Goal: Register for event/course

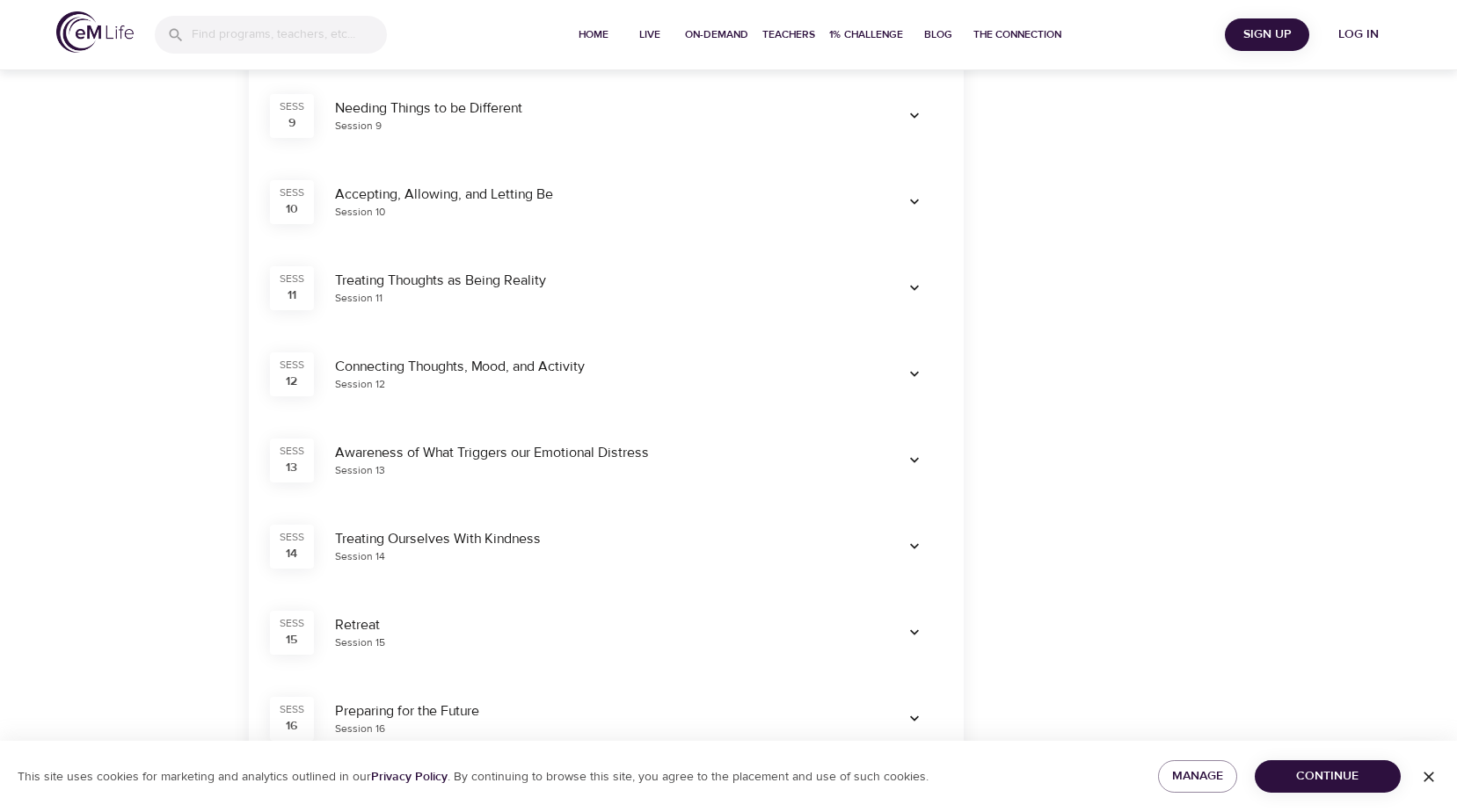
scroll to position [1319, 0]
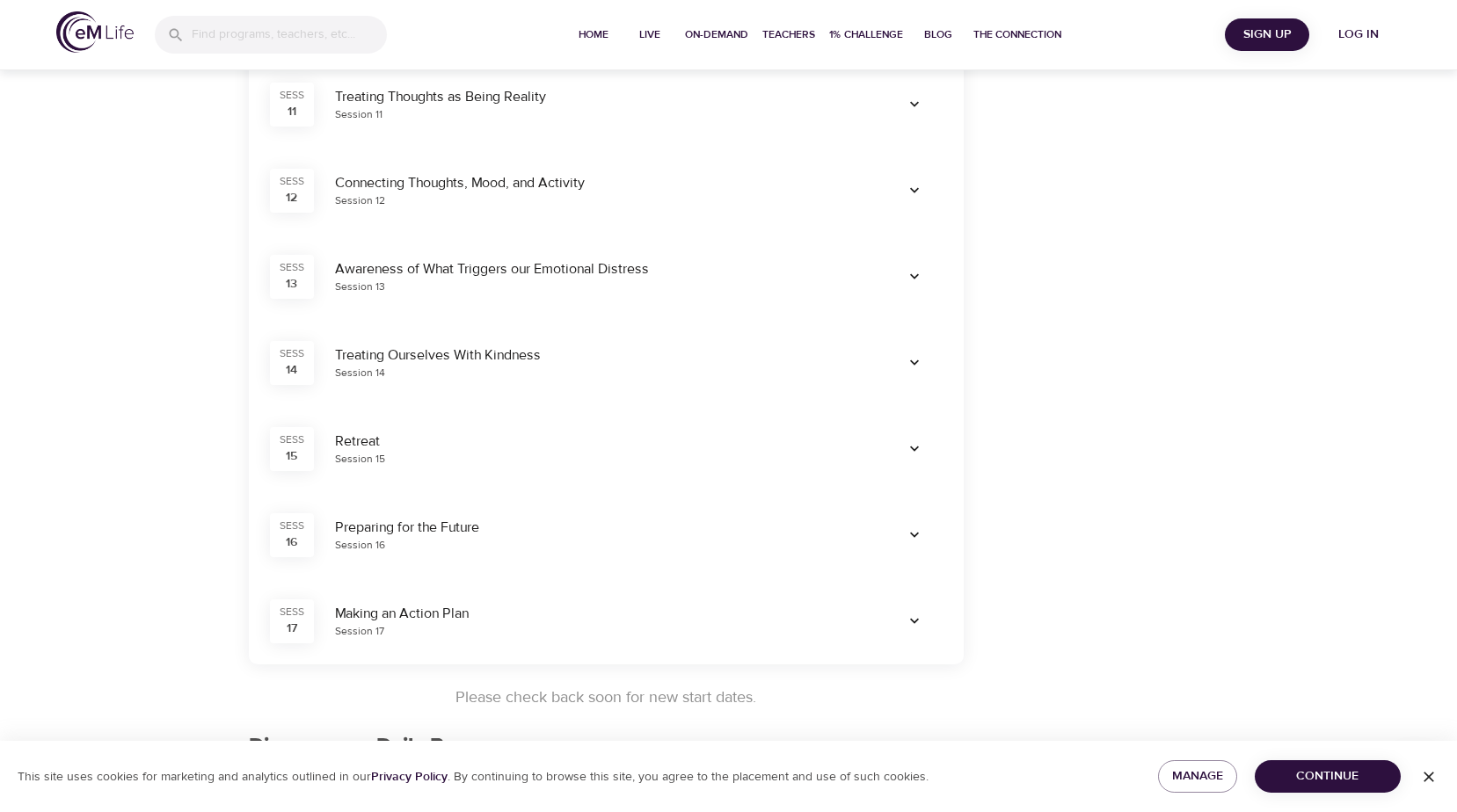
click at [1264, 49] on button "Sign Up" at bounding box center [1267, 35] width 84 height 33
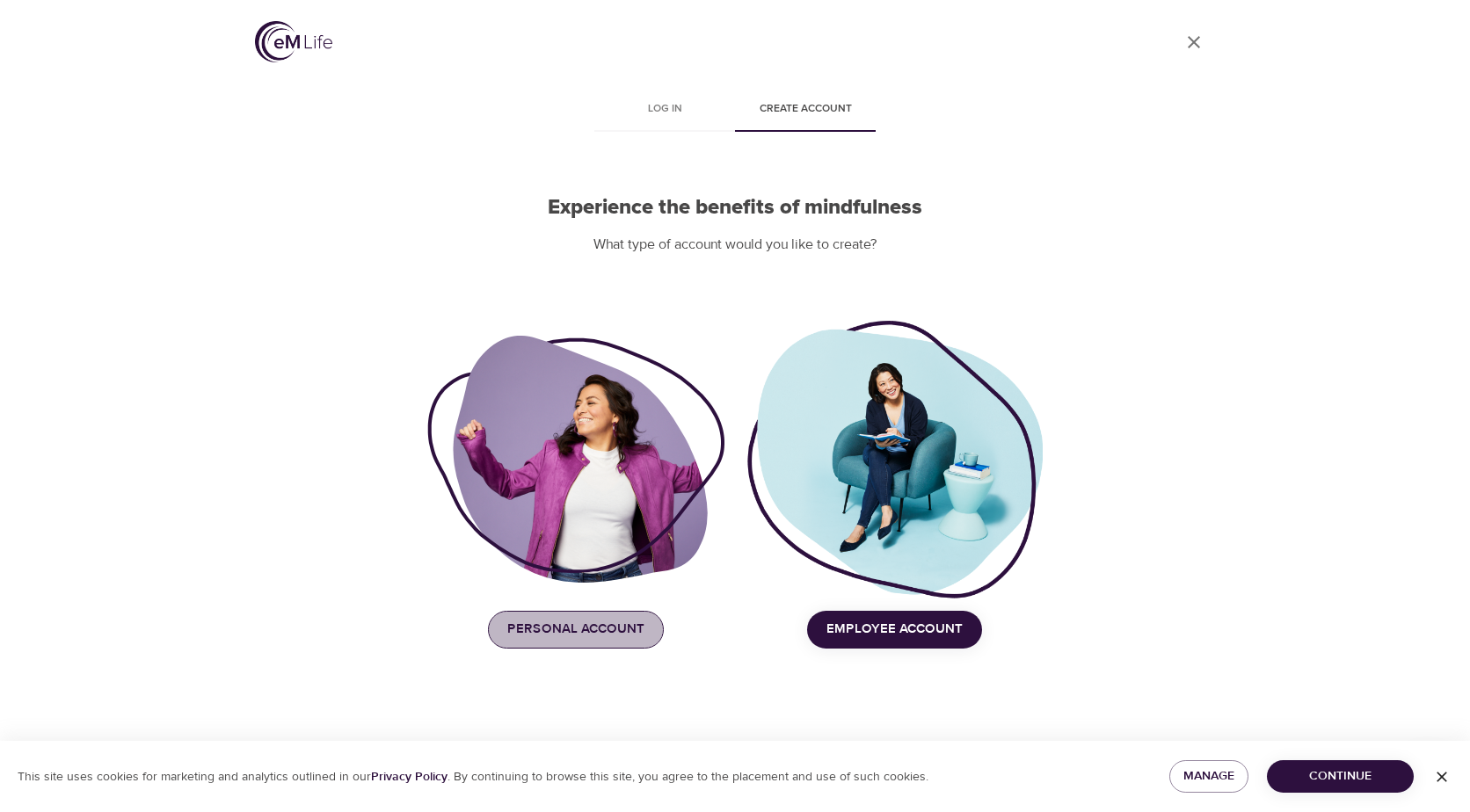
click at [581, 631] on span "Personal Account" at bounding box center [576, 629] width 137 height 22
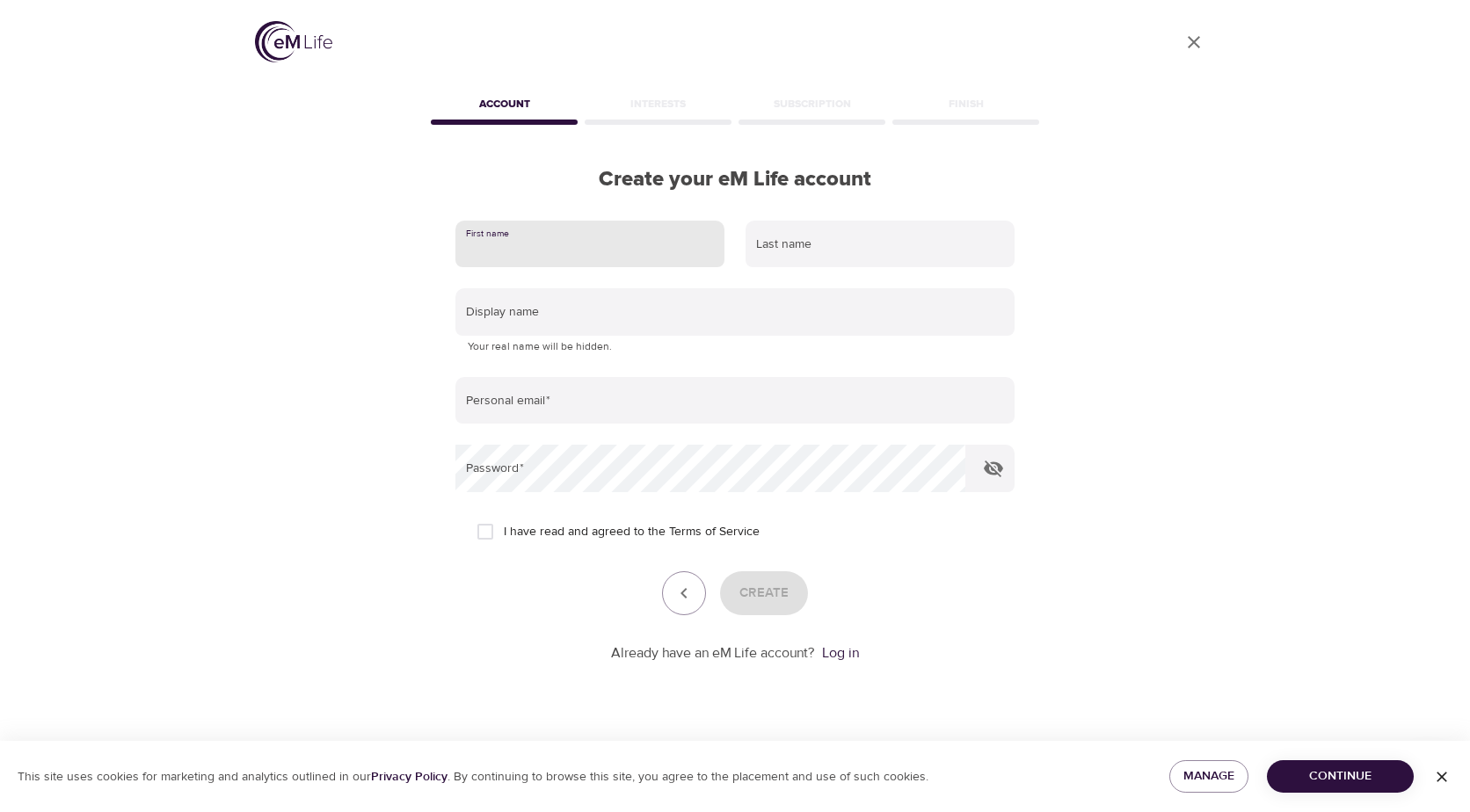
click at [581, 255] on input "text" at bounding box center [590, 244] width 269 height 48
type input "[PERSON_NAME]"
type input "a"
click at [582, 255] on input "[PERSON_NAME]" at bounding box center [590, 244] width 269 height 48
type input "[PERSON_NAME]"
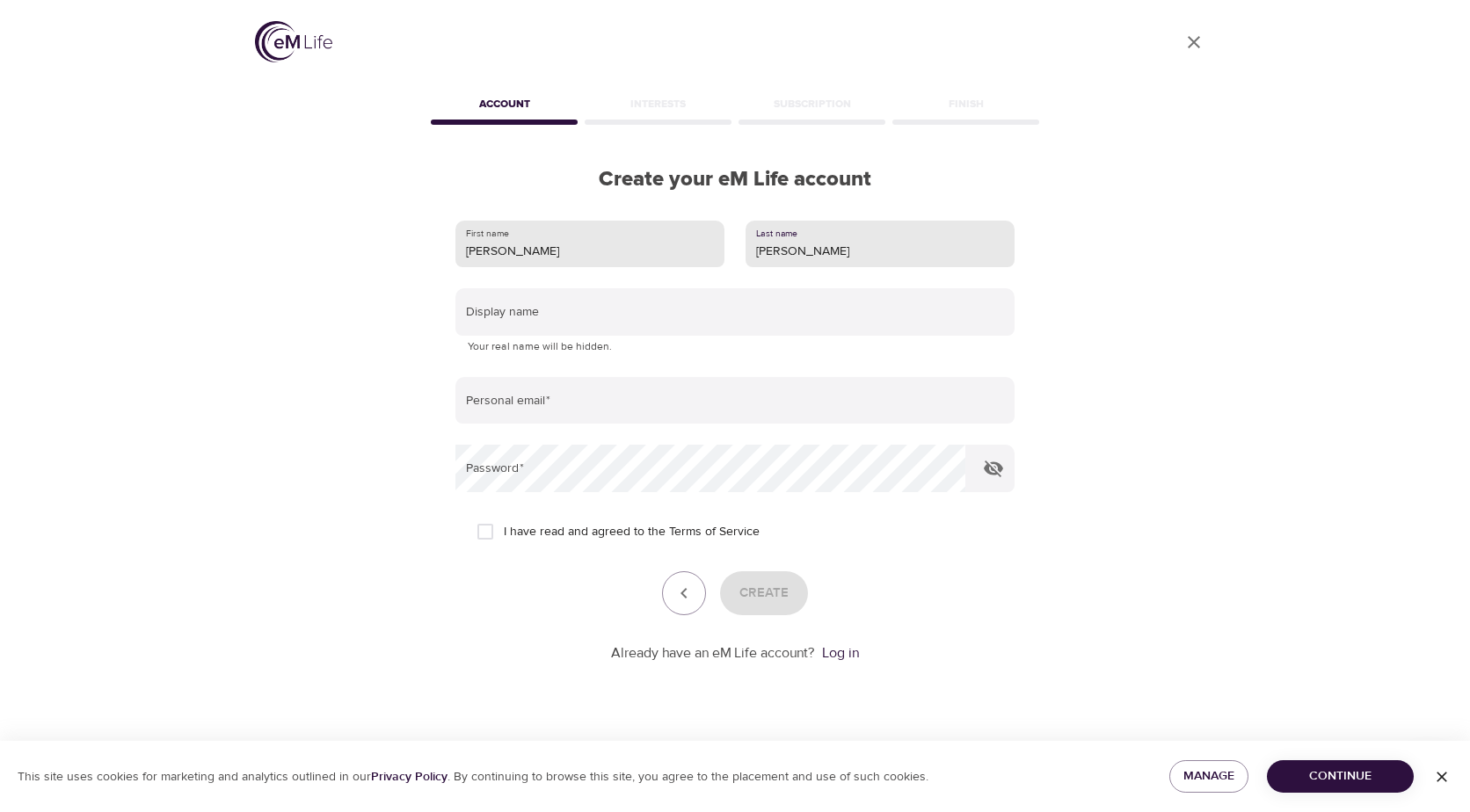
type input "[PERSON_NAME]"
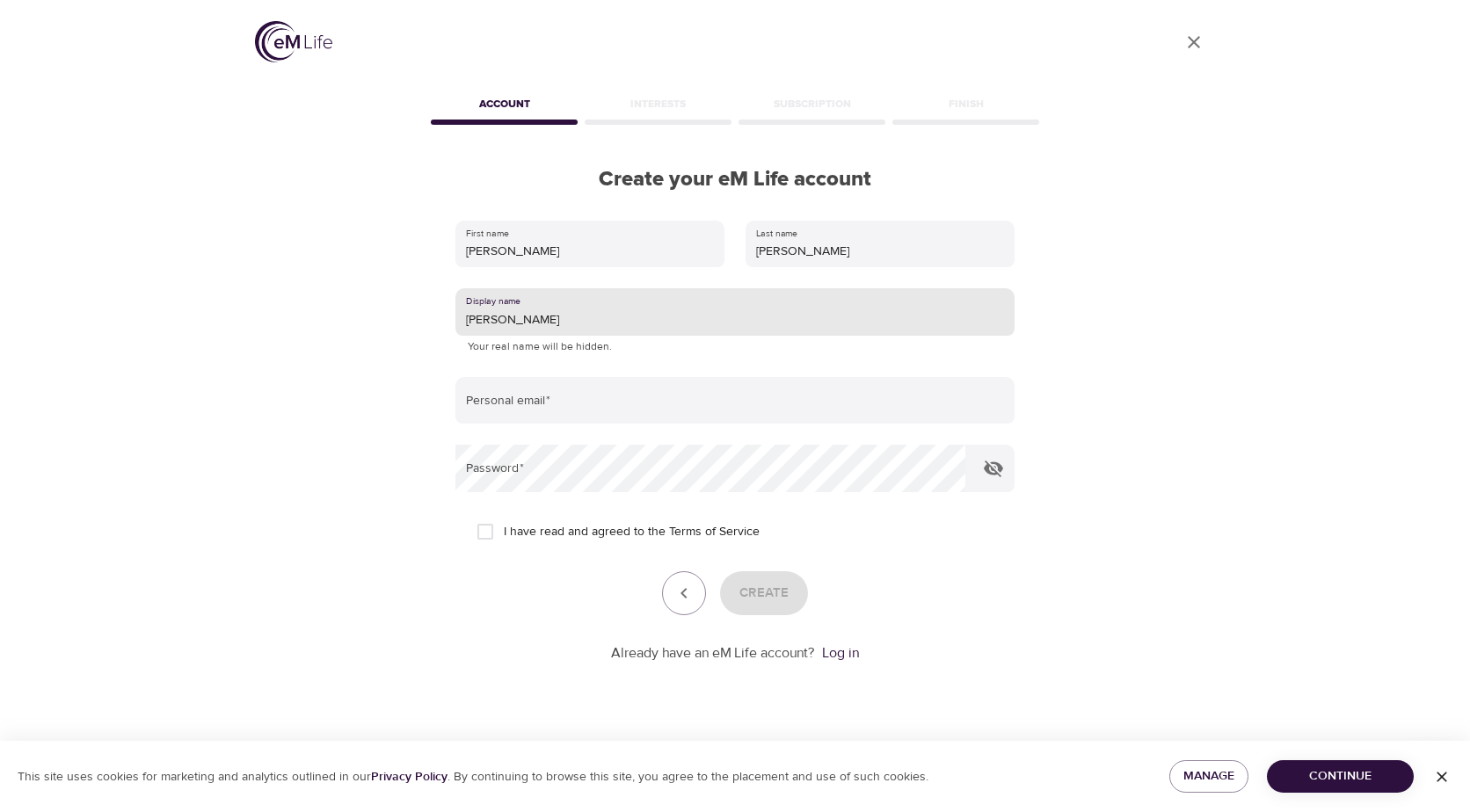
drag, startPoint x: 577, startPoint y: 311, endPoint x: 489, endPoint y: 334, distance: 91.0
click at [489, 334] on input "[PERSON_NAME]" at bounding box center [735, 312] width 559 height 48
type input "n"
type input "[PERSON_NAME]"
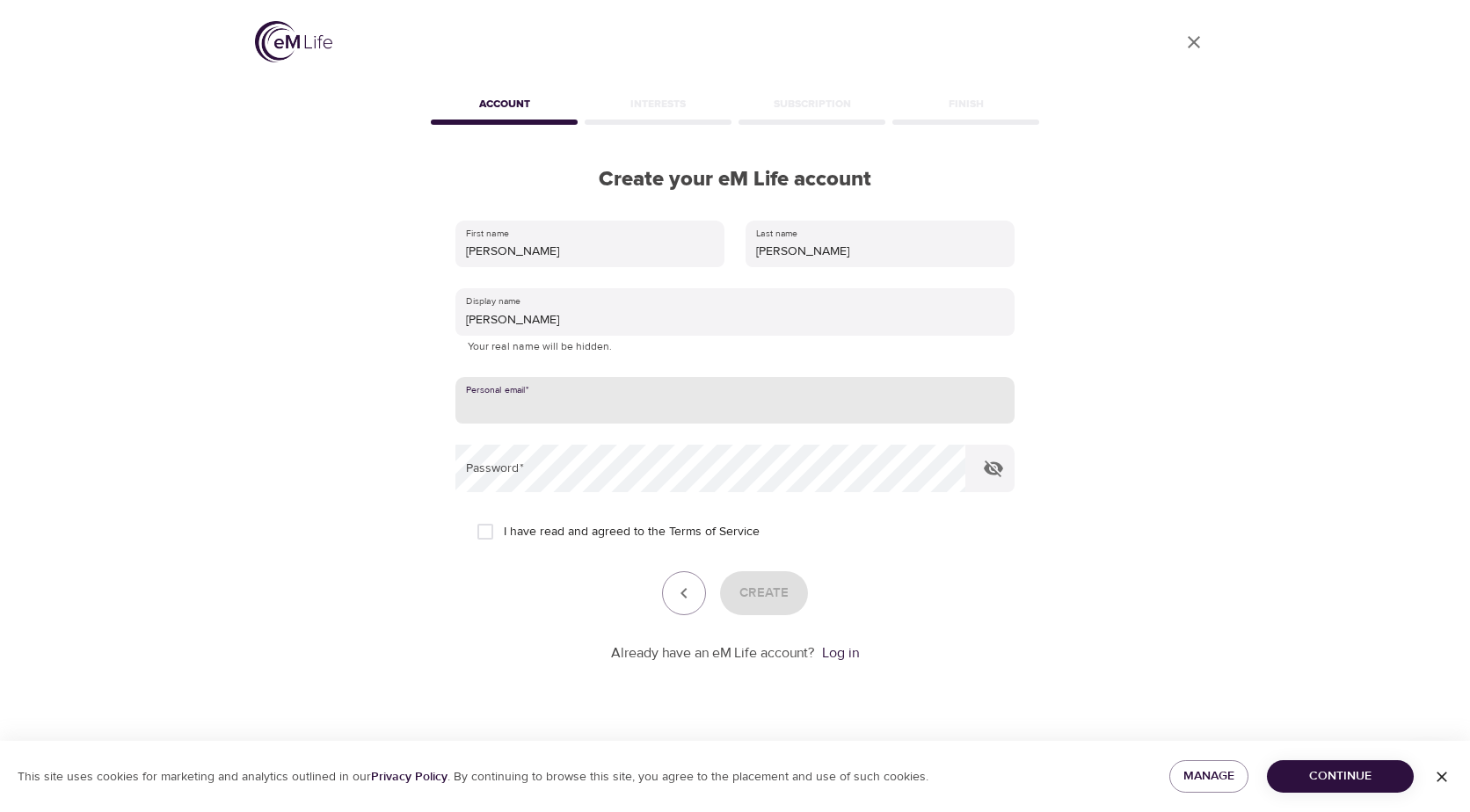
click at [527, 416] on input "email" at bounding box center [735, 400] width 559 height 48
type input "y"
type input "[EMAIL_ADDRESS][DOMAIN_NAME]"
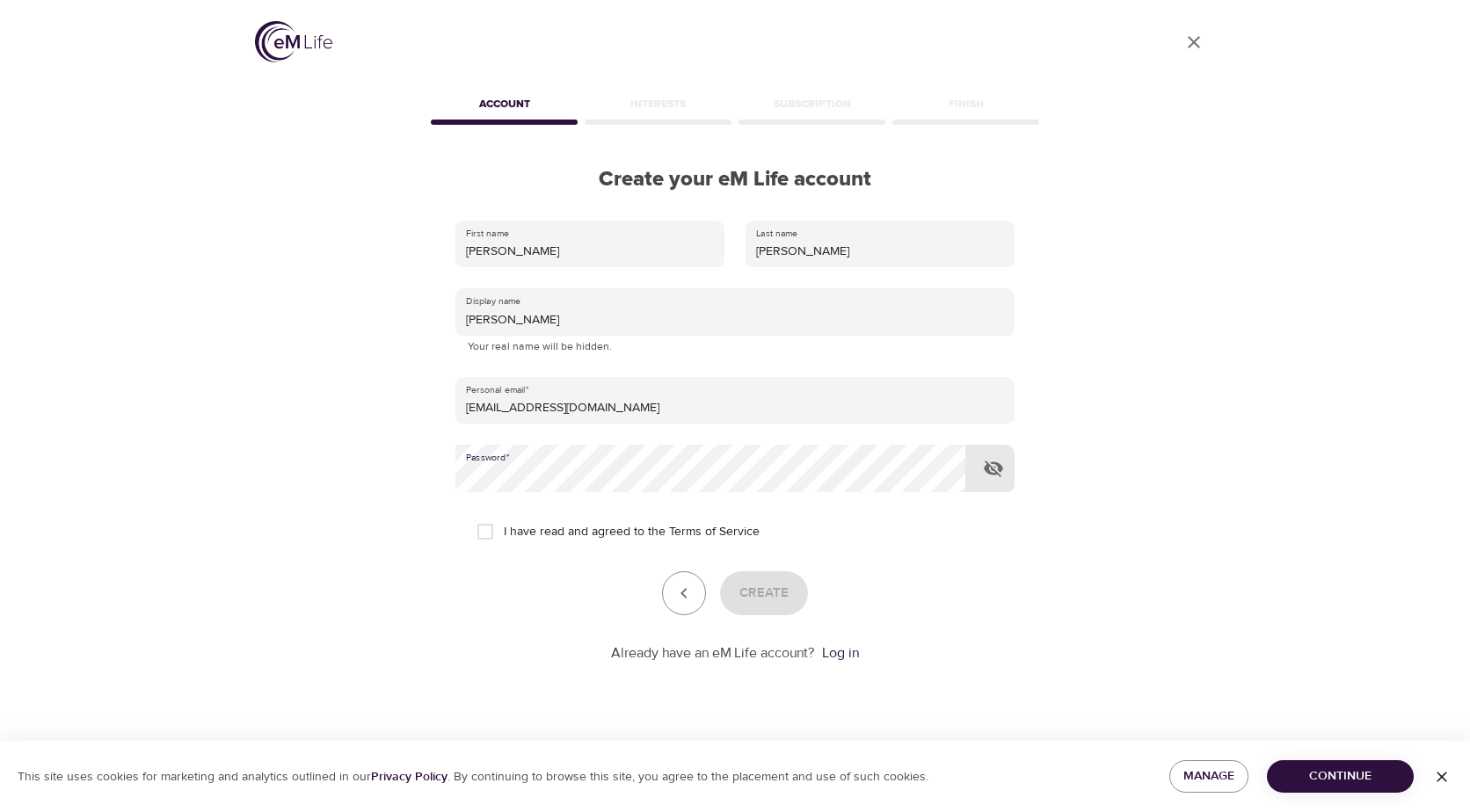
click at [484, 532] on input "I have read and agreed to the Terms of Service" at bounding box center [485, 532] width 37 height 37
checkbox input "true"
click at [744, 577] on button "Create" at bounding box center [764, 593] width 88 height 44
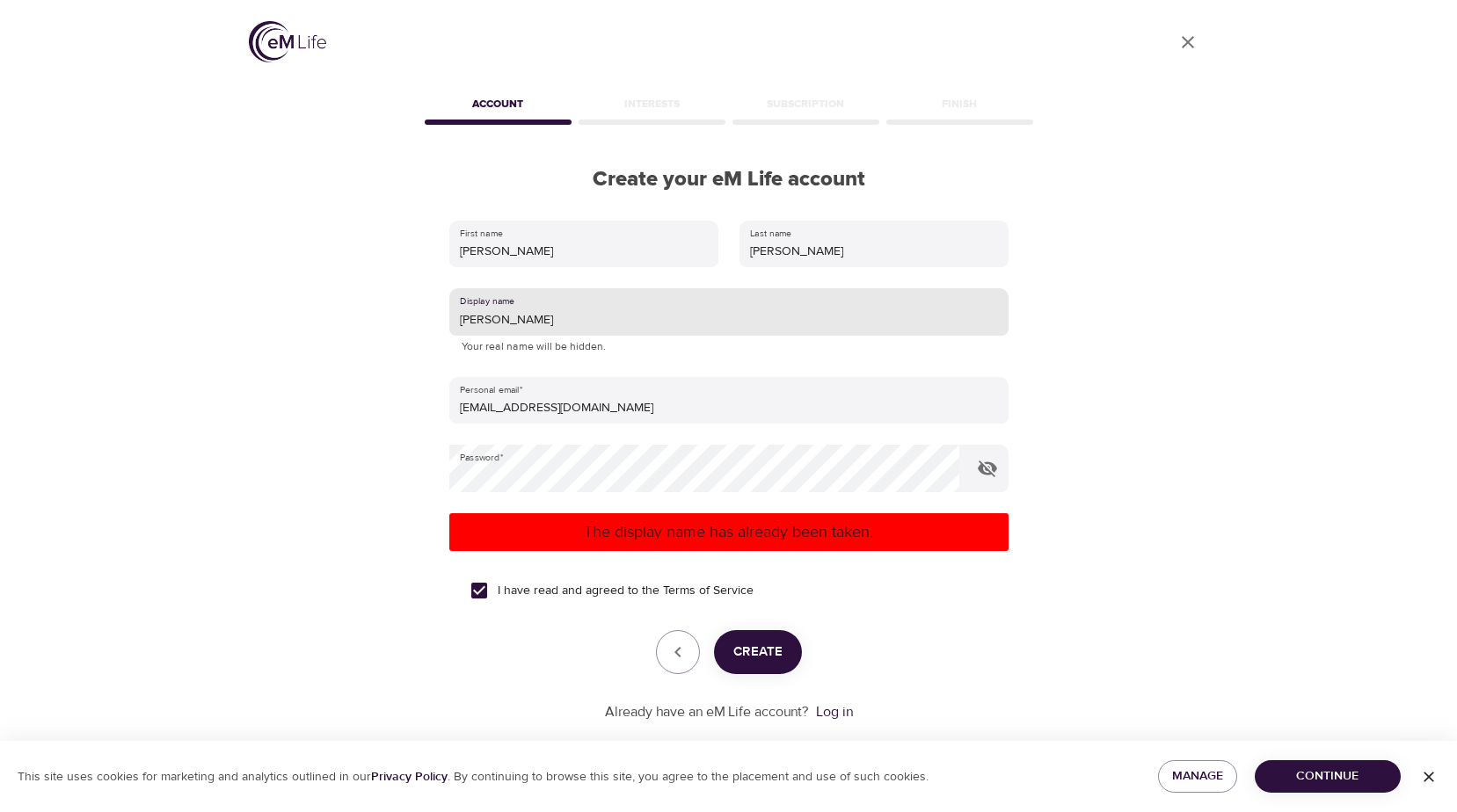
click at [555, 330] on input "[PERSON_NAME]" at bounding box center [728, 312] width 559 height 48
type input "A"
type input "a"
type input "Annaec"
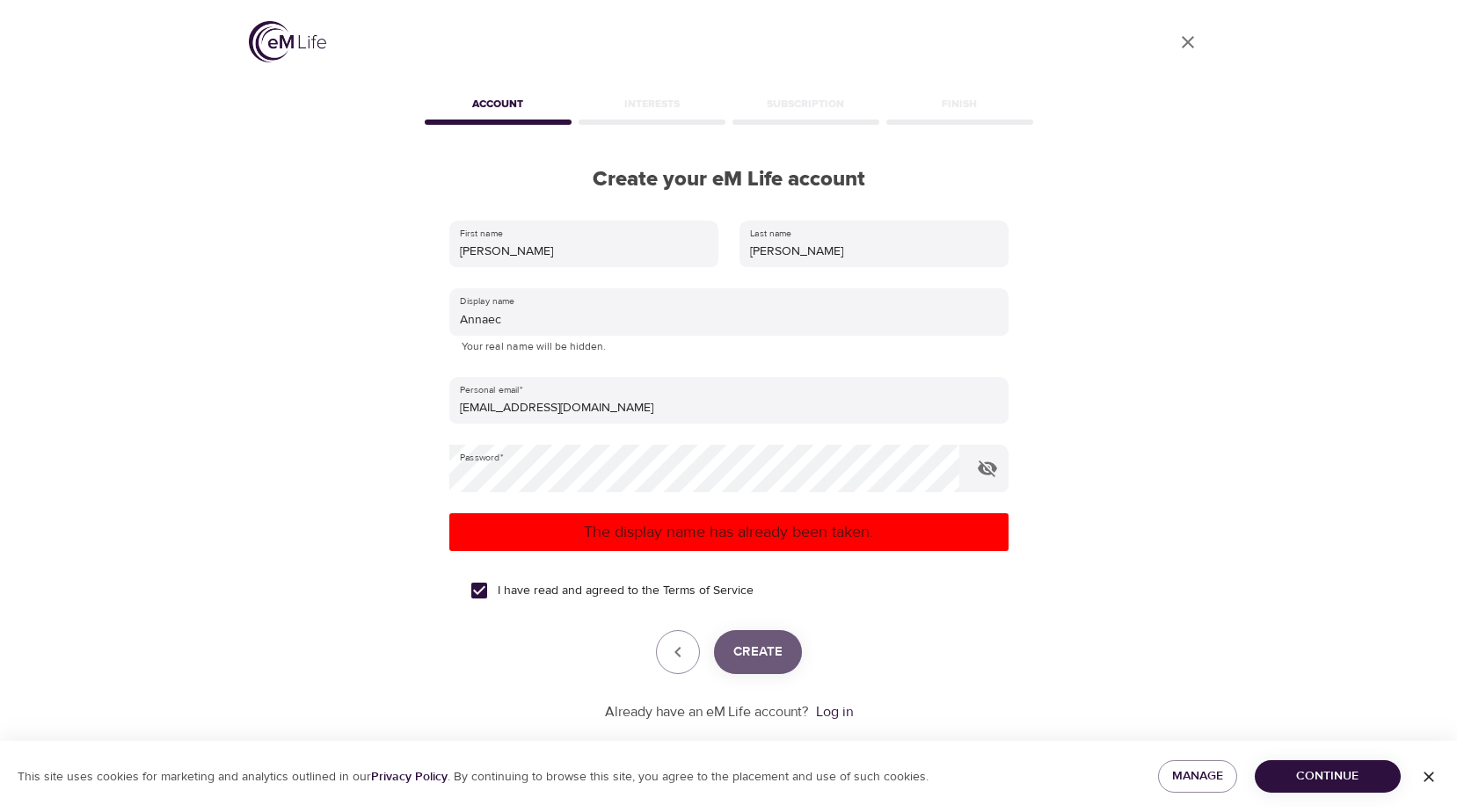
click at [768, 638] on button "Create" at bounding box center [758, 651] width 88 height 44
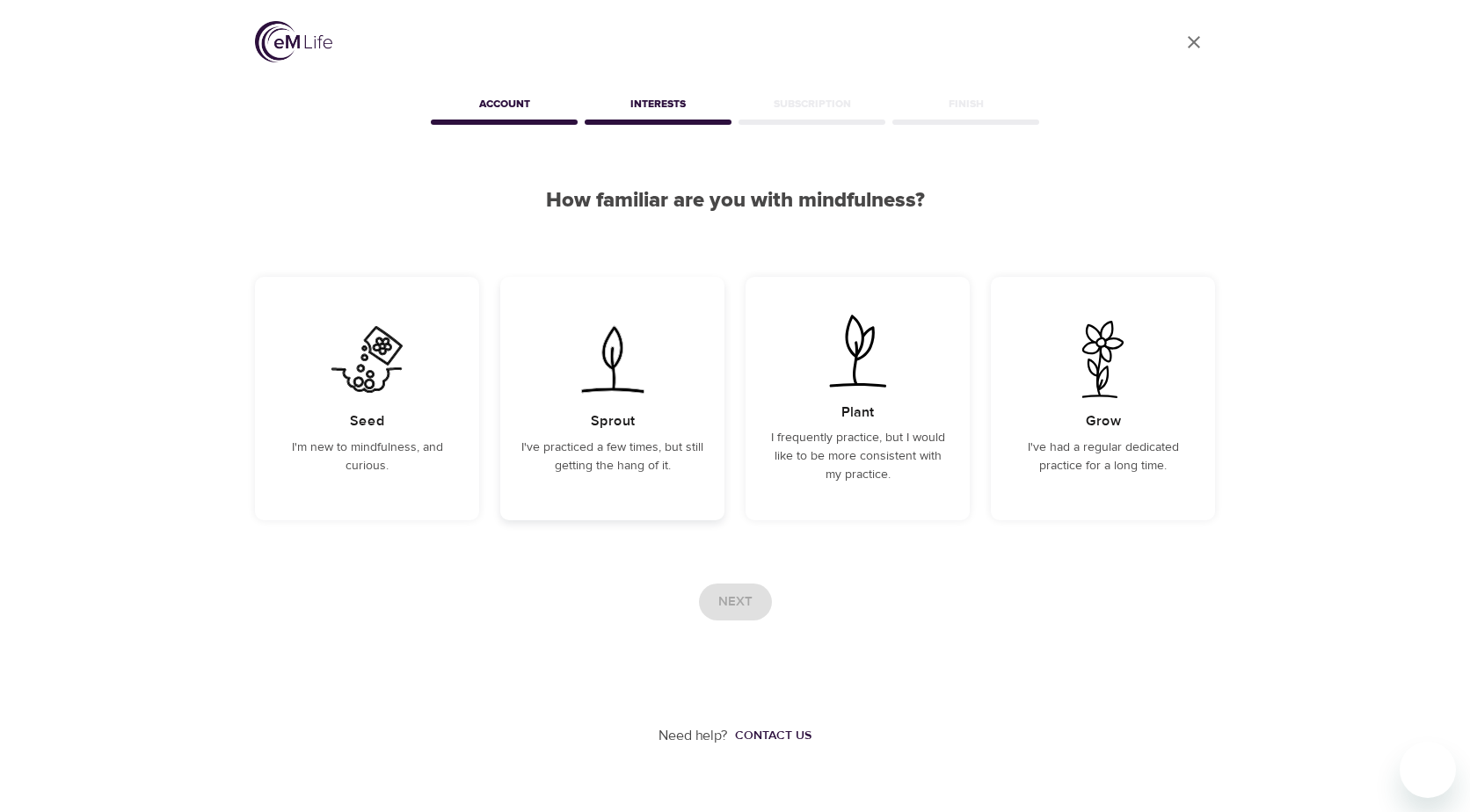
click at [667, 488] on div "Sprout I've practiced a few times, but still getting the hang of it." at bounding box center [612, 399] width 224 height 244
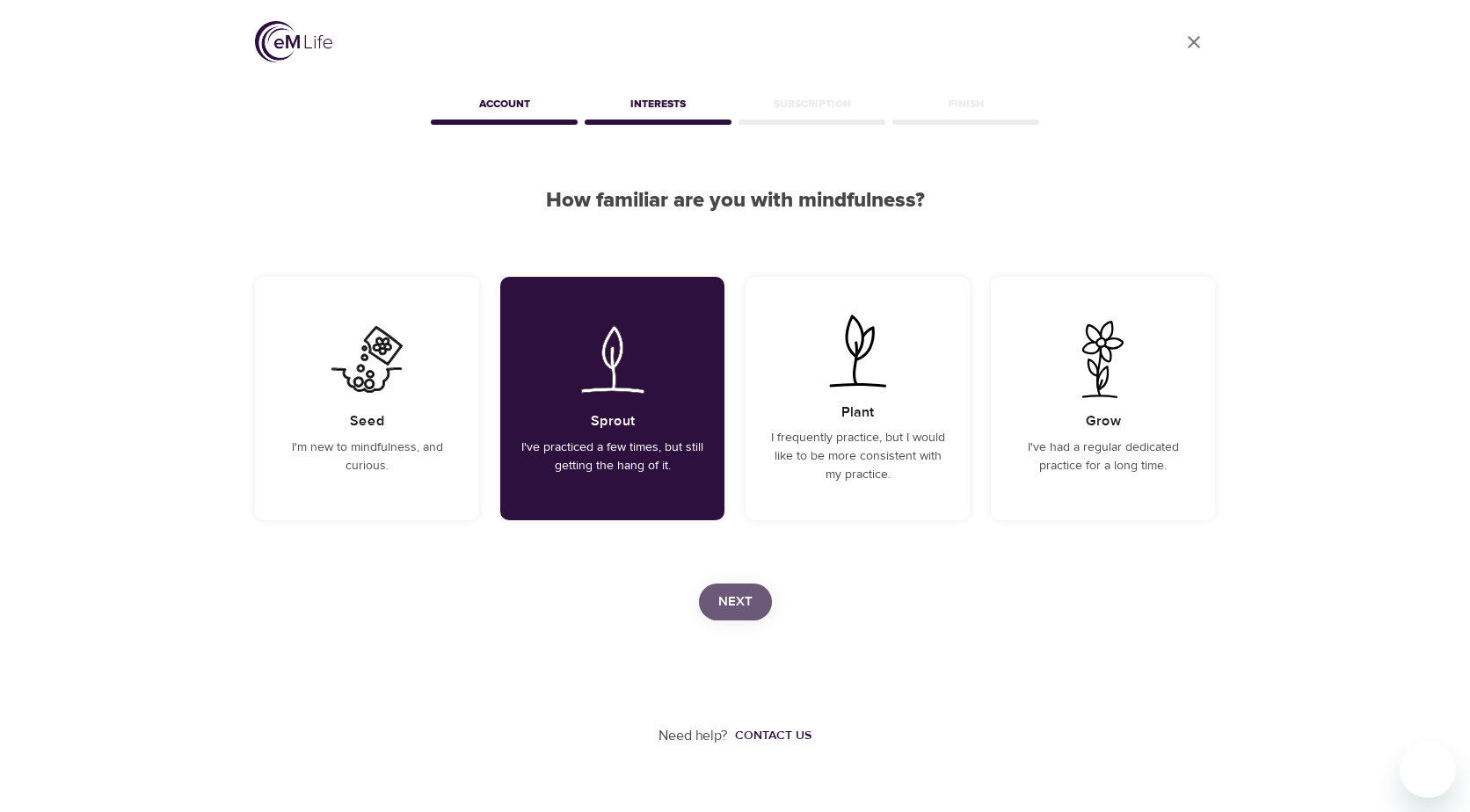
click at [750, 603] on span "Next" at bounding box center [735, 602] width 35 height 22
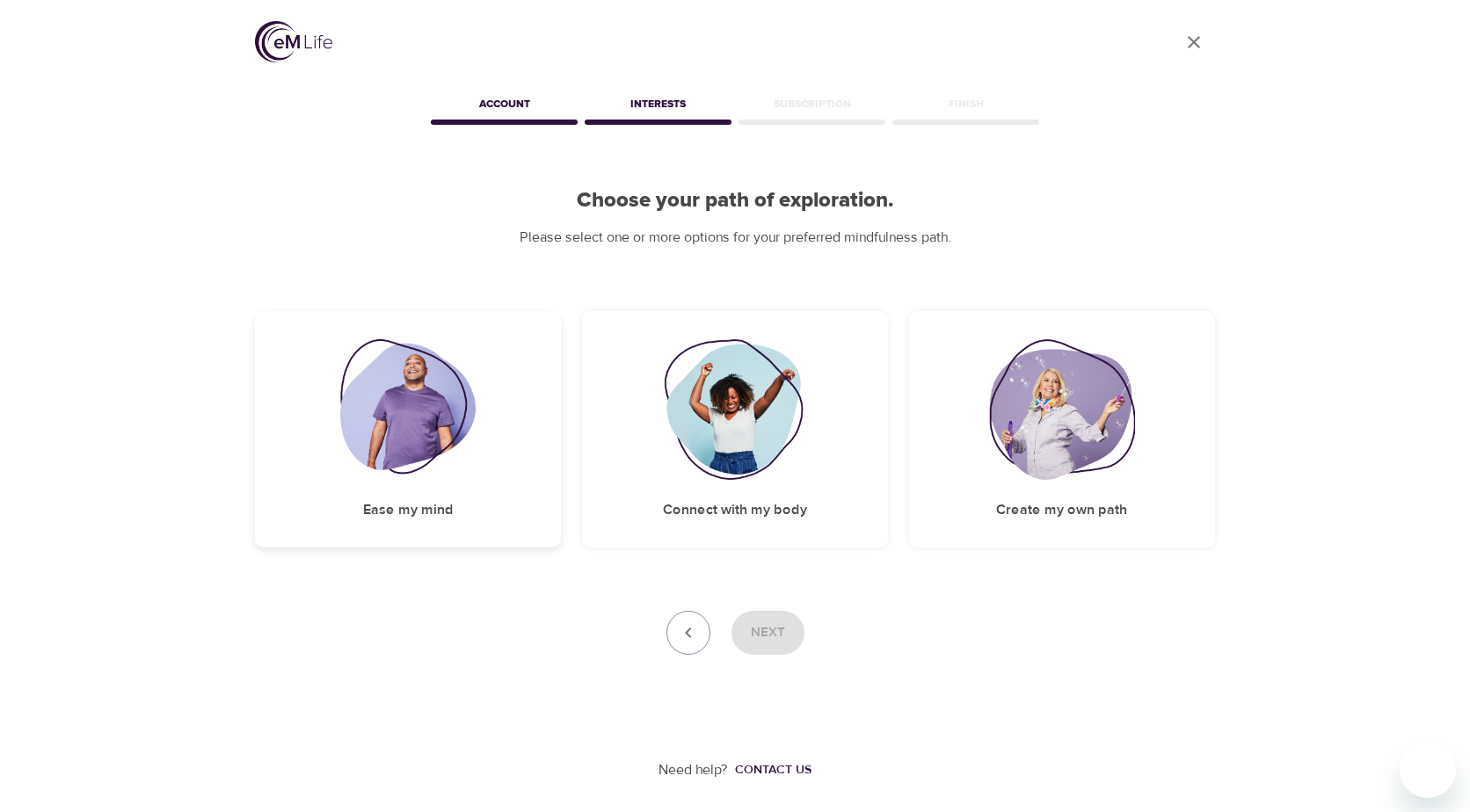
click at [422, 463] on img at bounding box center [409, 410] width 136 height 141
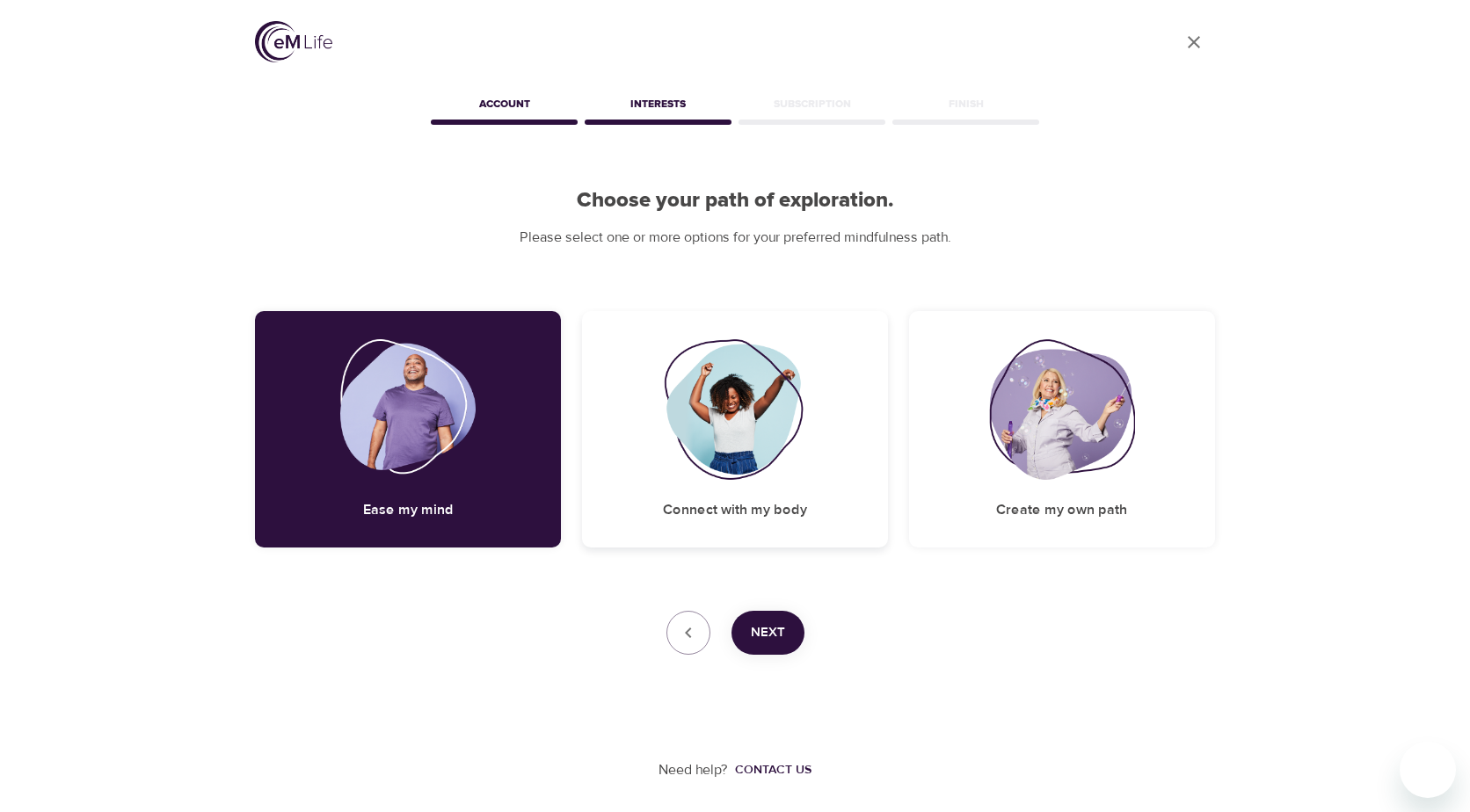
click at [709, 454] on img at bounding box center [735, 410] width 143 height 141
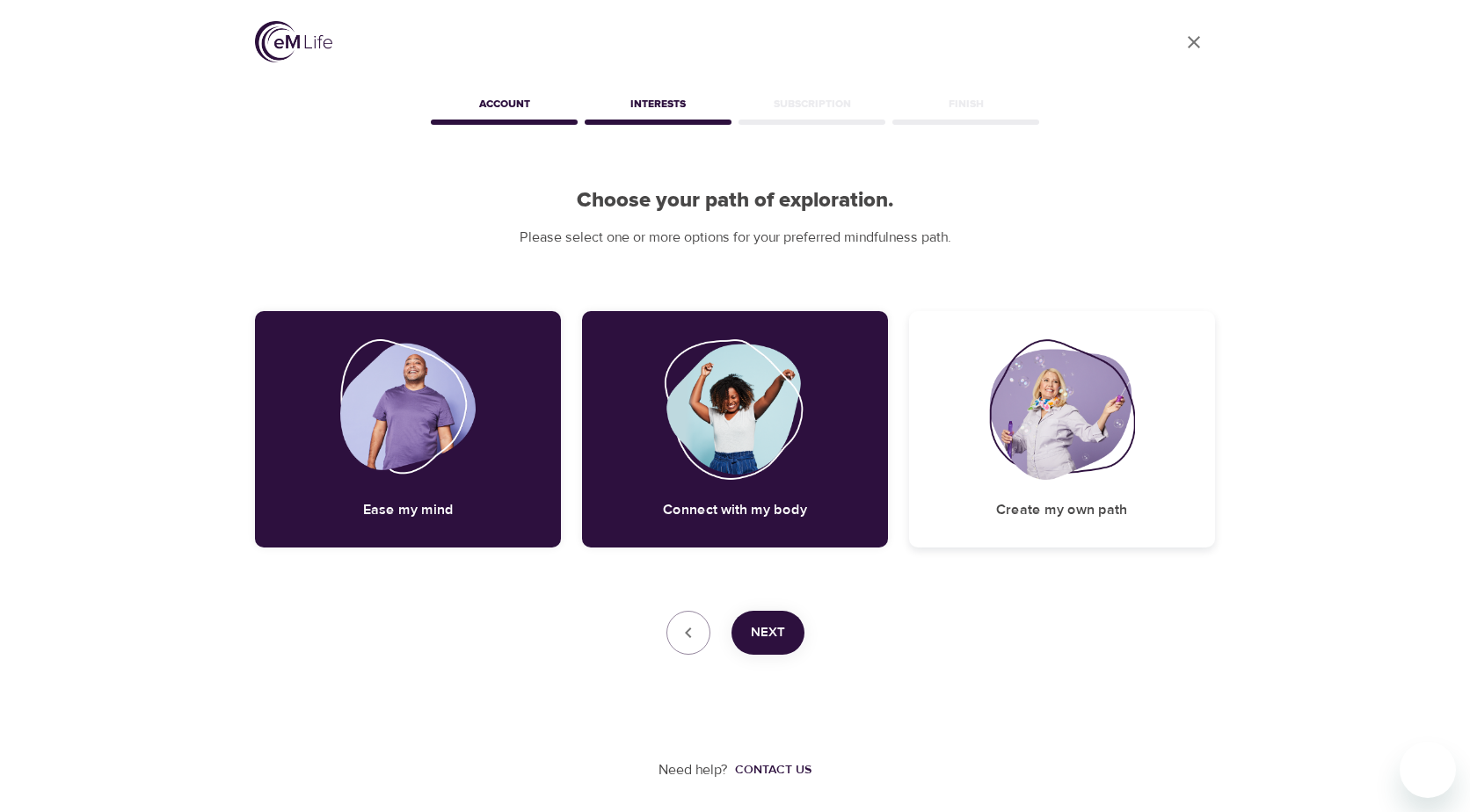
click at [1001, 474] on img at bounding box center [1062, 410] width 146 height 141
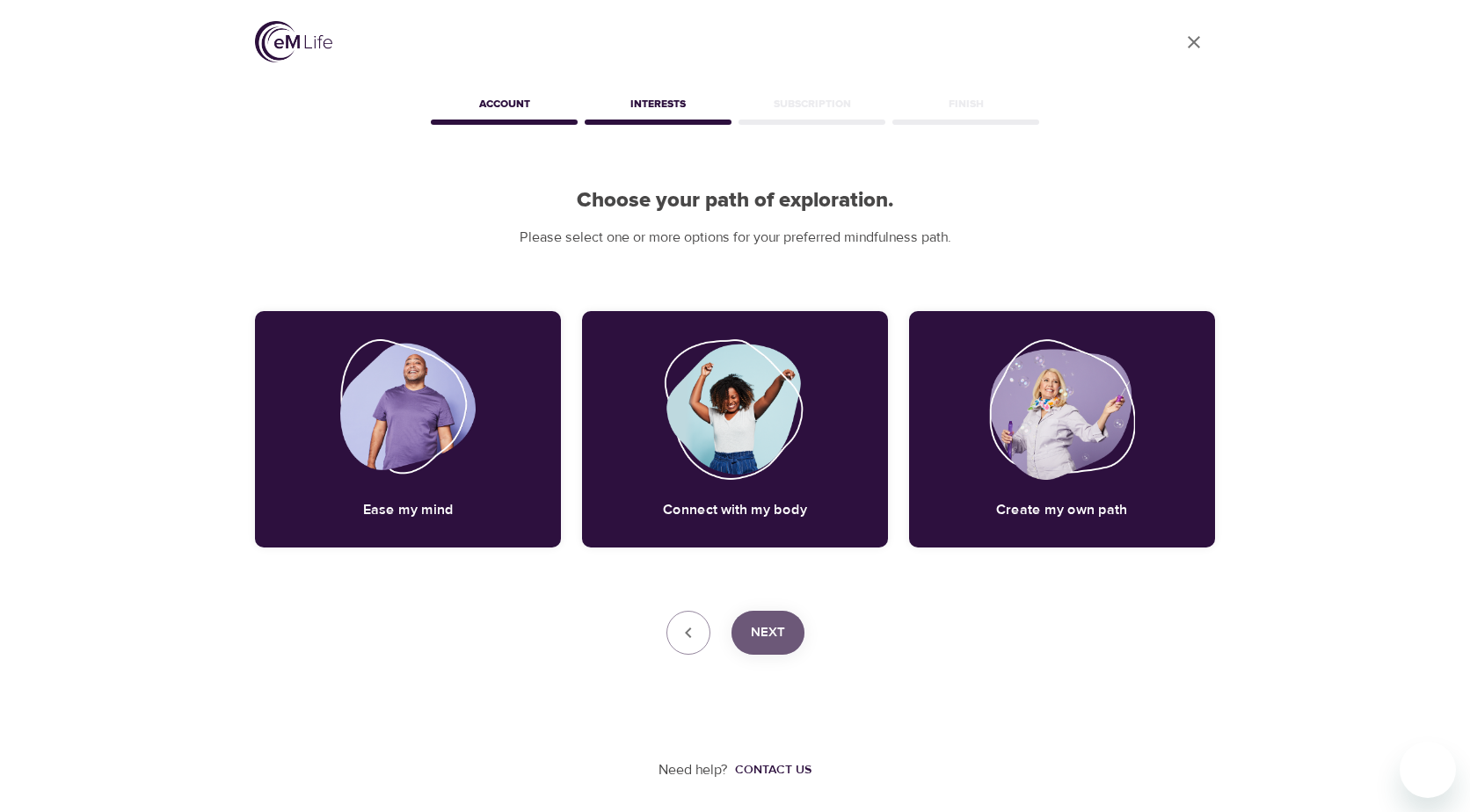
click at [757, 629] on span "Next" at bounding box center [767, 633] width 35 height 22
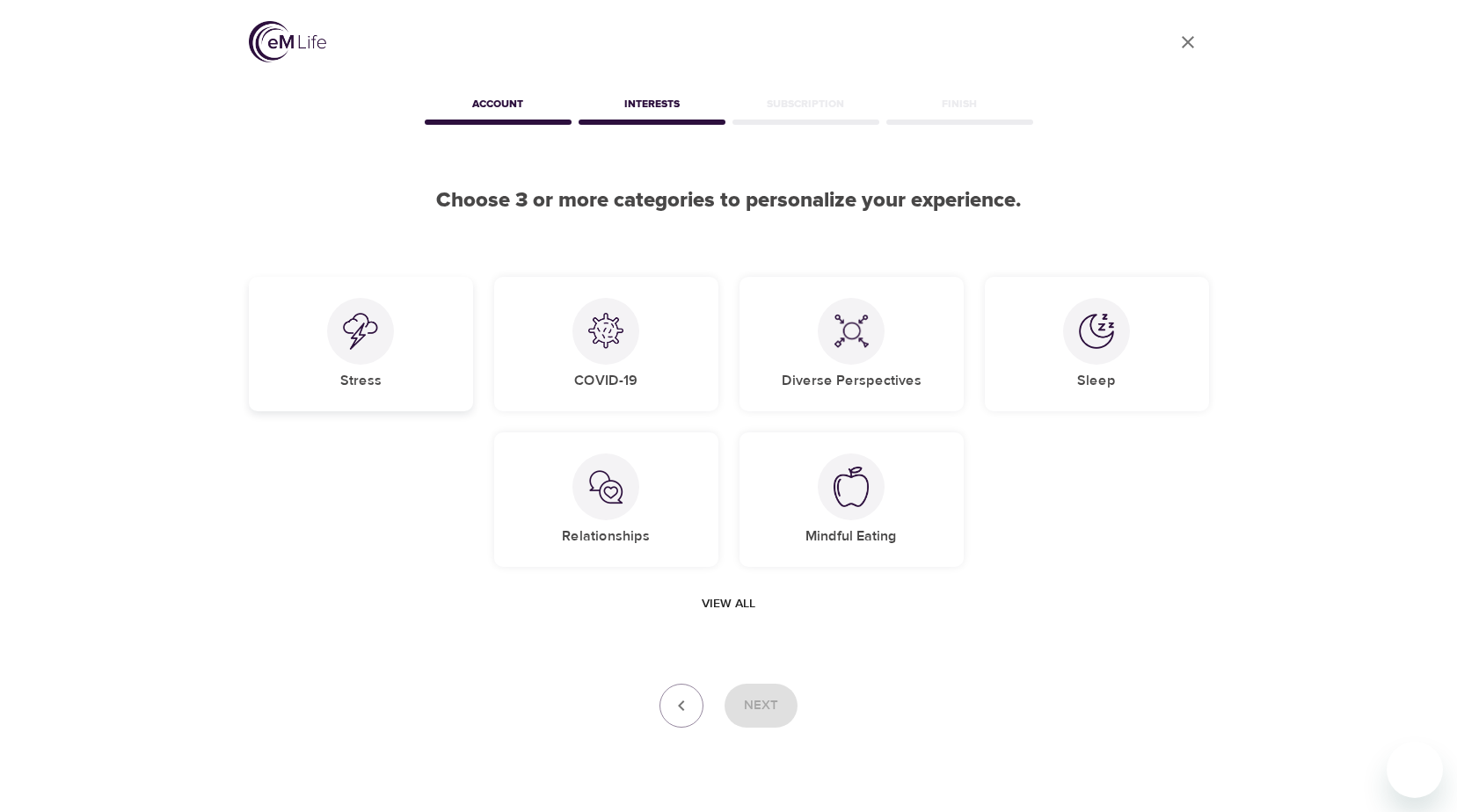
click at [358, 335] on img at bounding box center [360, 331] width 35 height 37
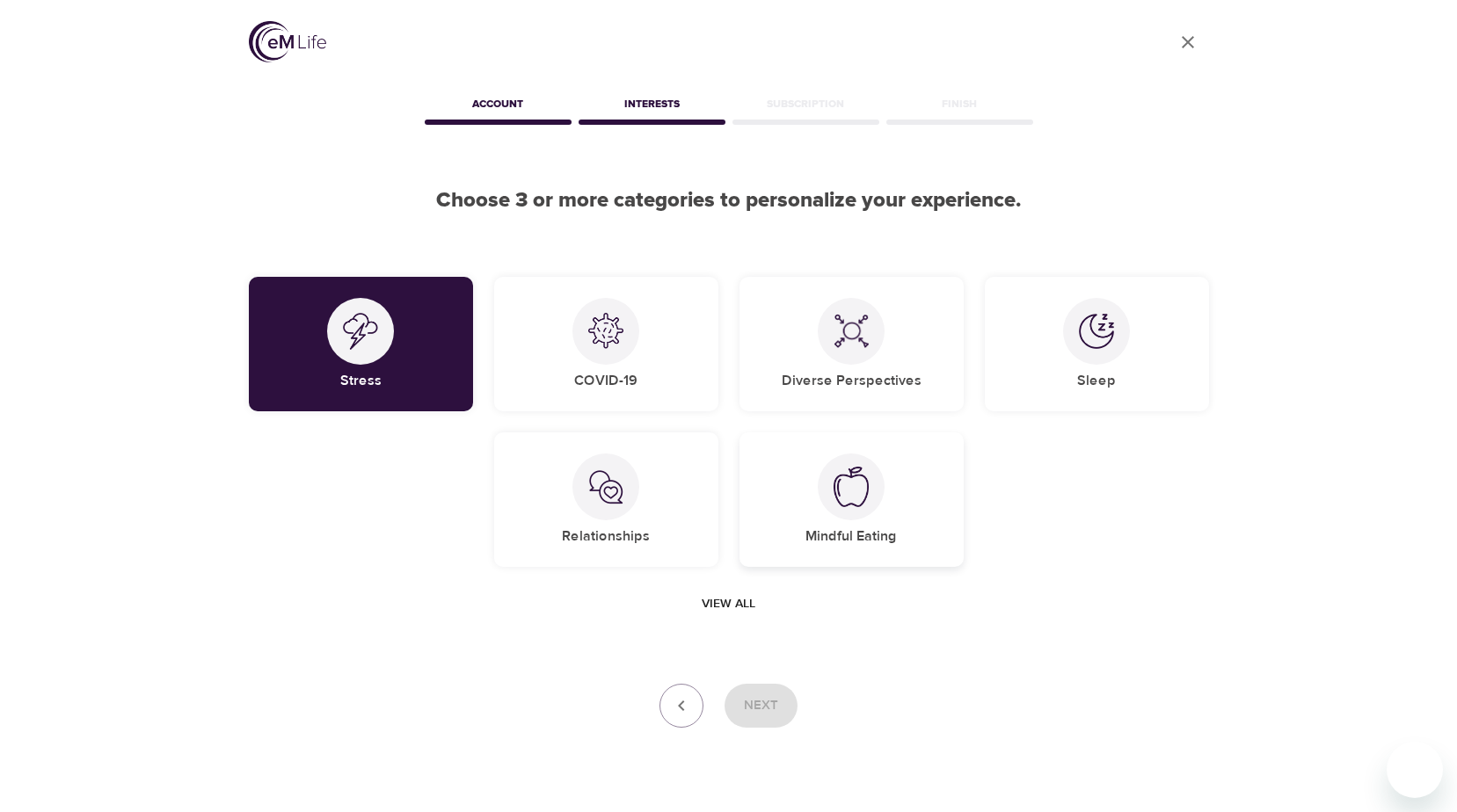
click at [870, 483] on div at bounding box center [851, 487] width 67 height 67
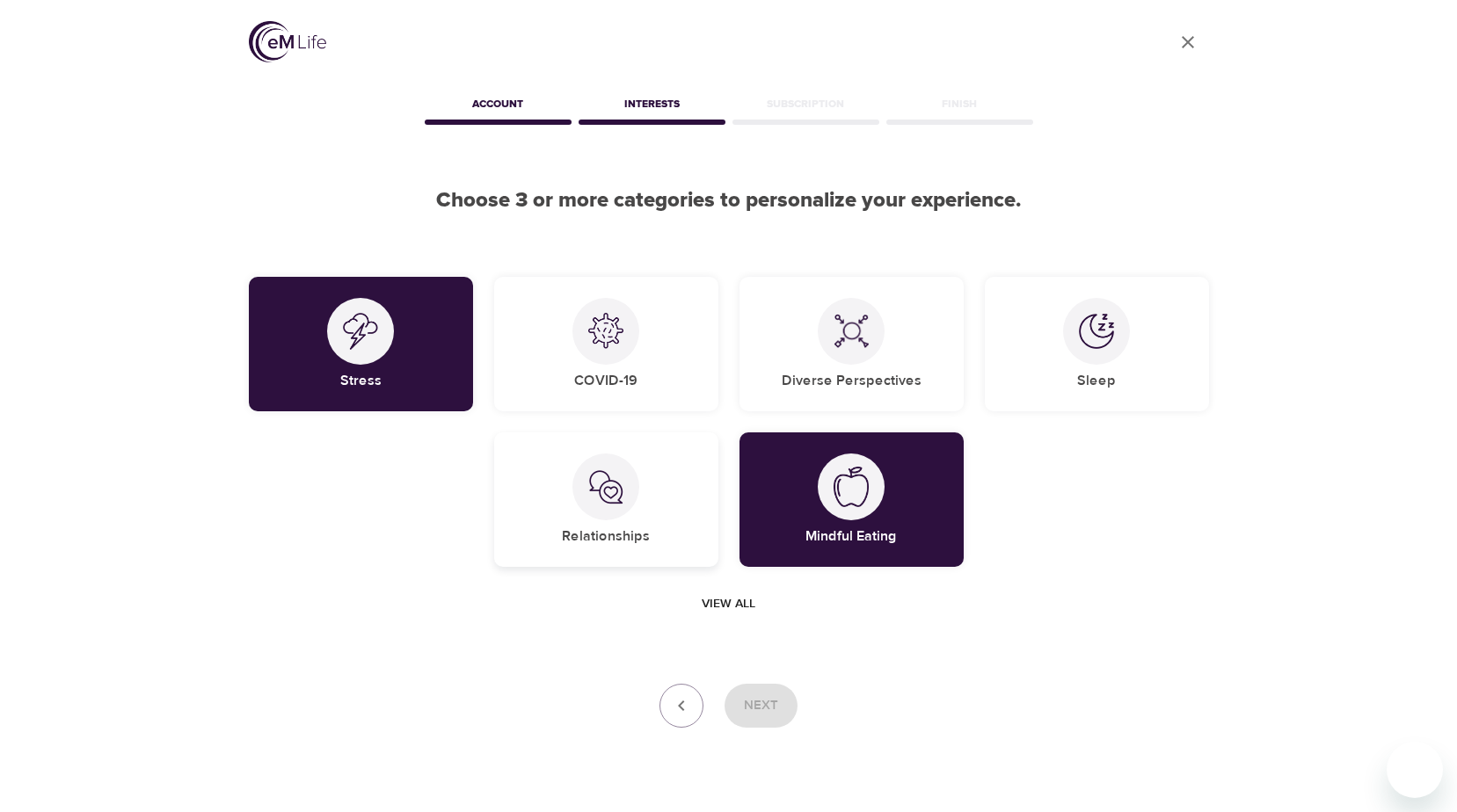
click at [637, 495] on div at bounding box center [606, 487] width 67 height 67
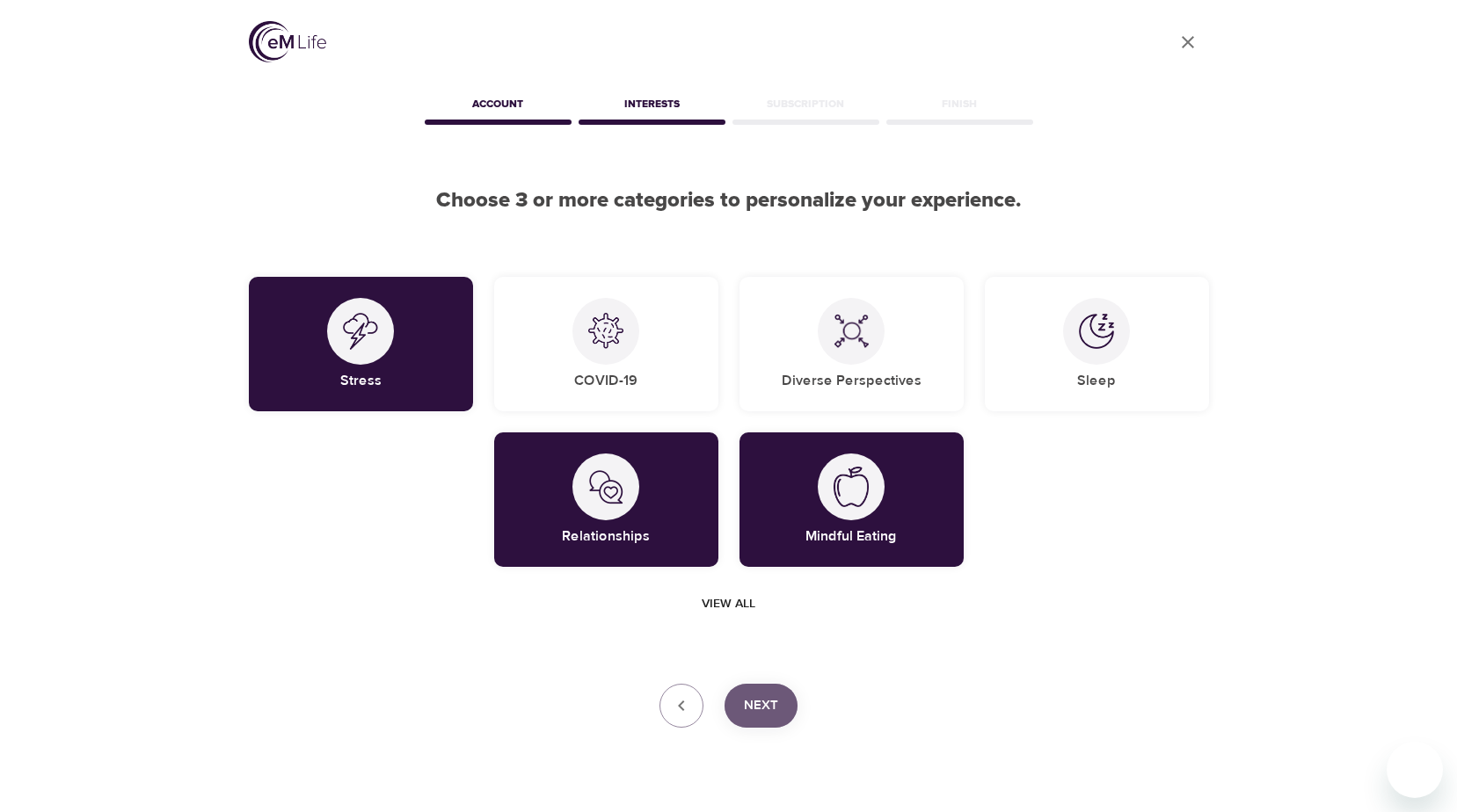
click at [744, 690] on button "Next" at bounding box center [761, 706] width 73 height 44
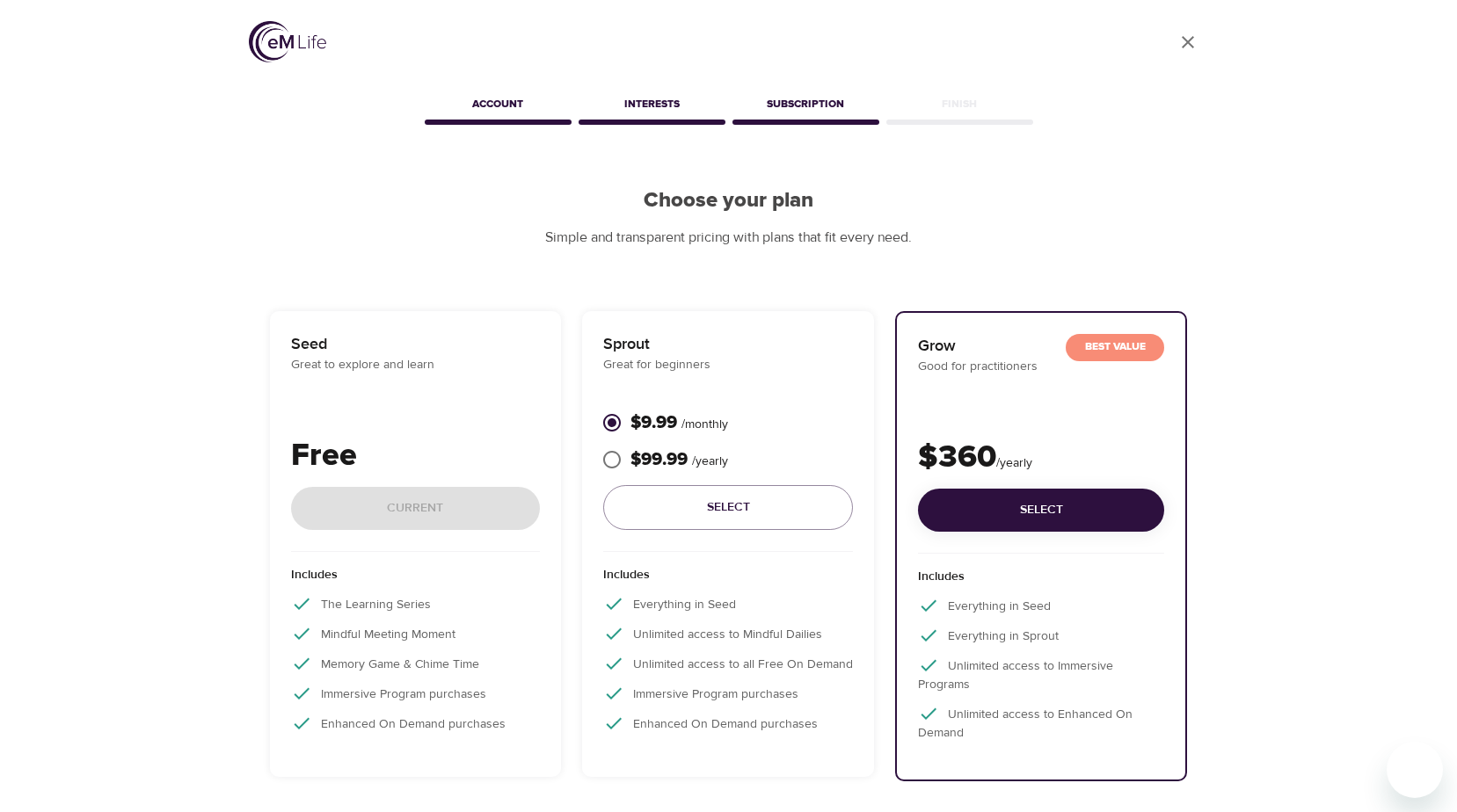
click at [312, 28] on img at bounding box center [287, 42] width 77 height 41
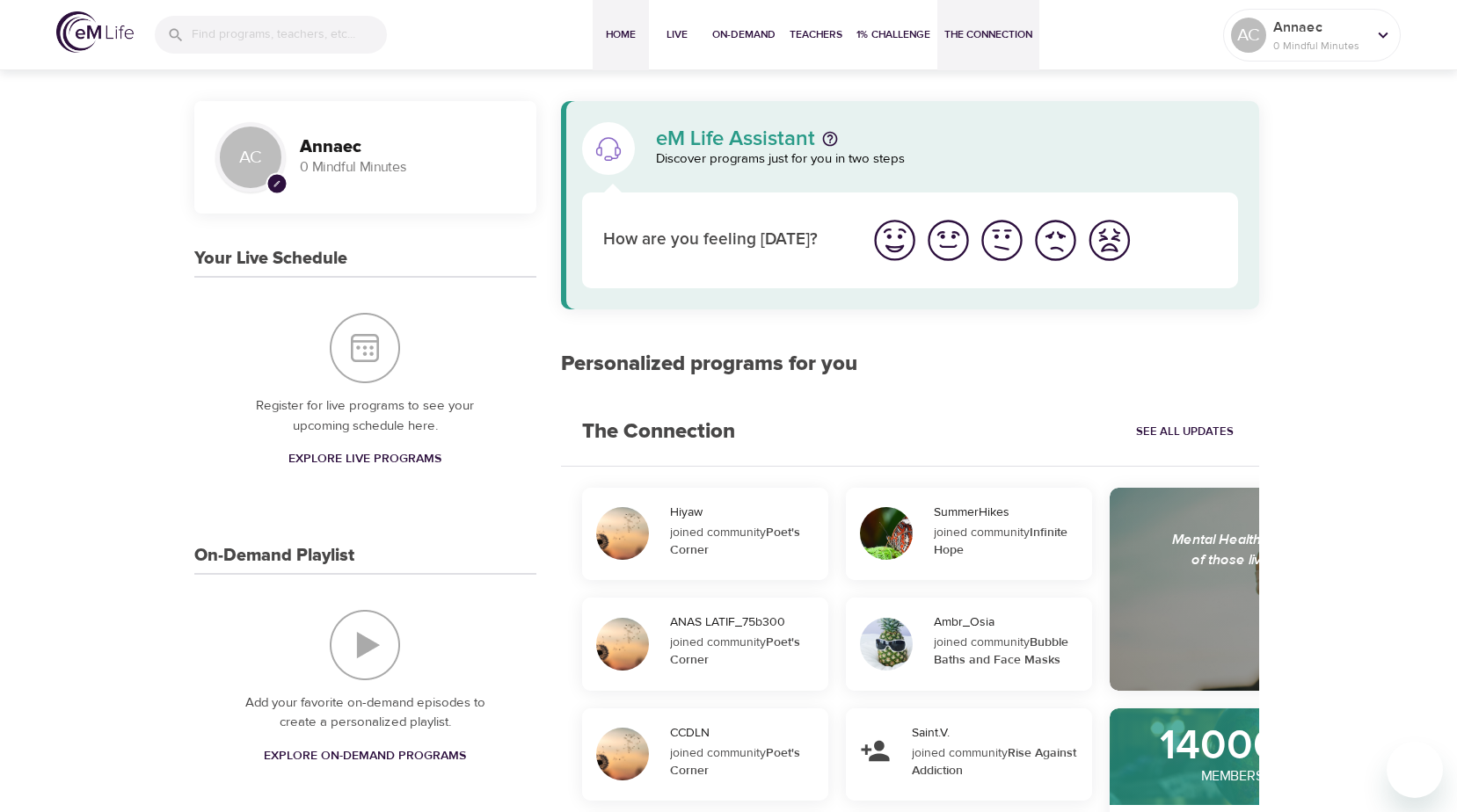
click at [958, 38] on span "The Connection" at bounding box center [988, 35] width 88 height 19
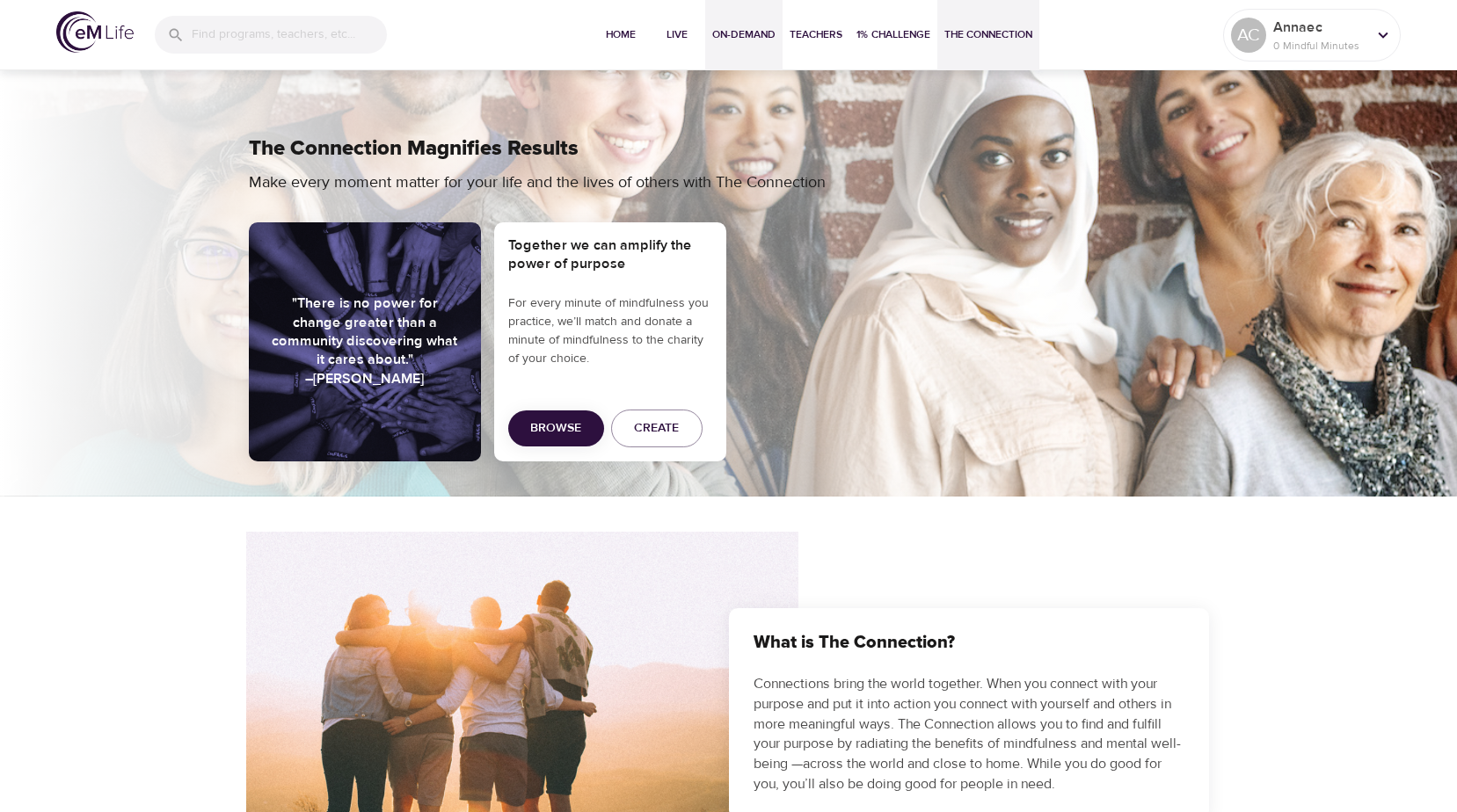
click at [762, 32] on span "On-Demand" at bounding box center [744, 35] width 63 height 19
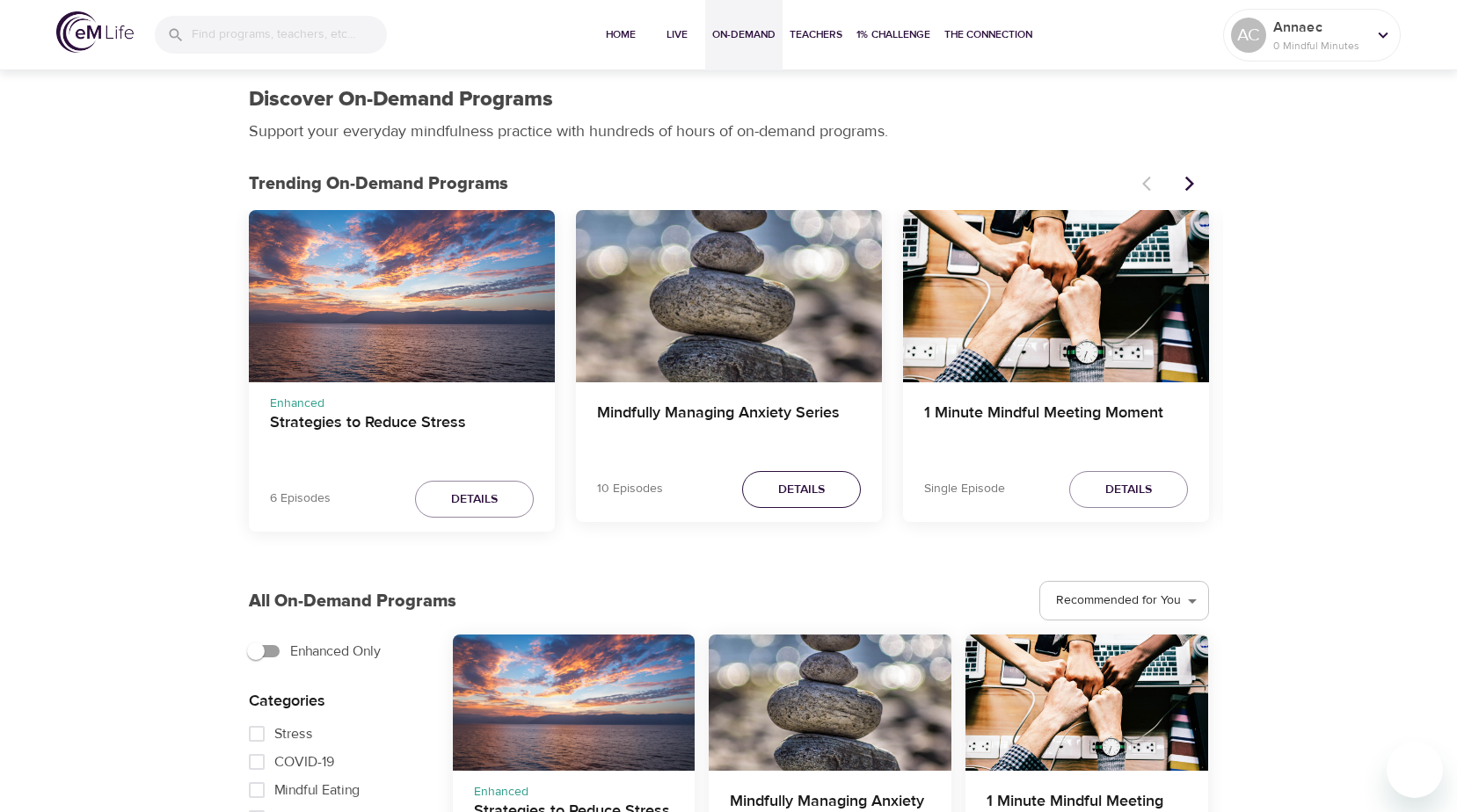
click at [807, 479] on span "Details" at bounding box center [802, 490] width 47 height 22
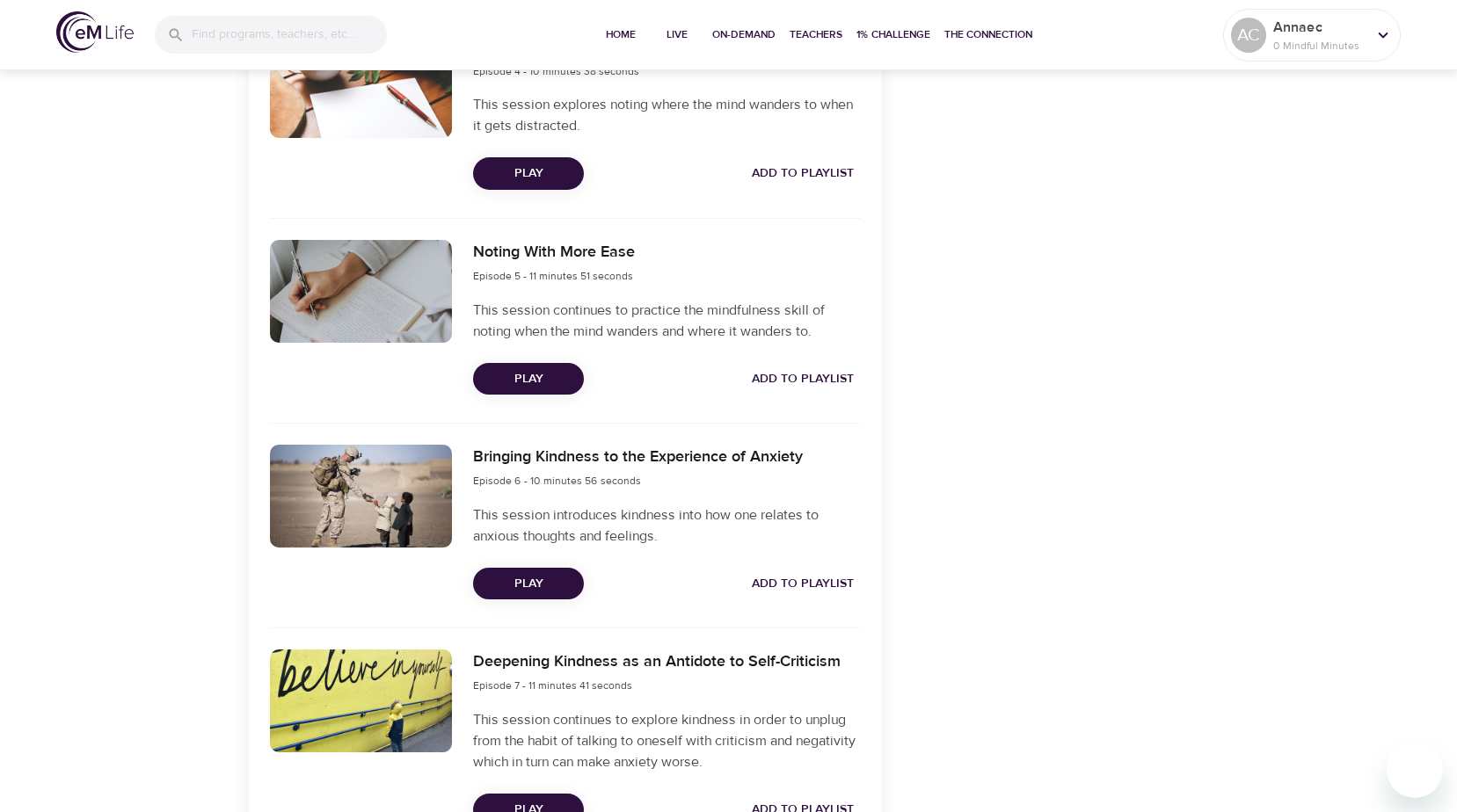
scroll to position [1407, 0]
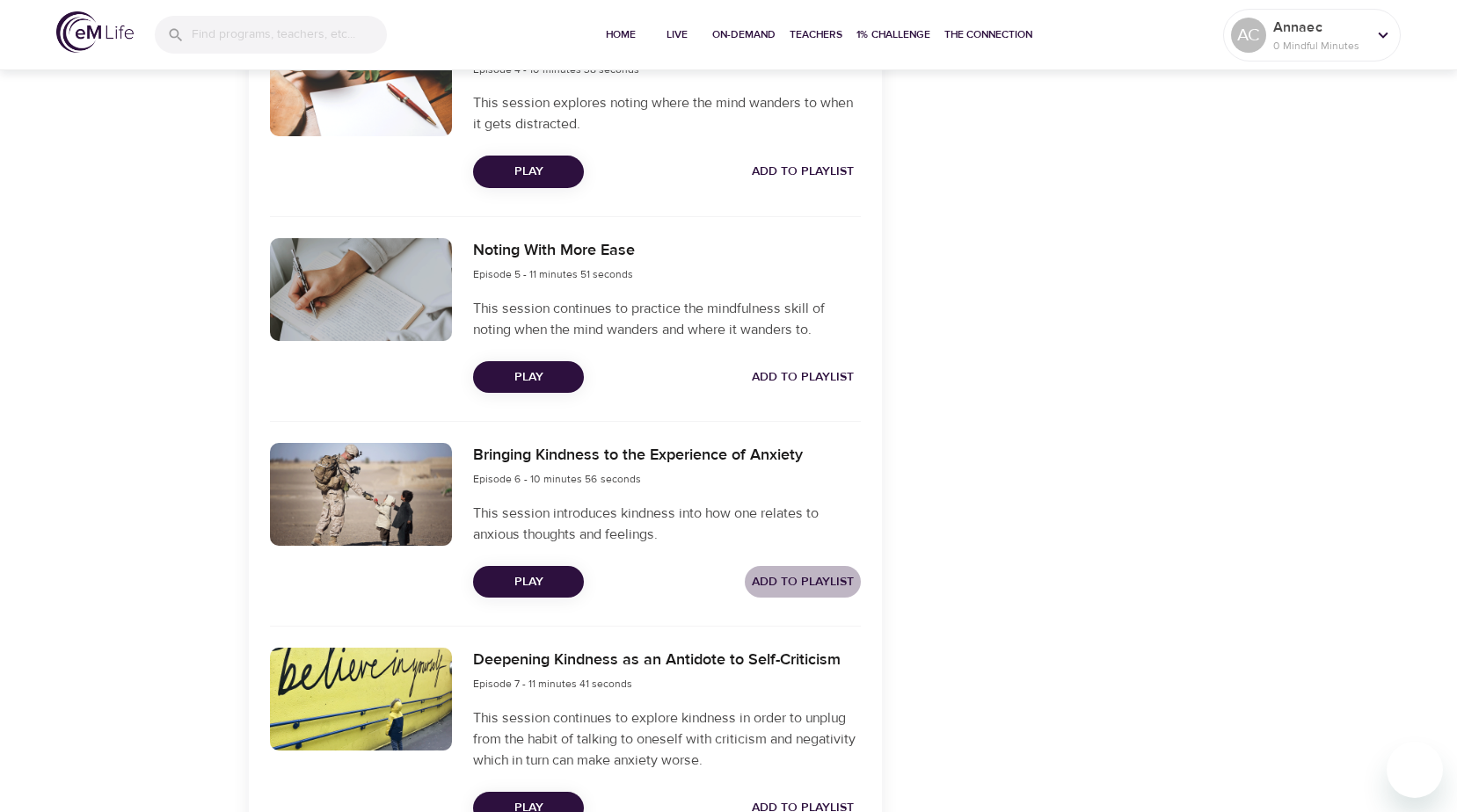
click at [830, 583] on span "Add to Playlist" at bounding box center [802, 582] width 102 height 22
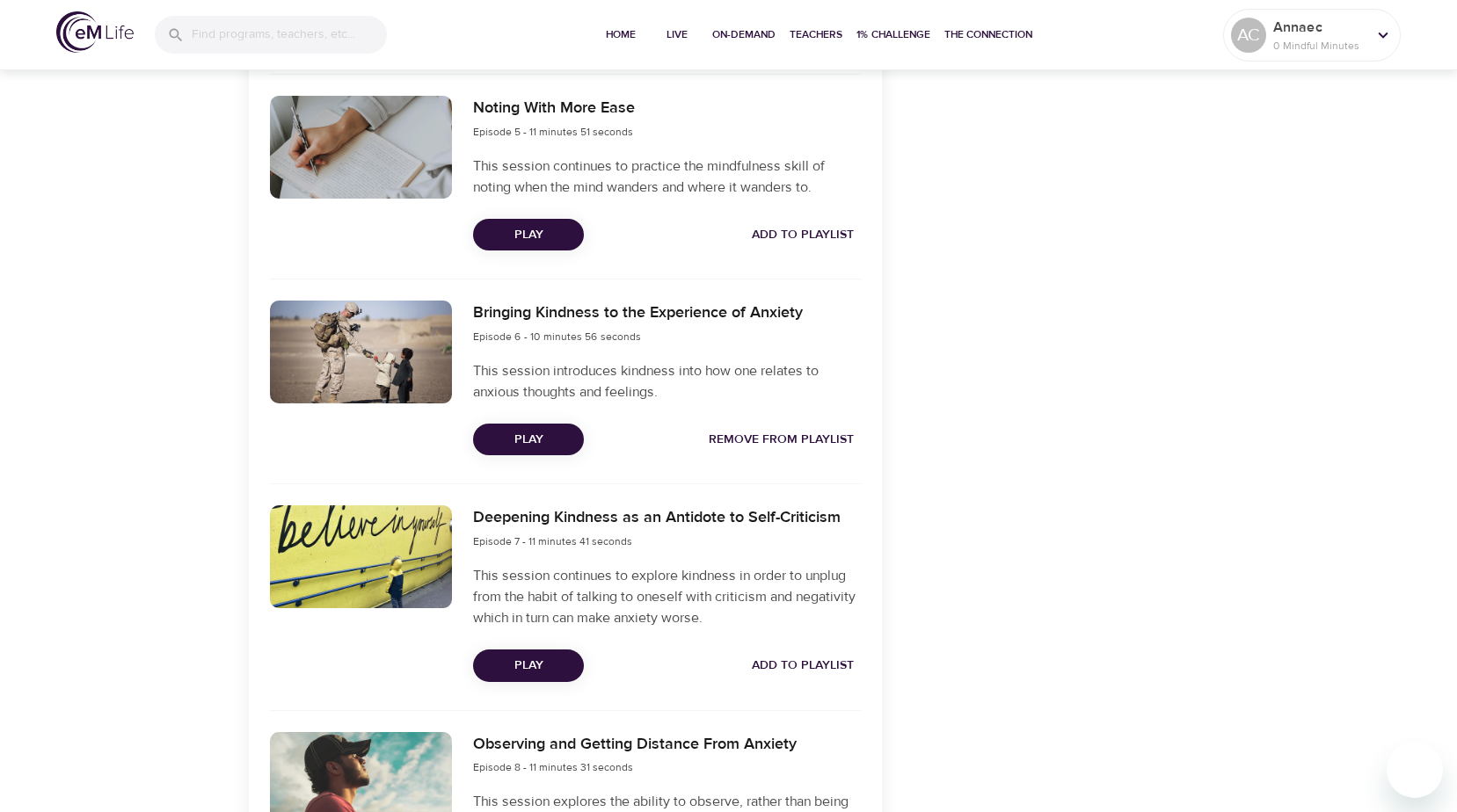
scroll to position [1671, 0]
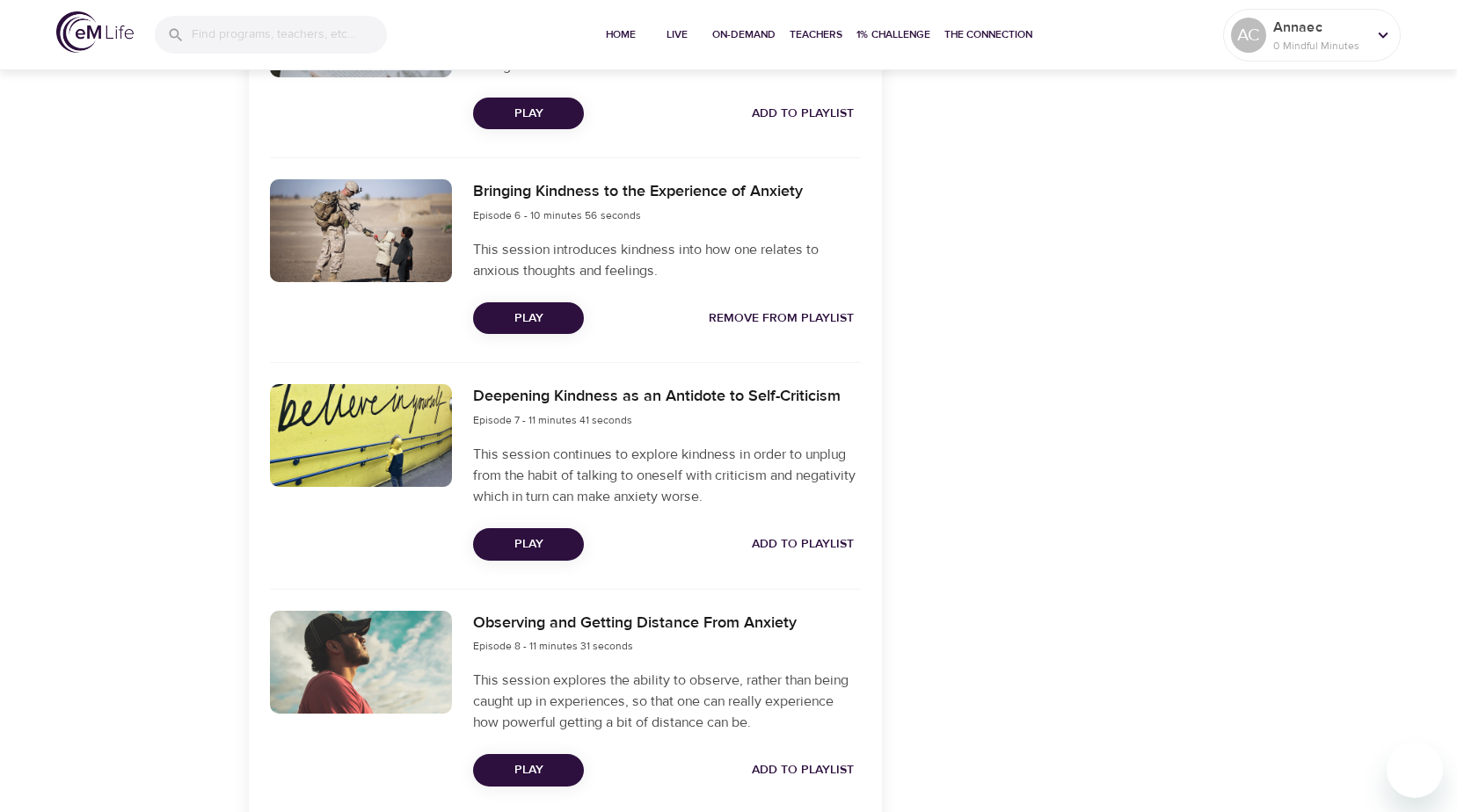
click at [840, 549] on span "Add to Playlist" at bounding box center [802, 545] width 102 height 22
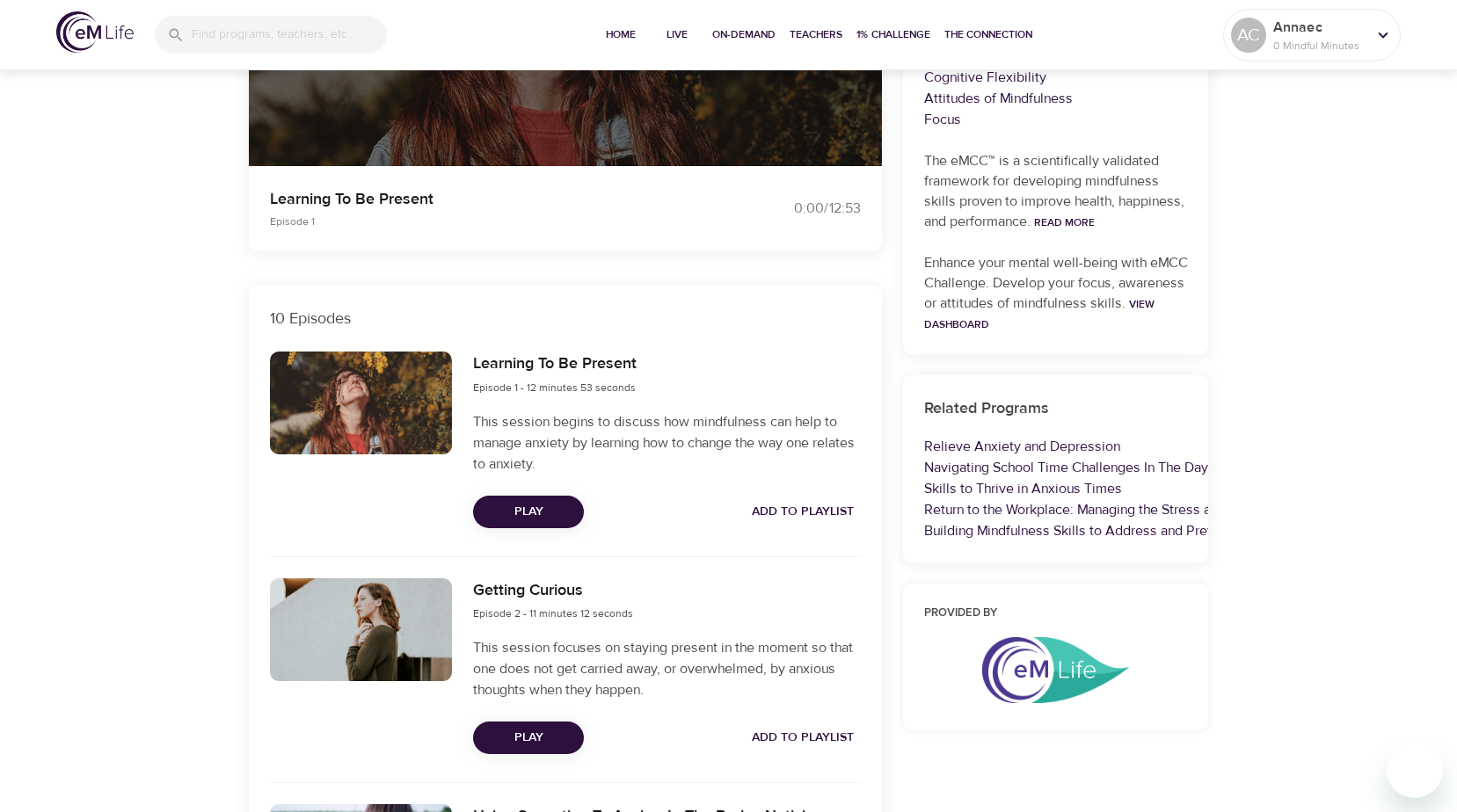
scroll to position [359, 0]
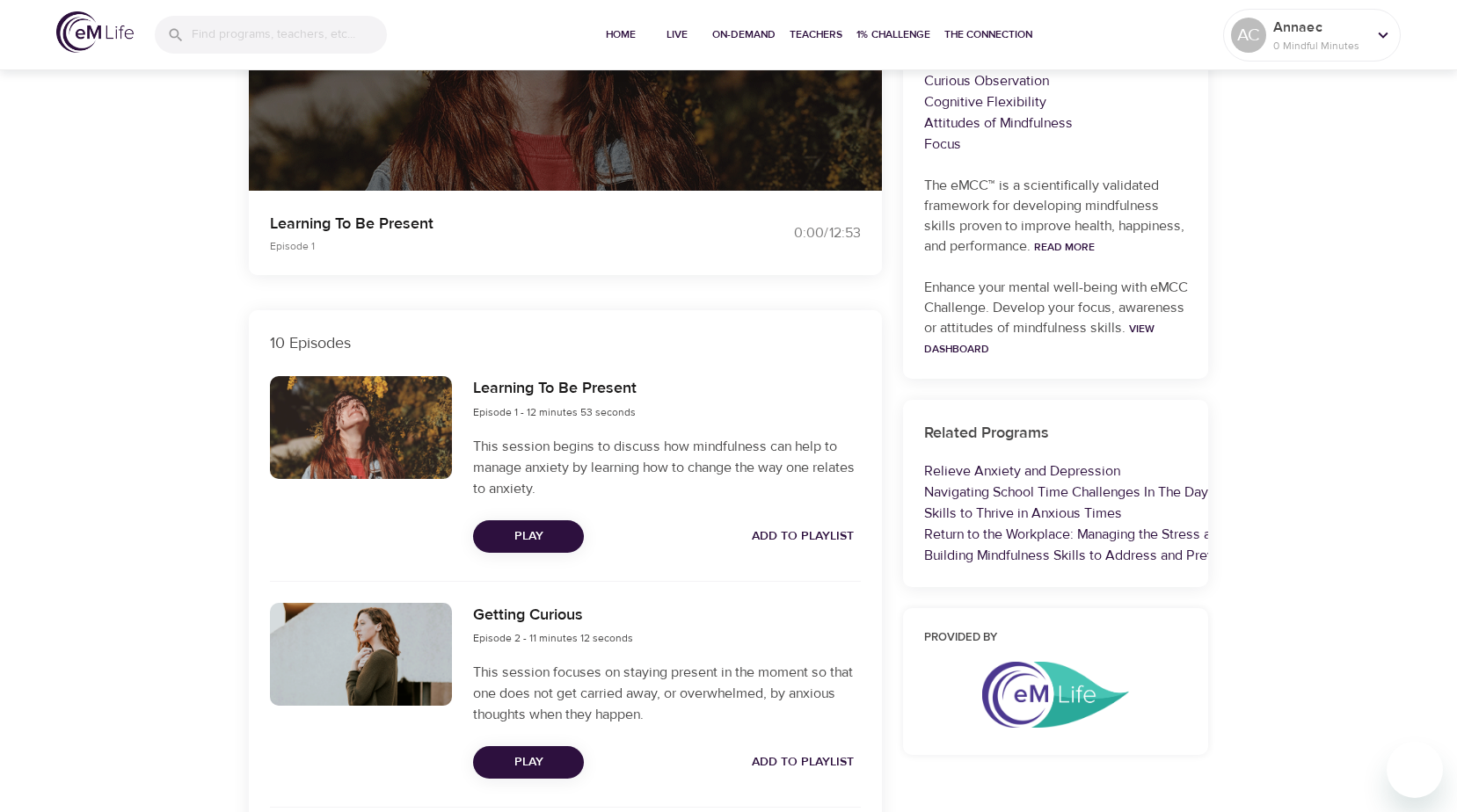
click at [813, 531] on span "Add to Playlist" at bounding box center [802, 537] width 102 height 22
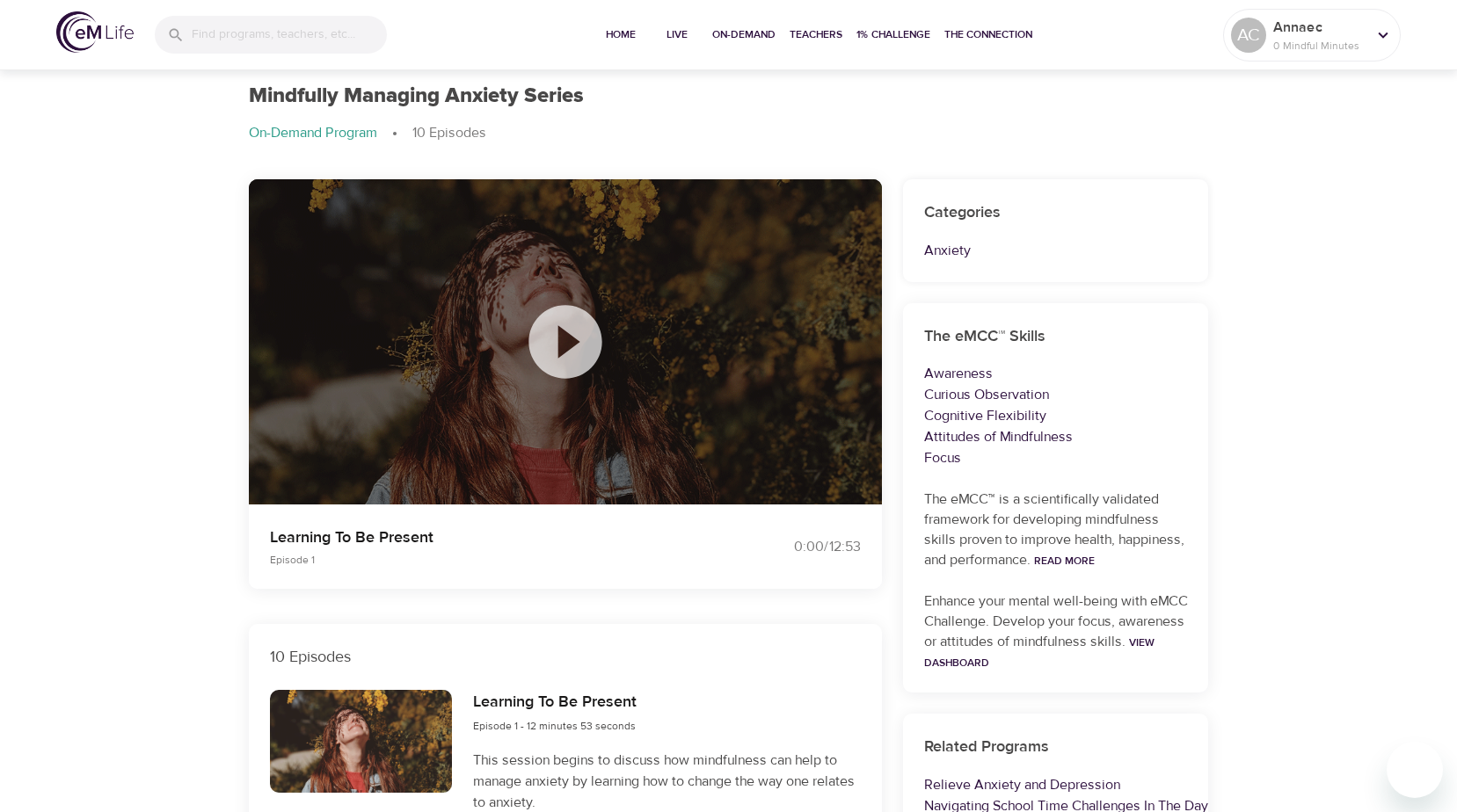
scroll to position [0, 0]
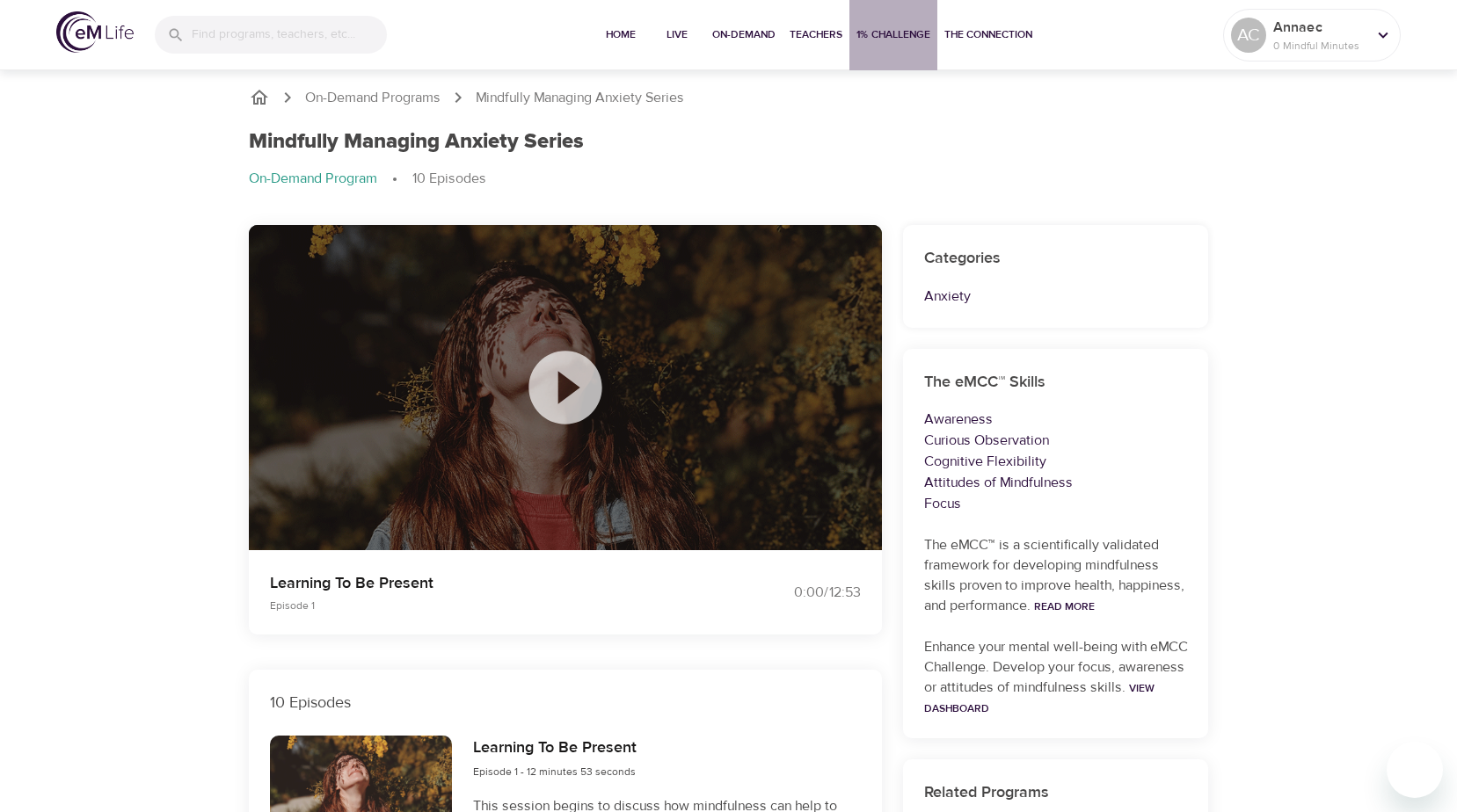
click at [871, 50] on button "1% Challenge" at bounding box center [893, 35] width 88 height 70
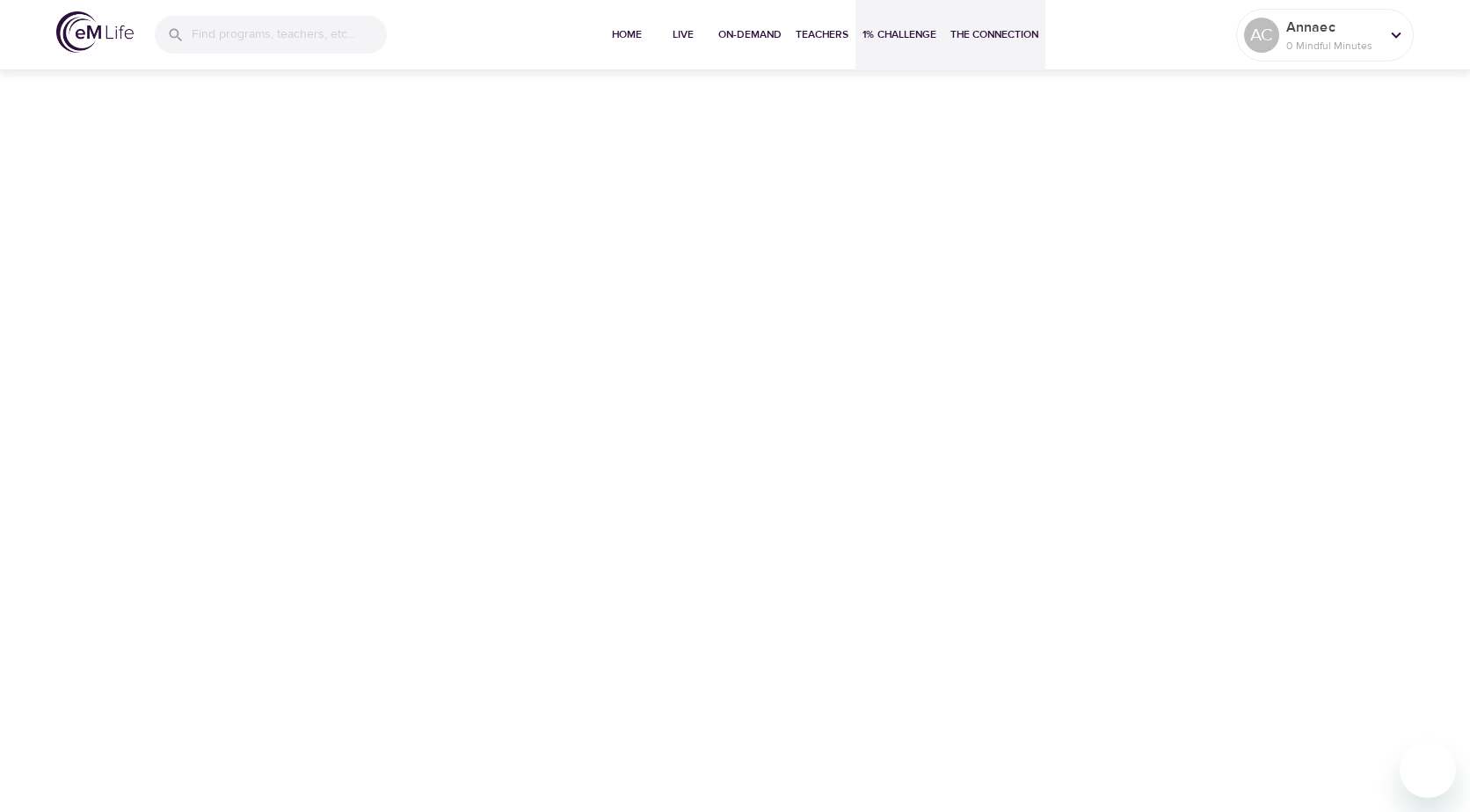
click at [976, 40] on span "The Connection" at bounding box center [994, 35] width 88 height 19
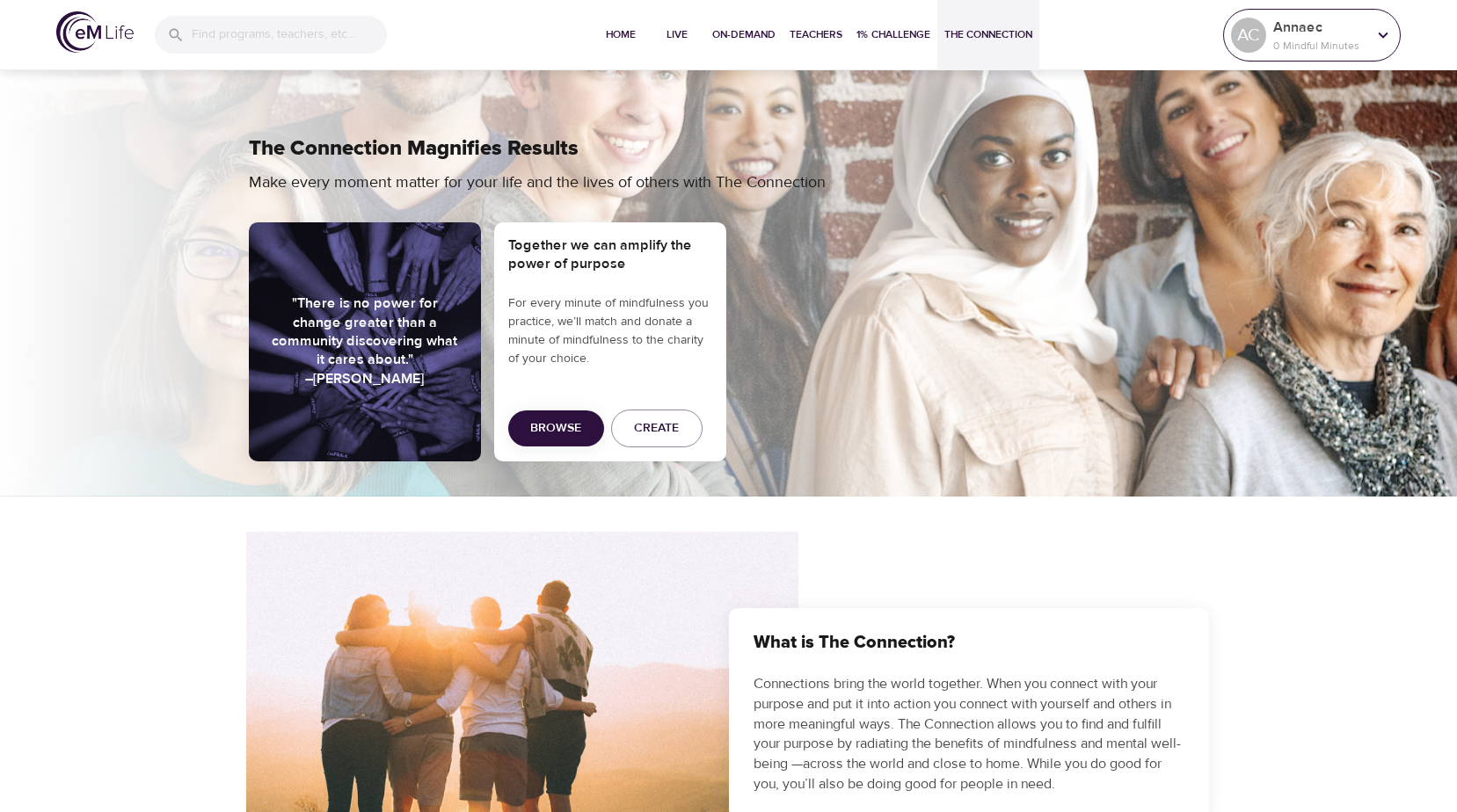
click at [1366, 30] on p "Annaec" at bounding box center [1320, 27] width 93 height 21
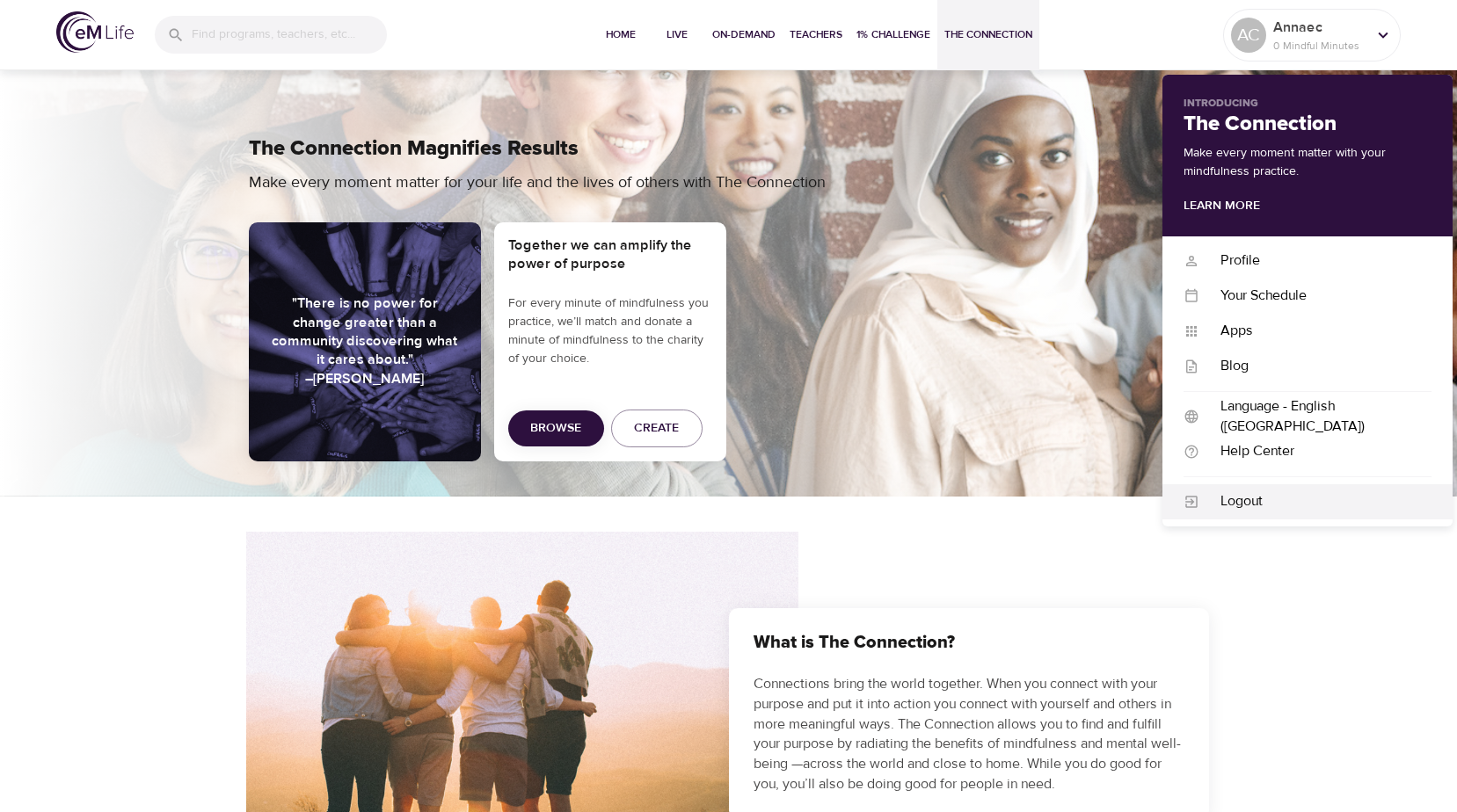
click at [1246, 501] on div "Logout" at bounding box center [1315, 502] width 232 height 21
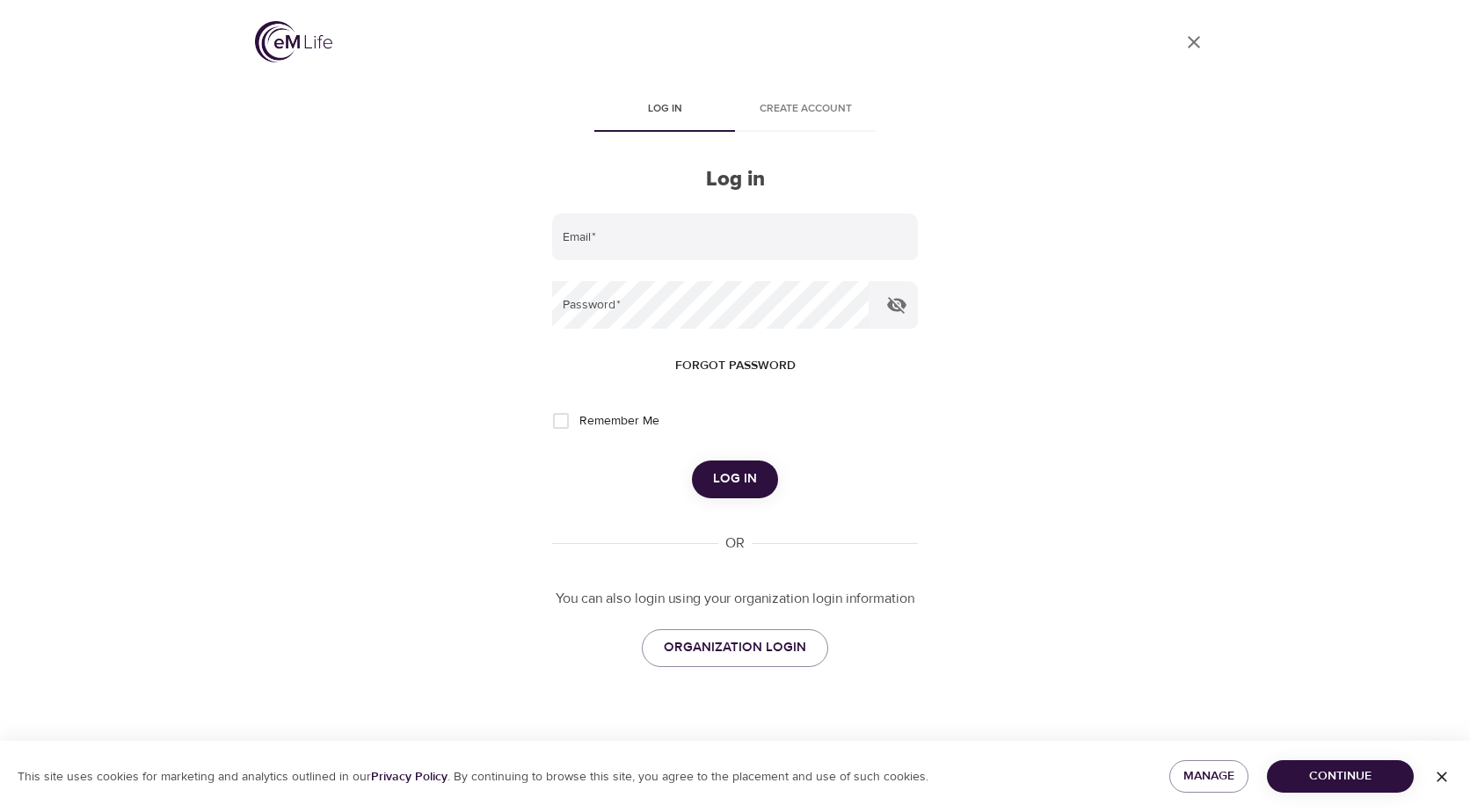
click at [806, 105] on span "Create account" at bounding box center [805, 109] width 119 height 19
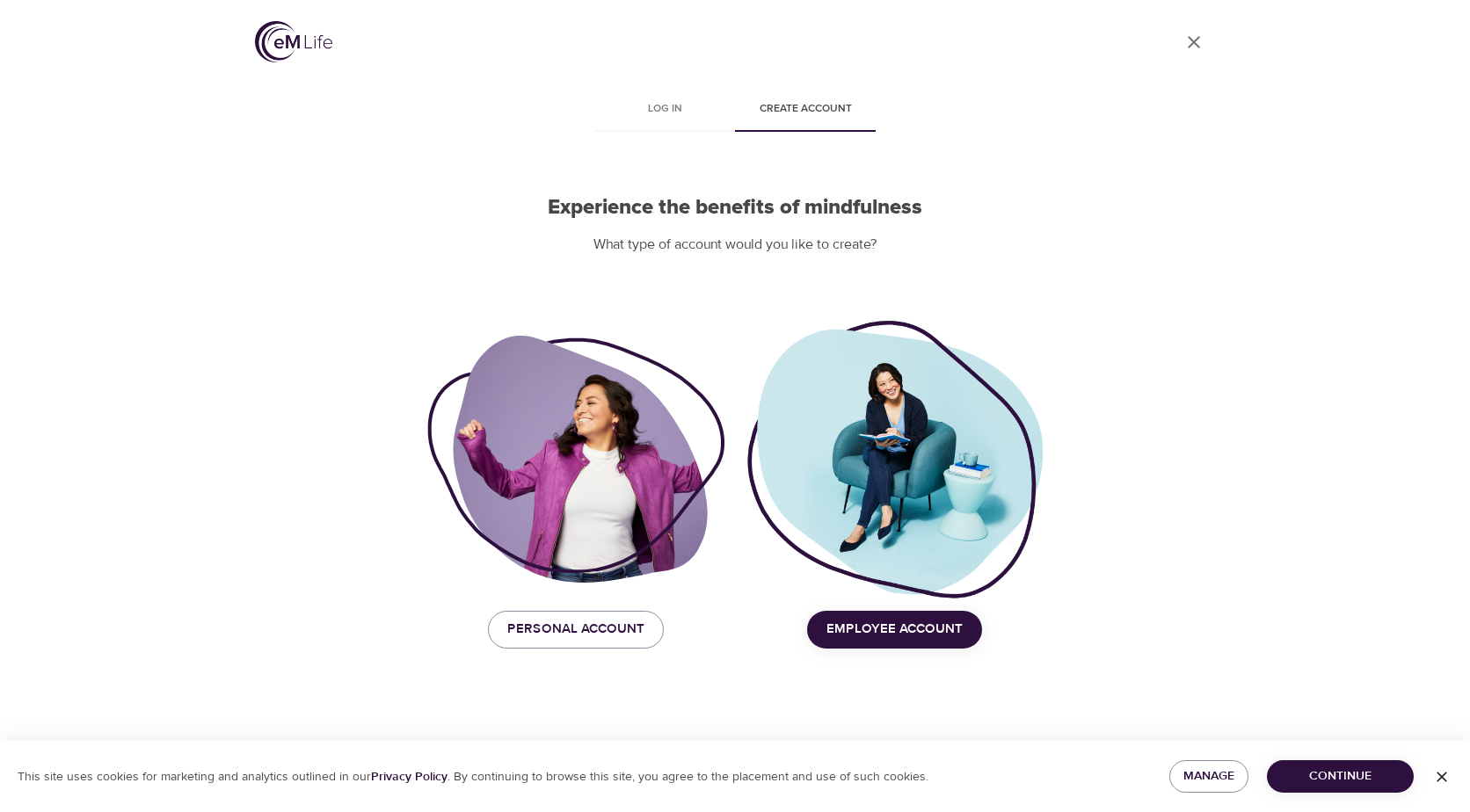
click at [945, 498] on div at bounding box center [894, 459] width 297 height 283
click at [912, 611] on button "Employee Account" at bounding box center [894, 630] width 175 height 37
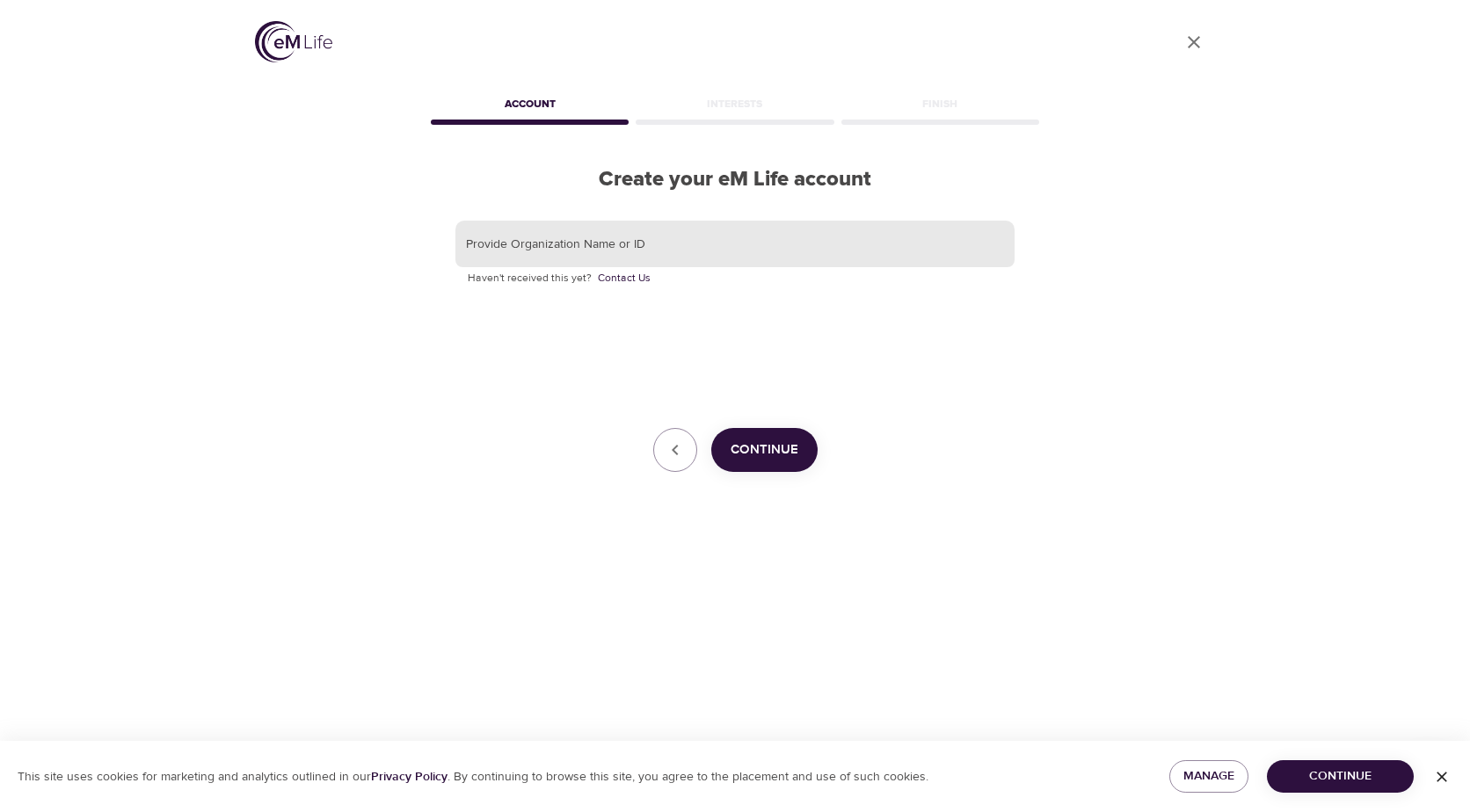
click at [676, 245] on input "text" at bounding box center [735, 244] width 559 height 48
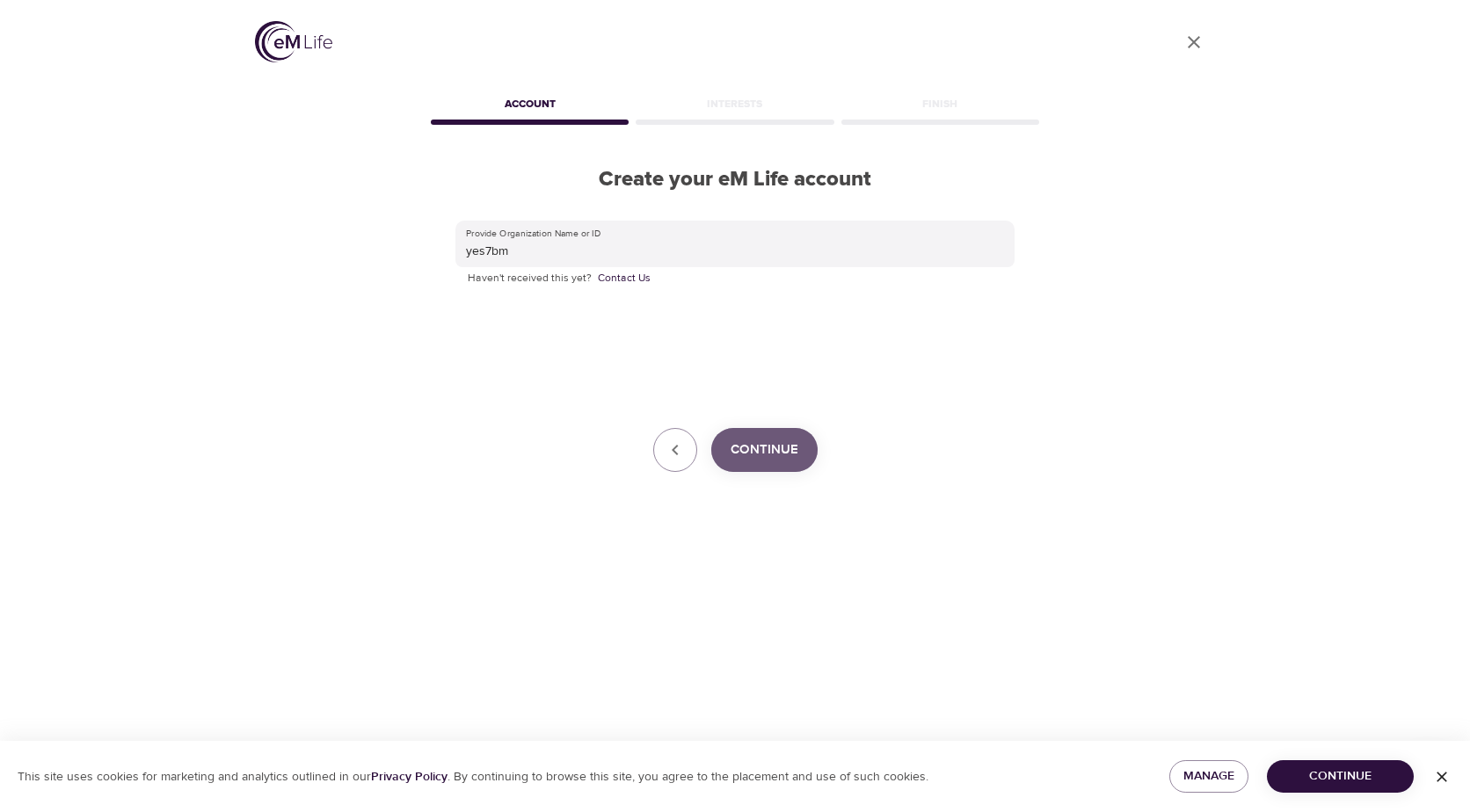
click at [762, 438] on button "Continue" at bounding box center [764, 450] width 106 height 44
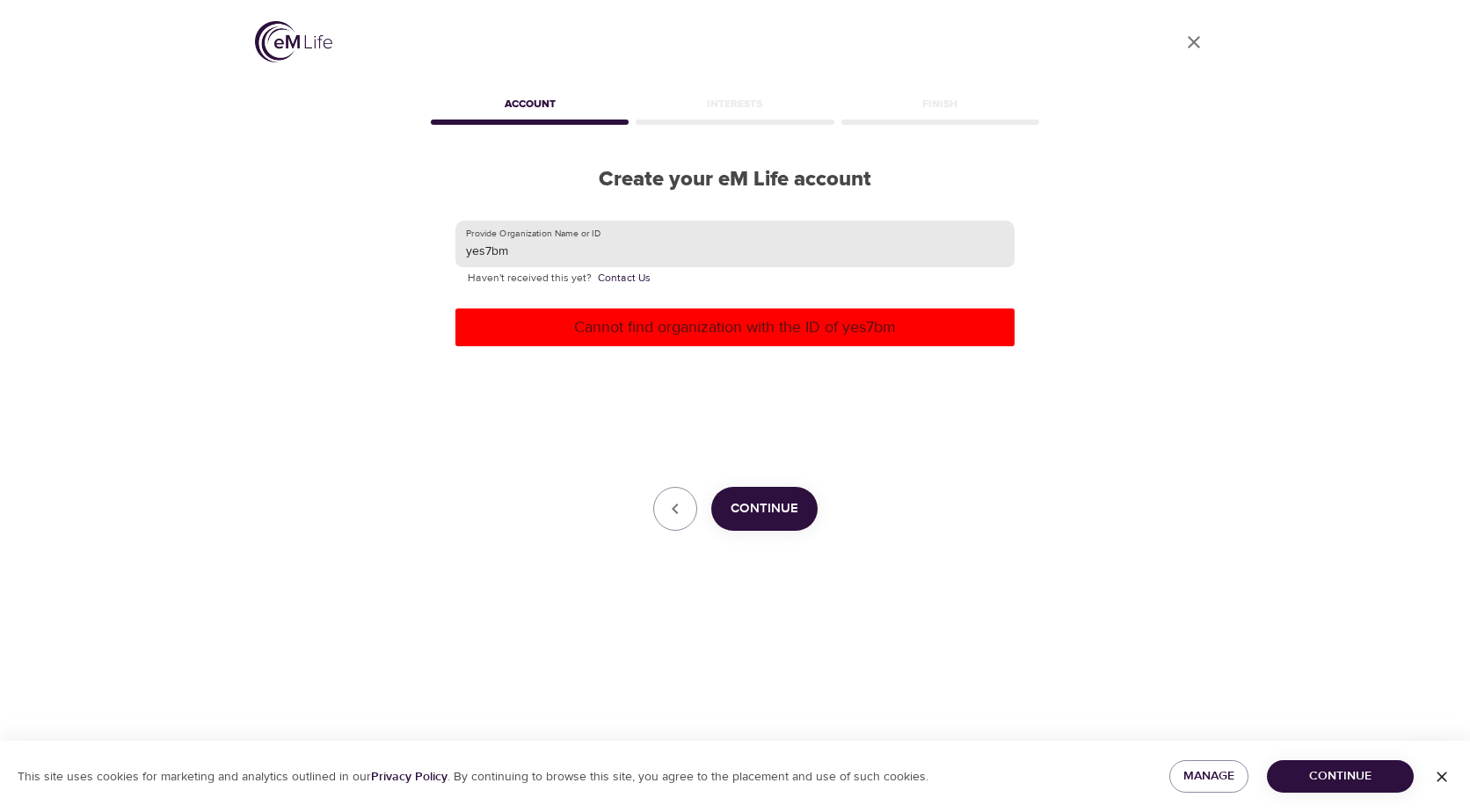
click at [675, 246] on input "yes7bm" at bounding box center [735, 244] width 559 height 48
type input "UVA health"
click at [762, 511] on span "Continue" at bounding box center [764, 509] width 68 height 22
drag, startPoint x: 523, startPoint y: 251, endPoint x: 385, endPoint y: 250, distance: 138.0
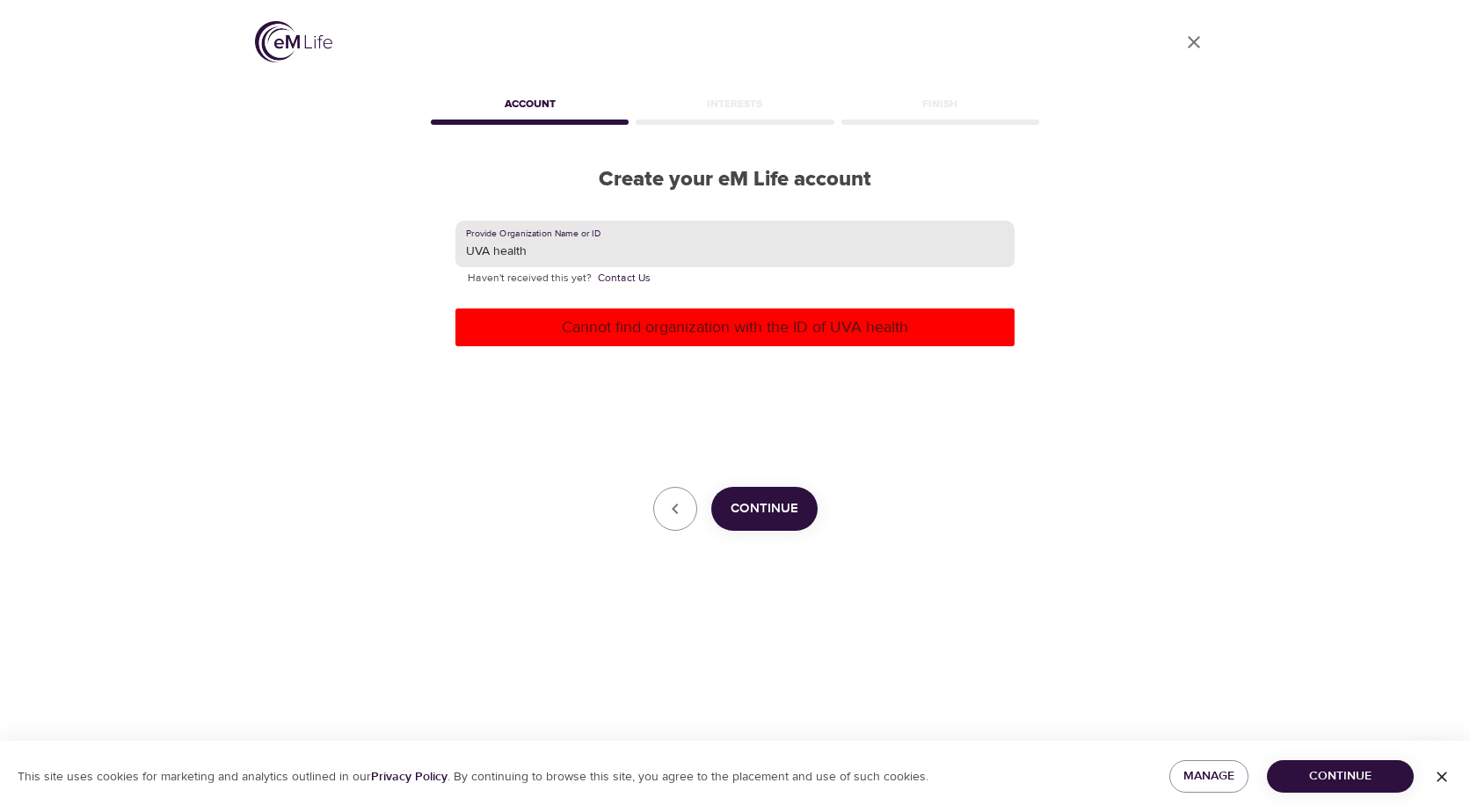
click at [385, 250] on div "User Profile Account Interests Finish Create your eM Life account Provide Organ…" at bounding box center [735, 406] width 1002 height 812
type input "663461801"
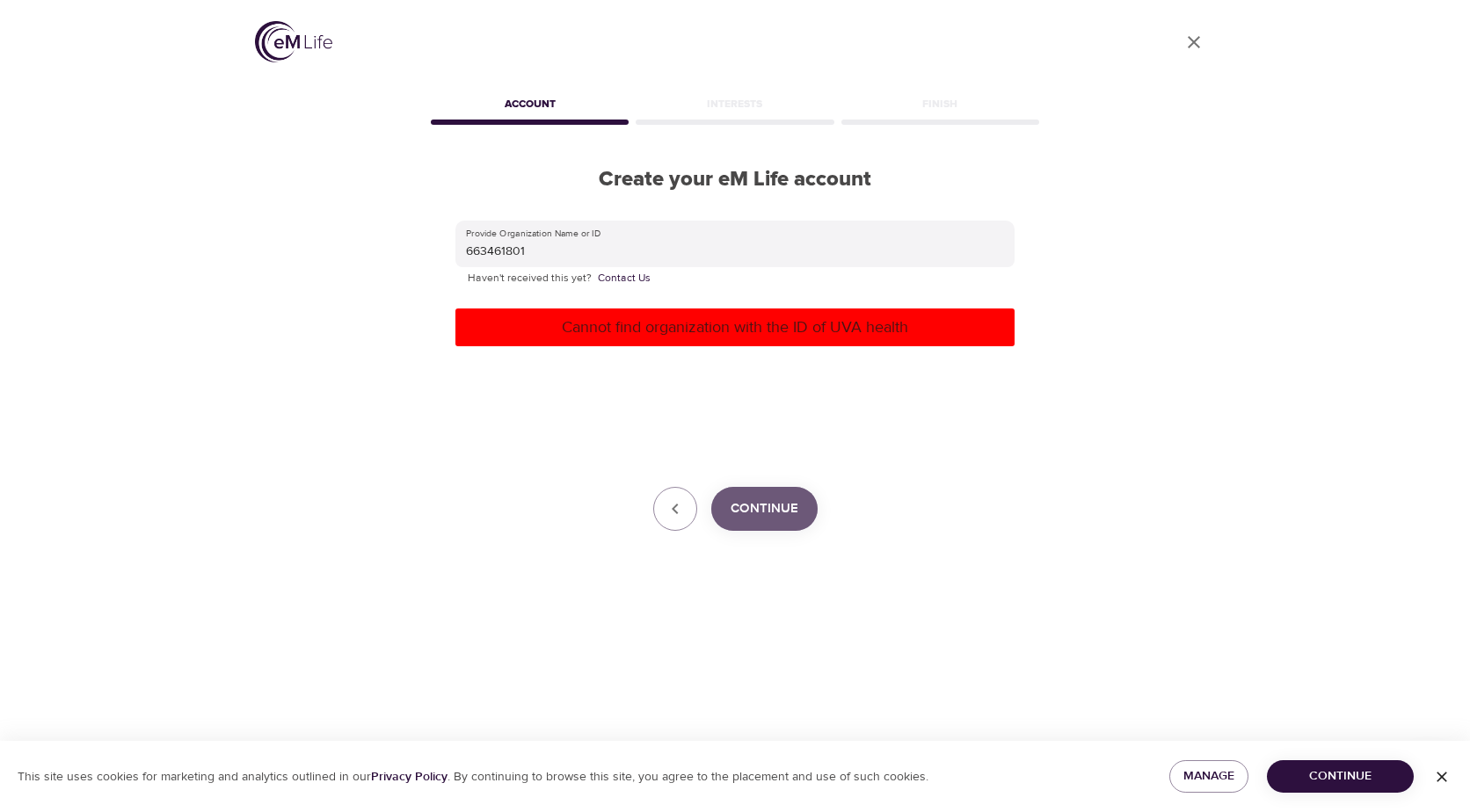
click at [781, 508] on span "Continue" at bounding box center [764, 509] width 68 height 22
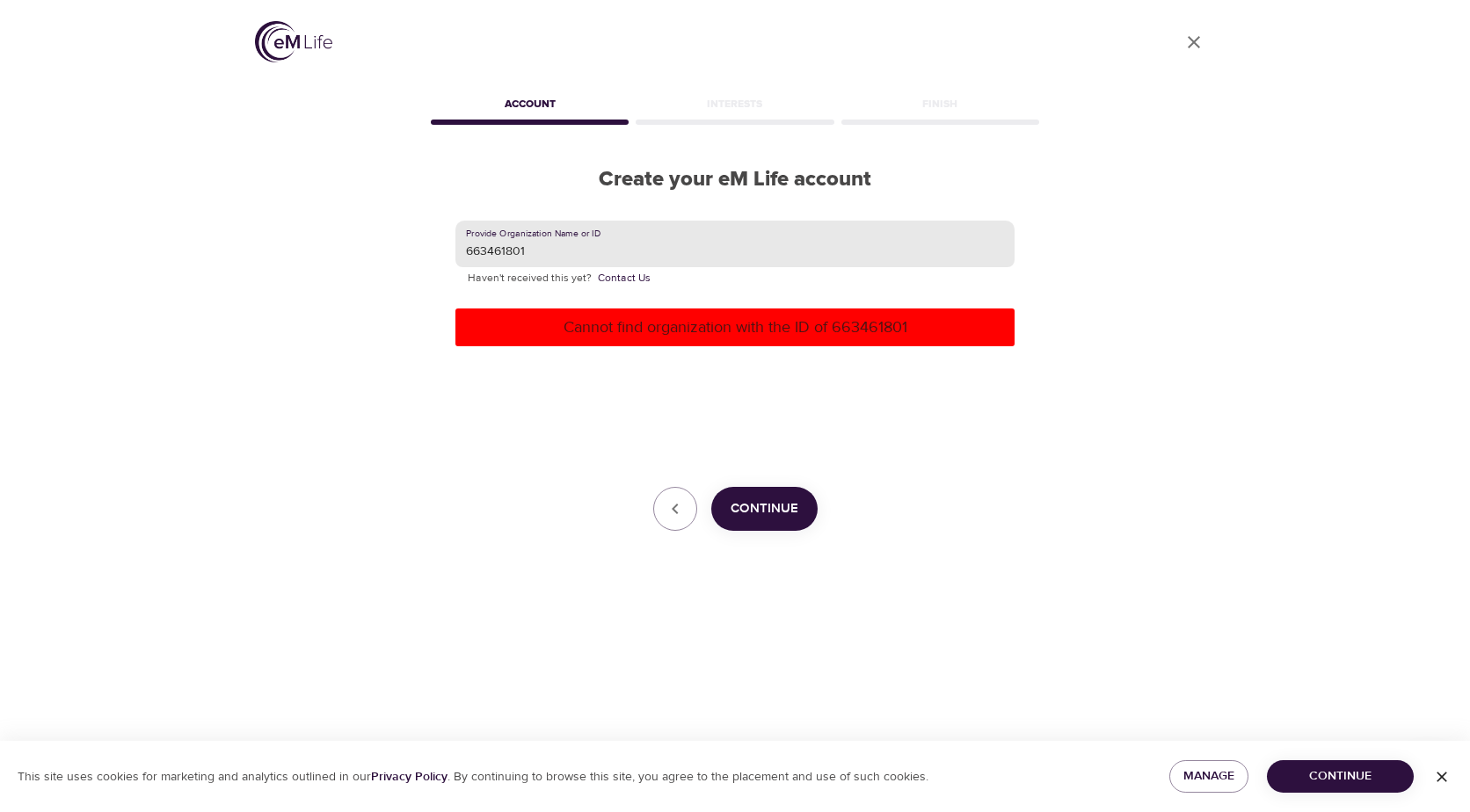
drag, startPoint x: 567, startPoint y: 250, endPoint x: 448, endPoint y: 244, distance: 119.2
click at [452, 244] on div "Provide Organization Name or ID 663461801 Haven't received this yet? Contact Us…" at bounding box center [735, 376] width 615 height 368
click at [752, 480] on div "Provide Organization Name or ID [GEOGRAPHIC_DATA][US_STATE] Haven't received th…" at bounding box center [735, 375] width 559 height 311
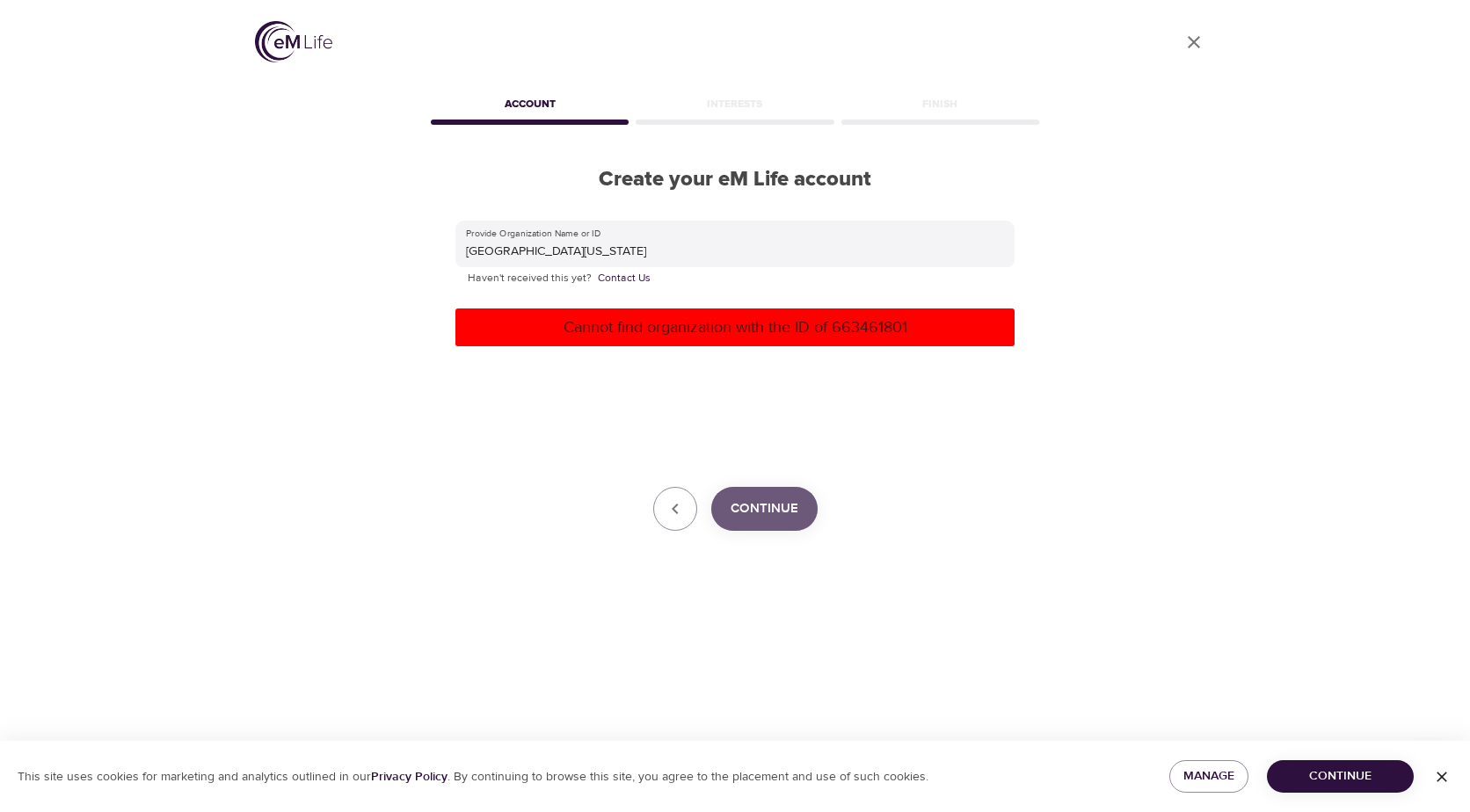
click at [763, 506] on span "Continue" at bounding box center [764, 509] width 68 height 22
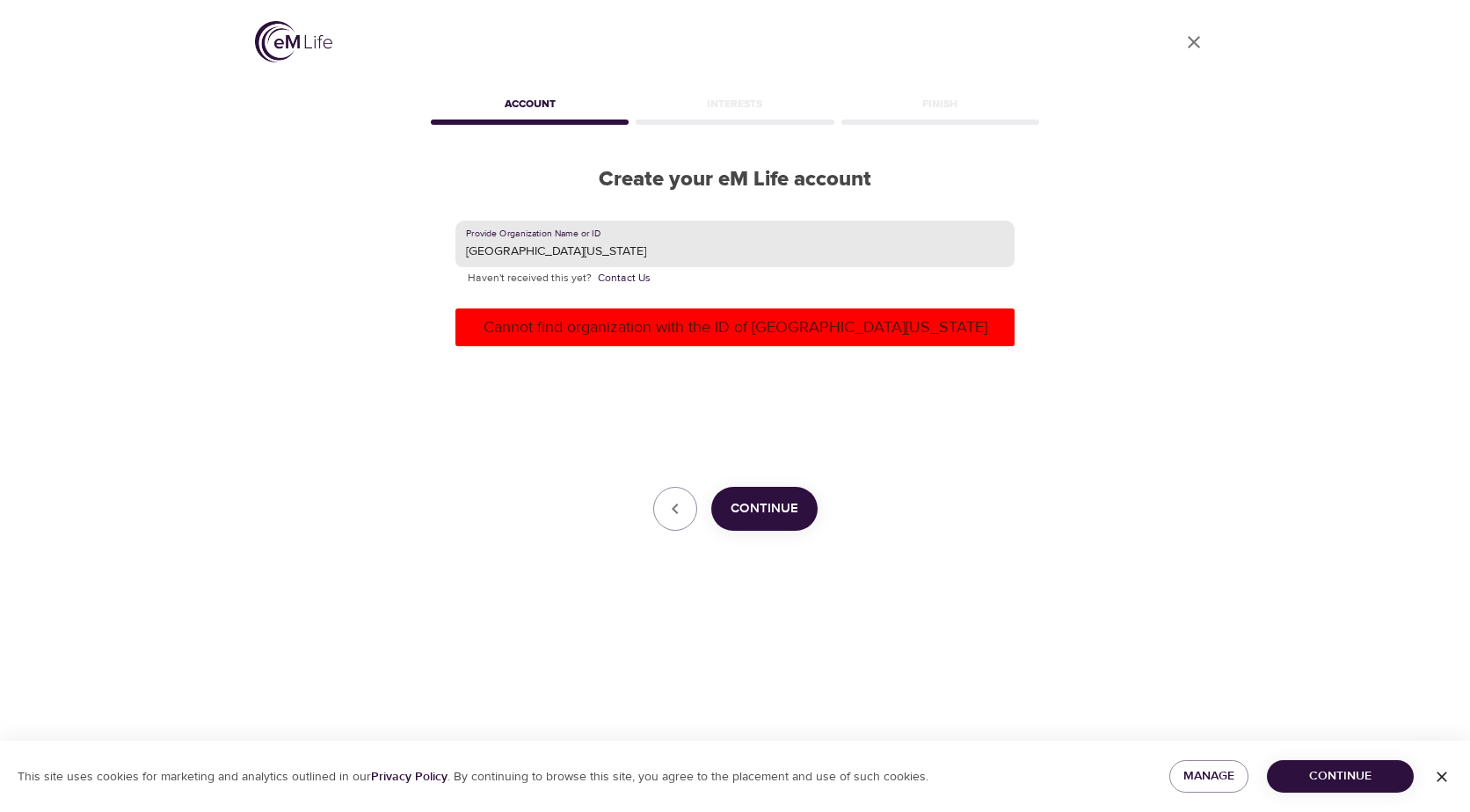
drag, startPoint x: 596, startPoint y: 252, endPoint x: 395, endPoint y: 260, distance: 201.2
click at [395, 260] on div "User Profile Account Interests Finish Create your eM Life account Provide Organ…" at bounding box center [735, 406] width 1002 height 812
click at [784, 499] on span "Continue" at bounding box center [764, 509] width 68 height 22
click at [564, 250] on input "UVA health" at bounding box center [735, 244] width 559 height 48
type input "UVA"
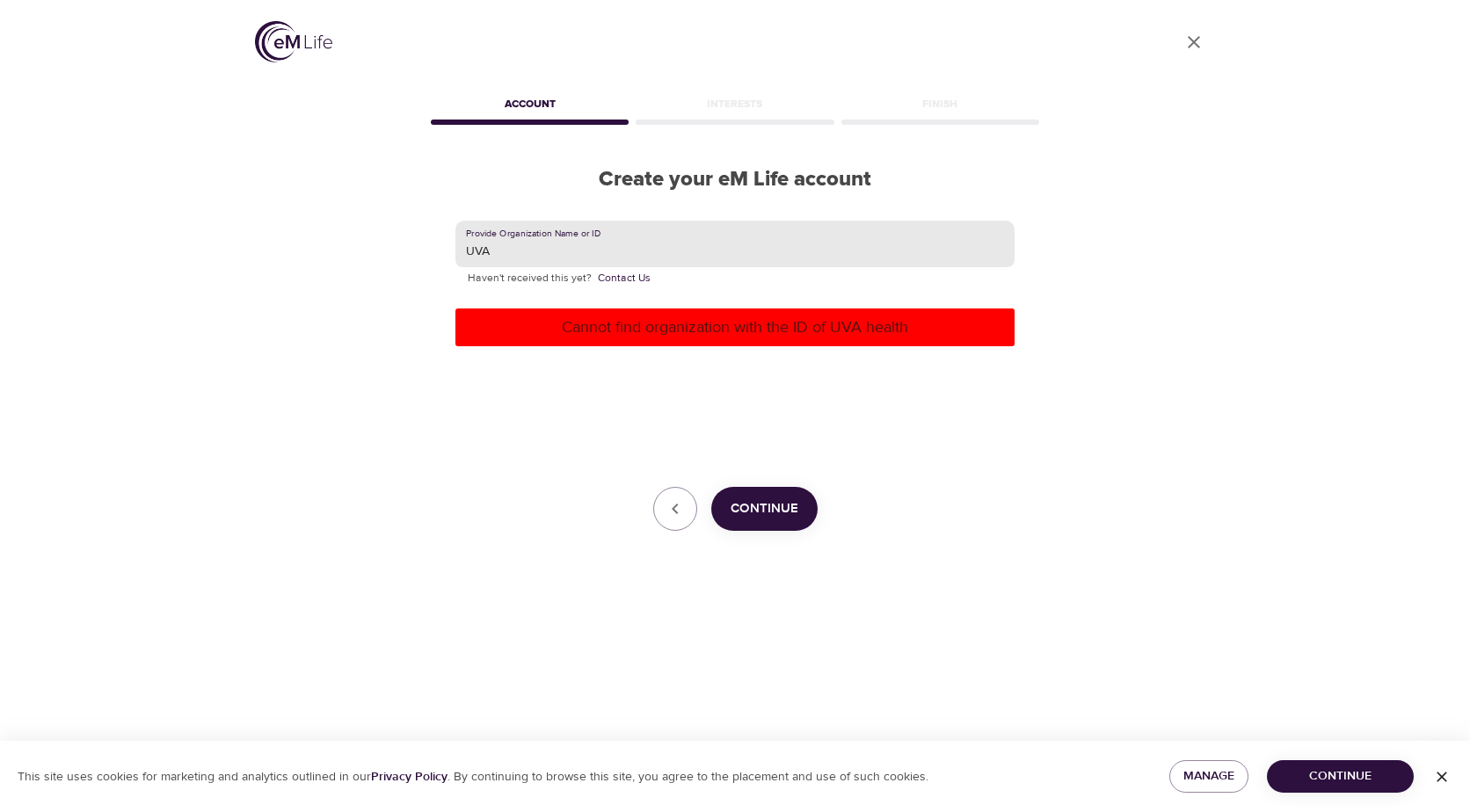
click at [283, 33] on img at bounding box center [293, 42] width 77 height 41
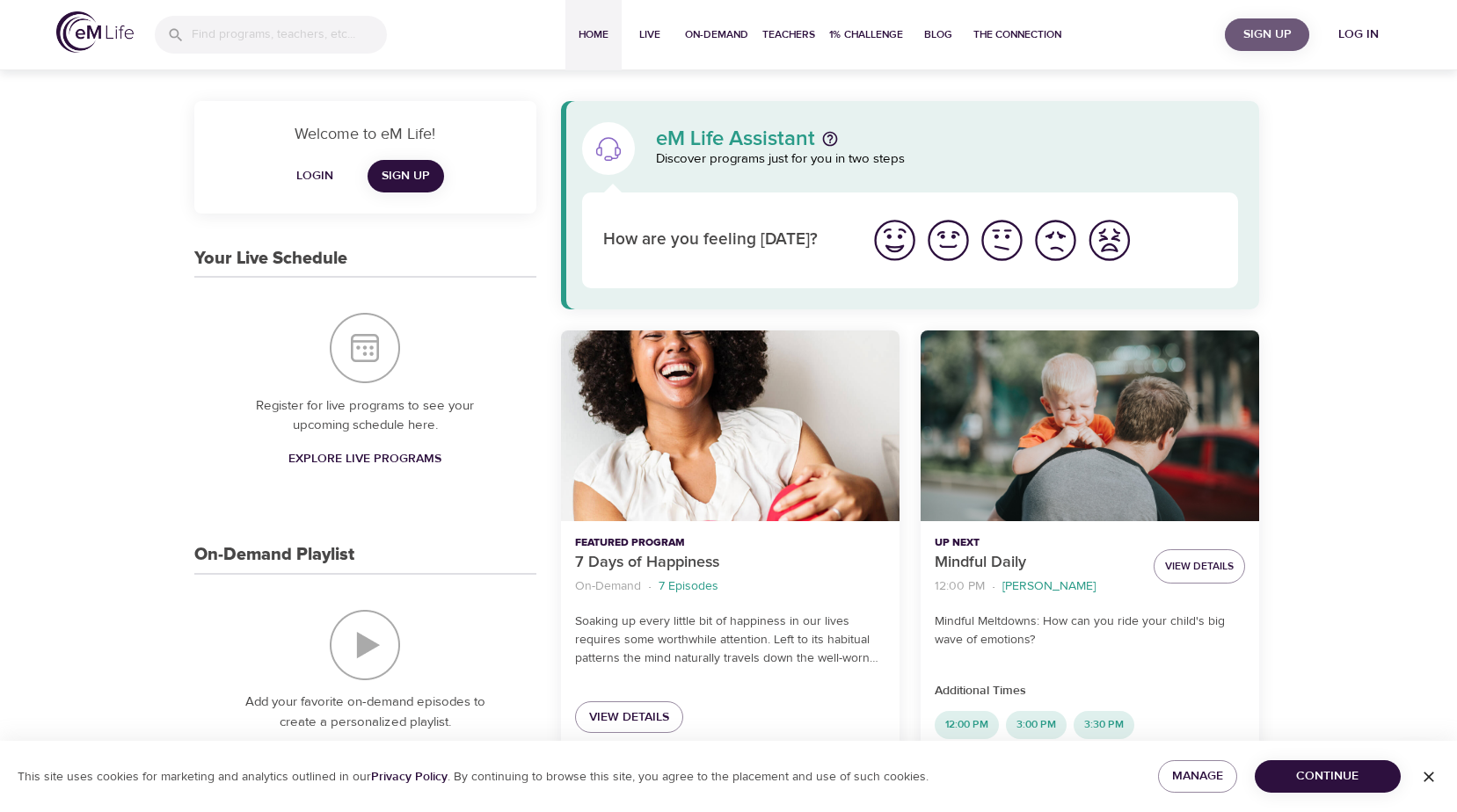
click at [1264, 30] on span "Sign Up" at bounding box center [1267, 35] width 70 height 22
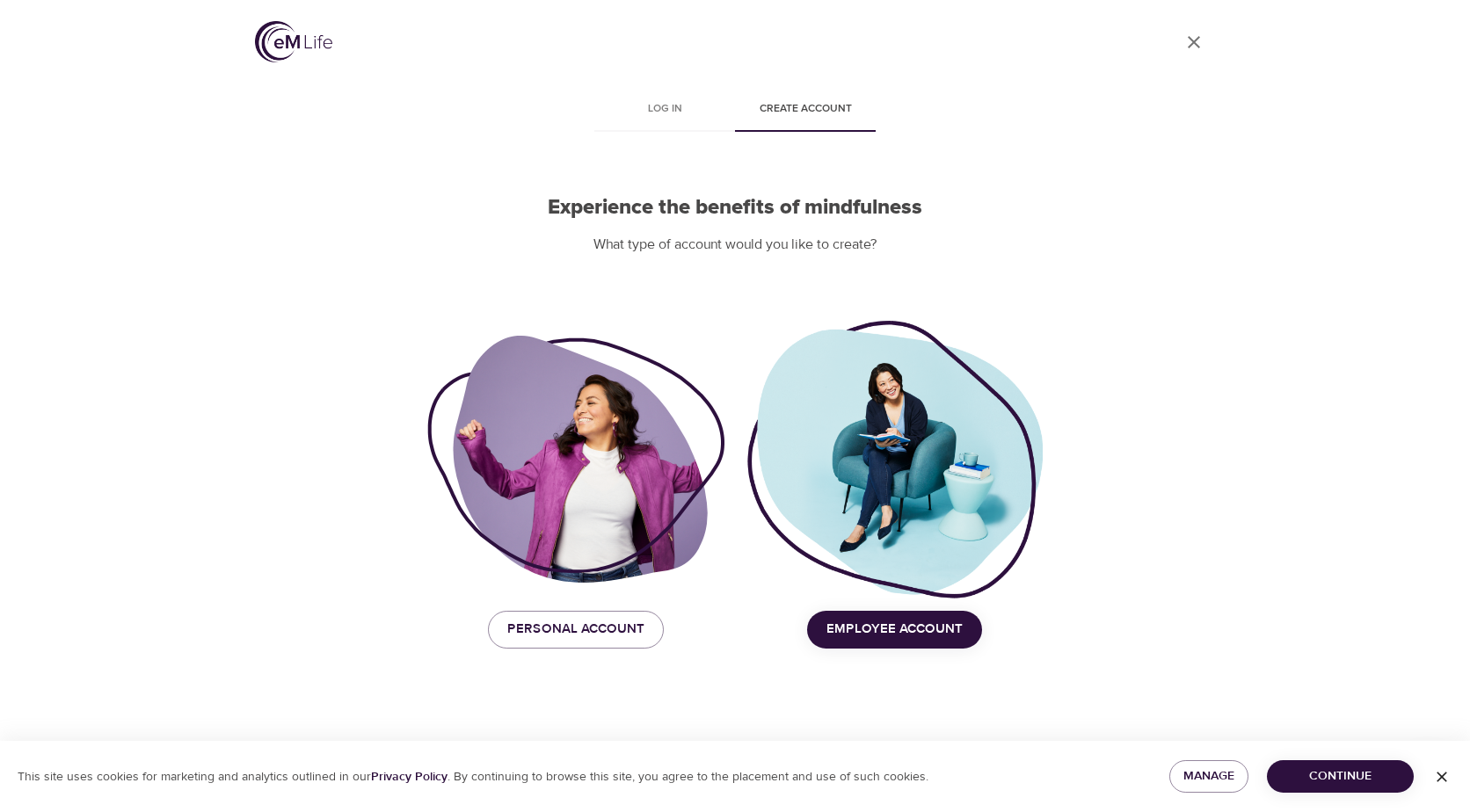
click at [902, 631] on span "Employee Account" at bounding box center [894, 629] width 136 height 22
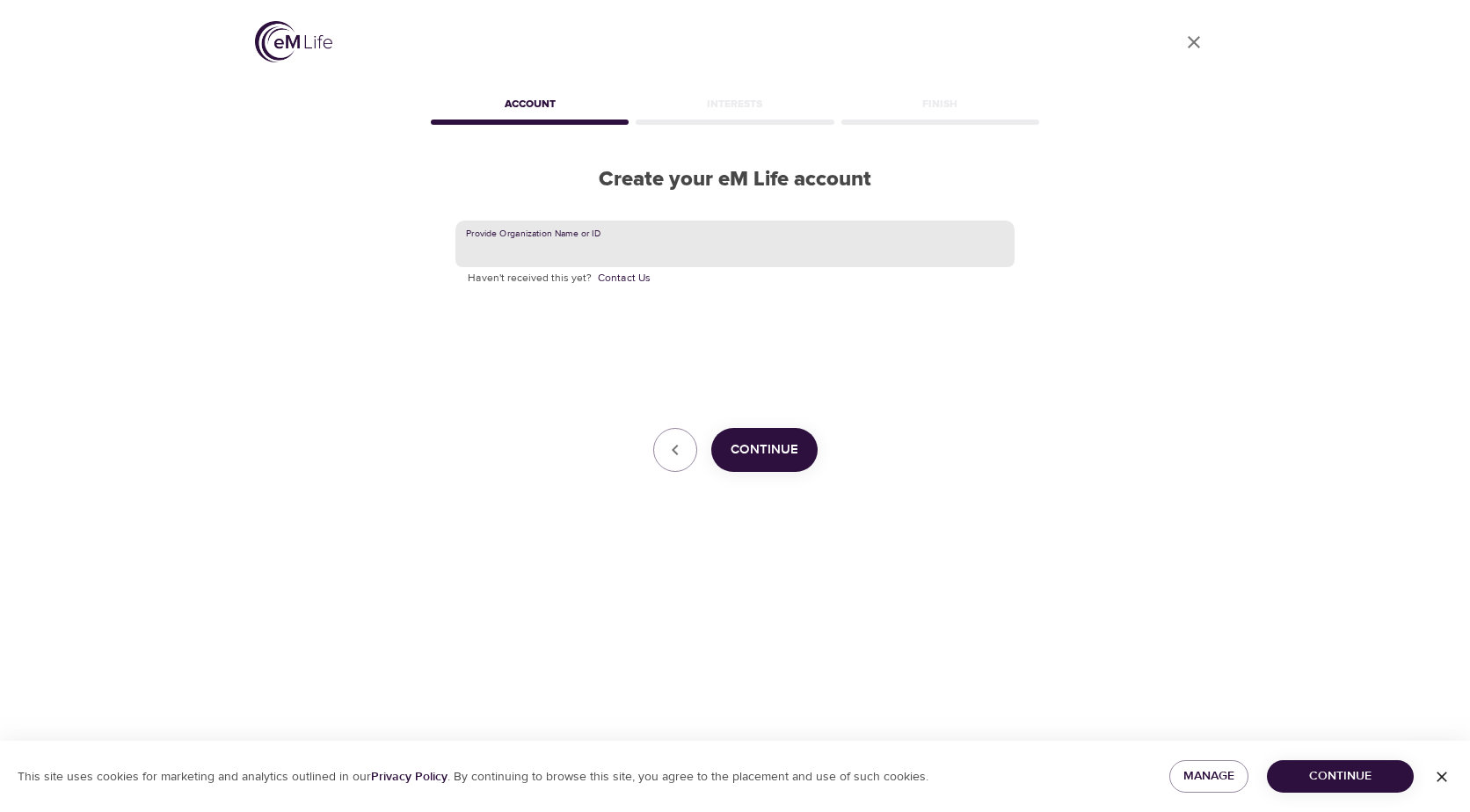
click at [709, 246] on input "text" at bounding box center [735, 244] width 559 height 48
click at [735, 249] on input "text" at bounding box center [735, 244] width 559 height 48
type input "uva"
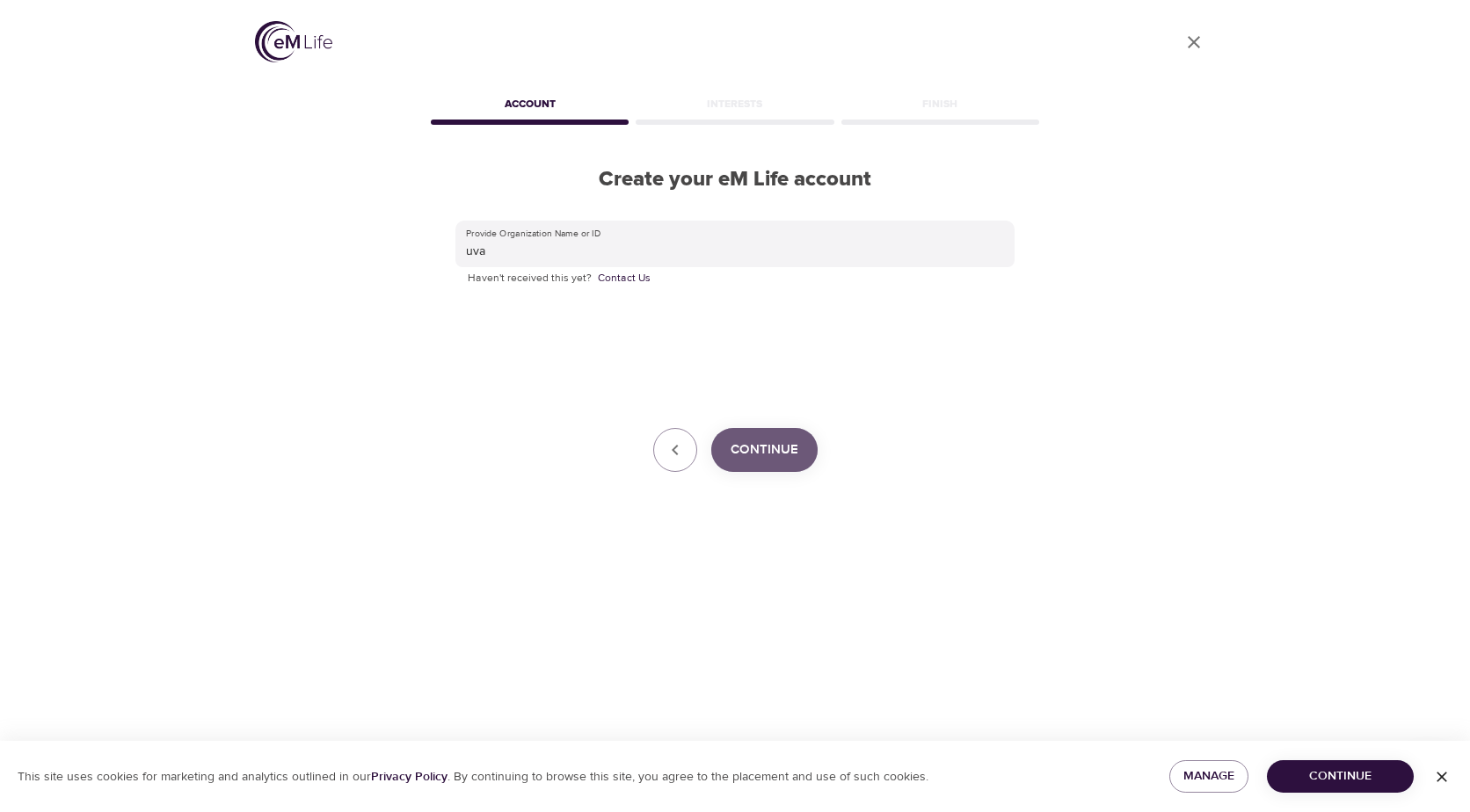
click at [778, 445] on span "Continue" at bounding box center [764, 450] width 68 height 22
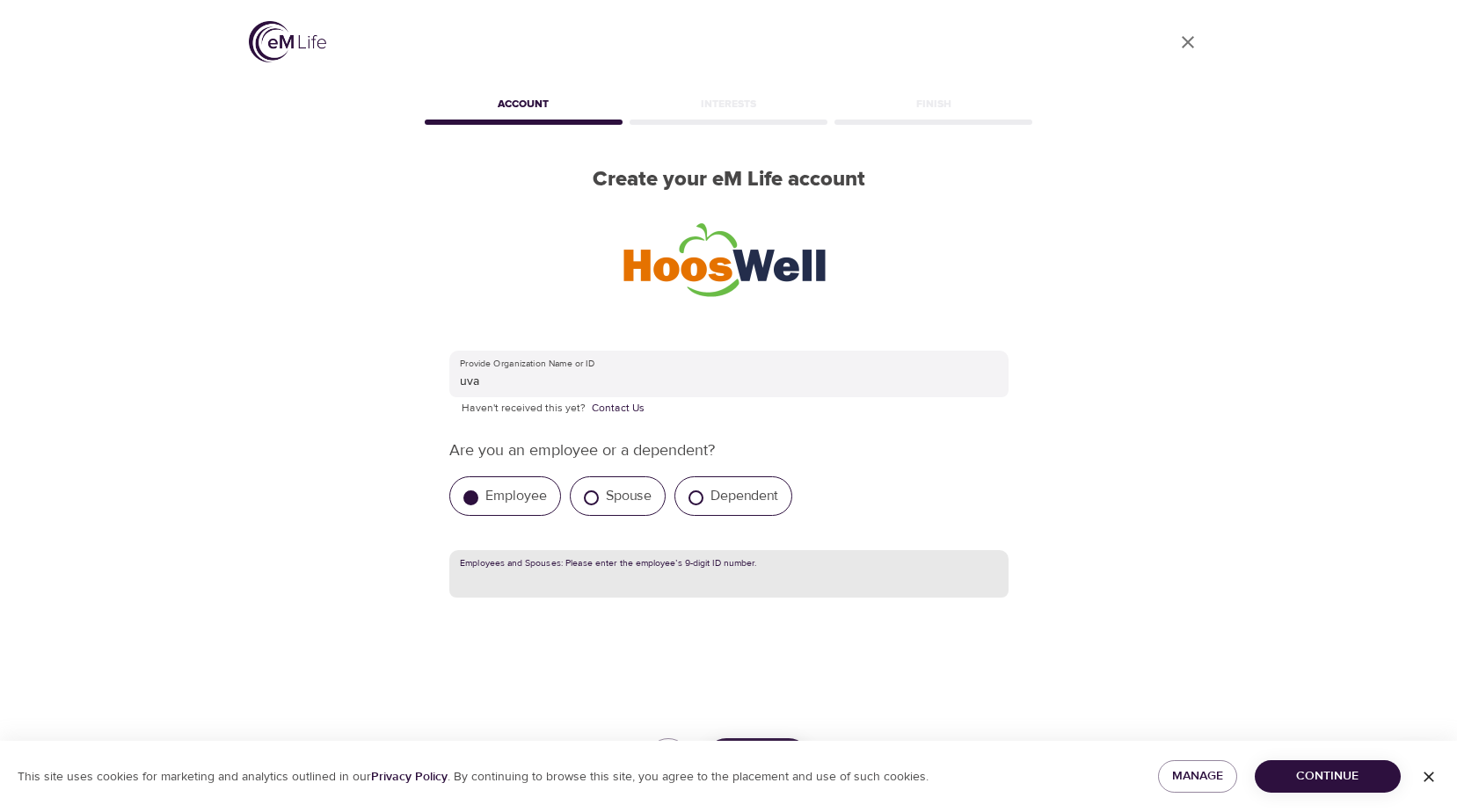
click at [586, 584] on input "text" at bounding box center [728, 574] width 559 height 48
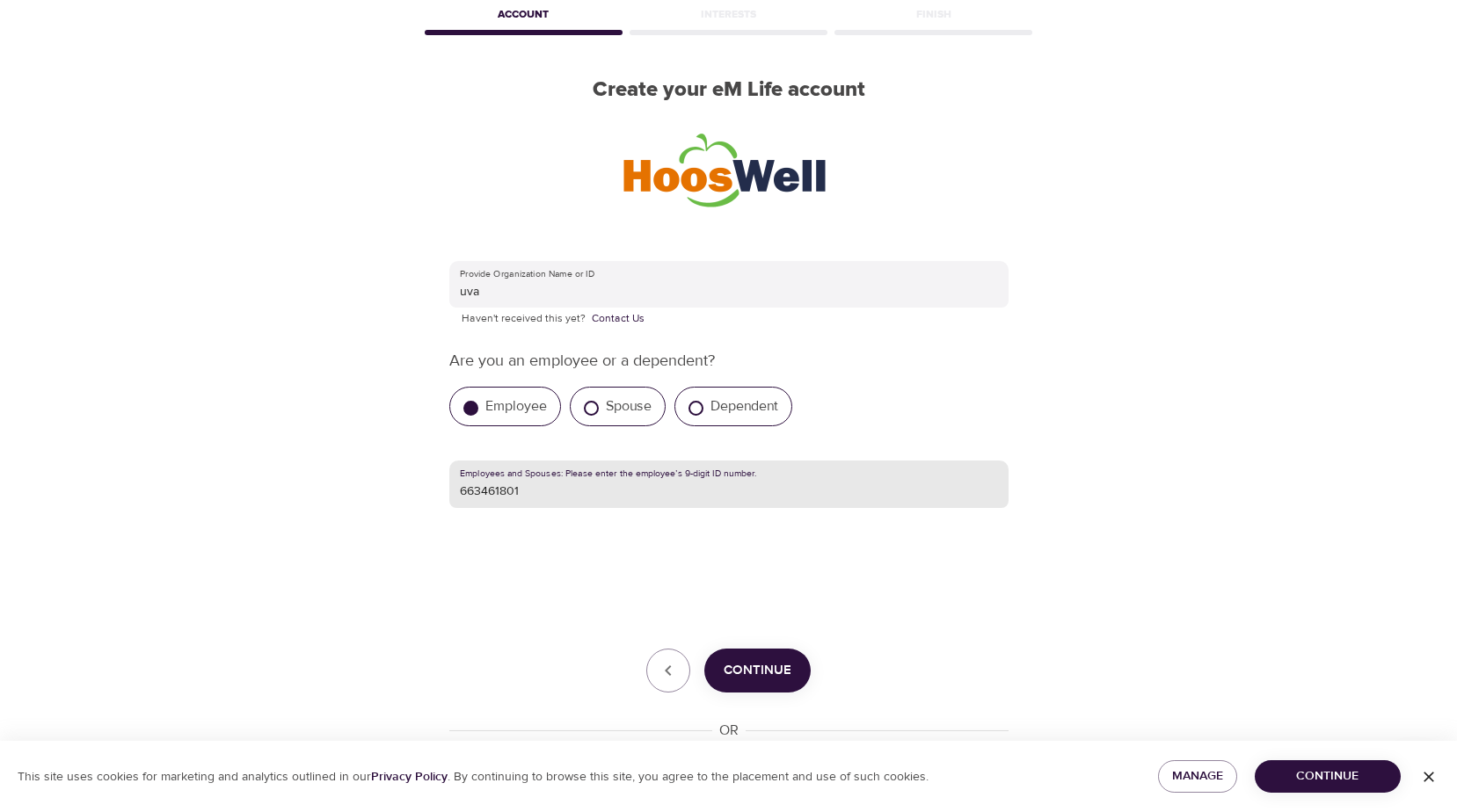
scroll to position [249, 0]
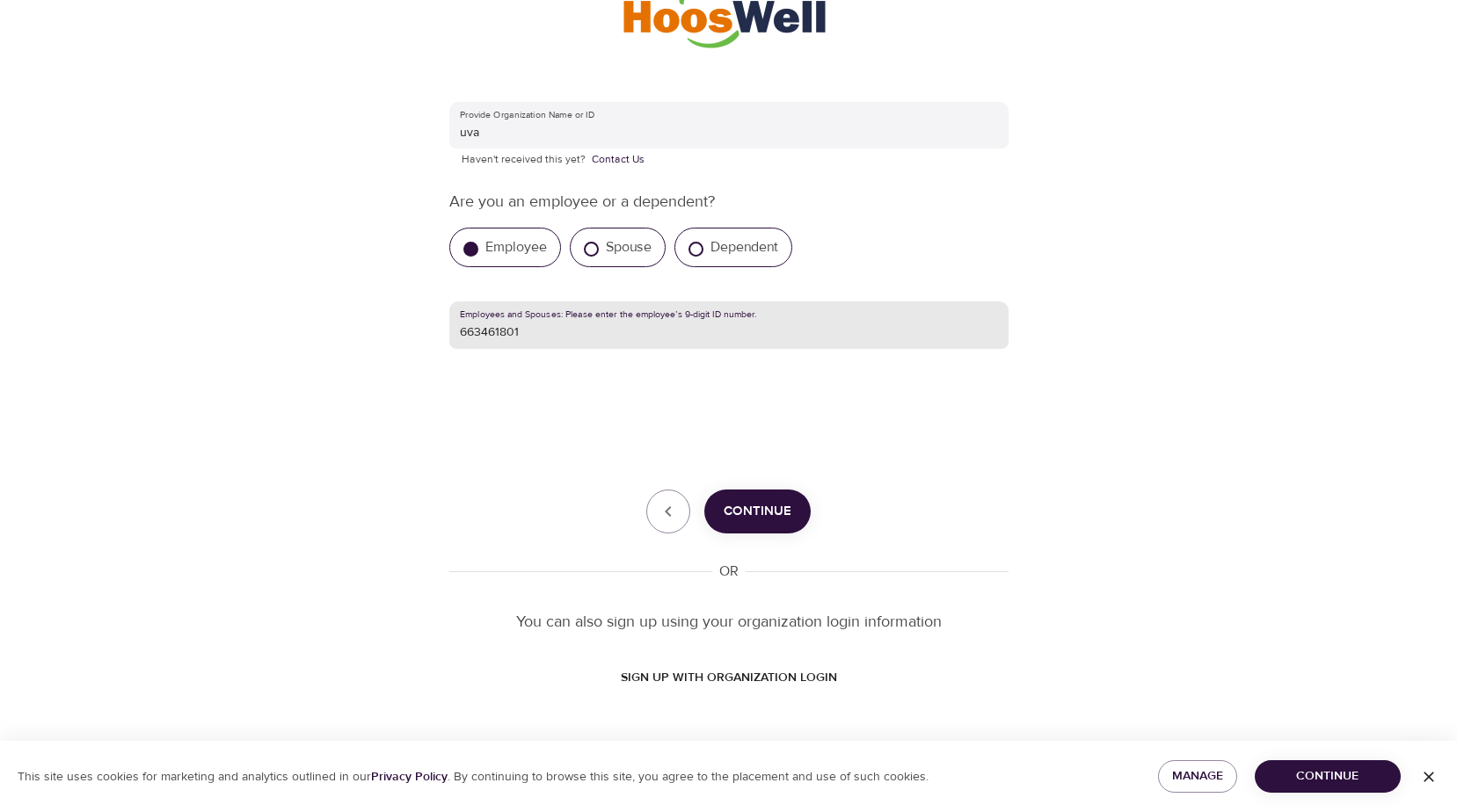
type input "663461801"
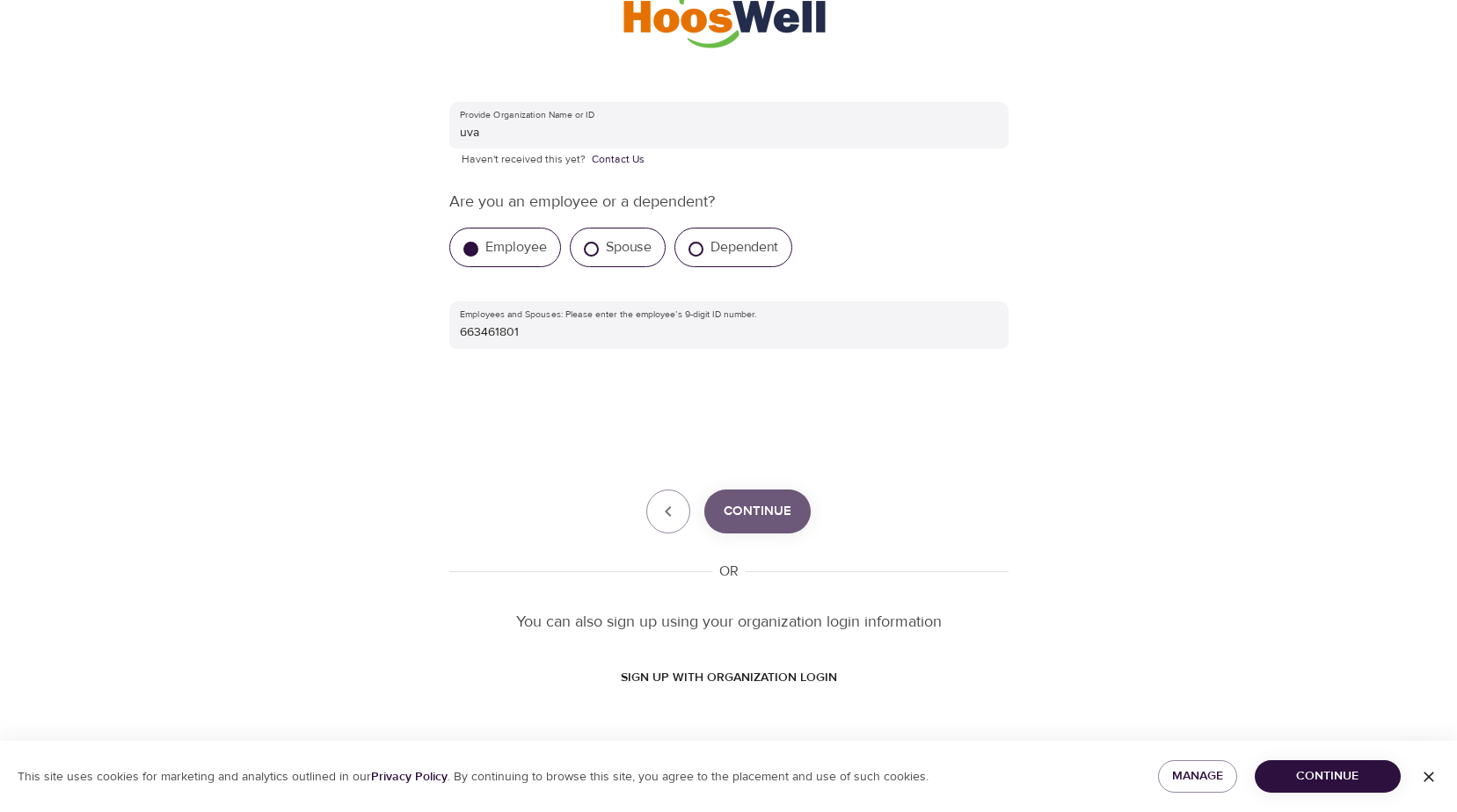
click at [757, 501] on span "Continue" at bounding box center [757, 511] width 68 height 22
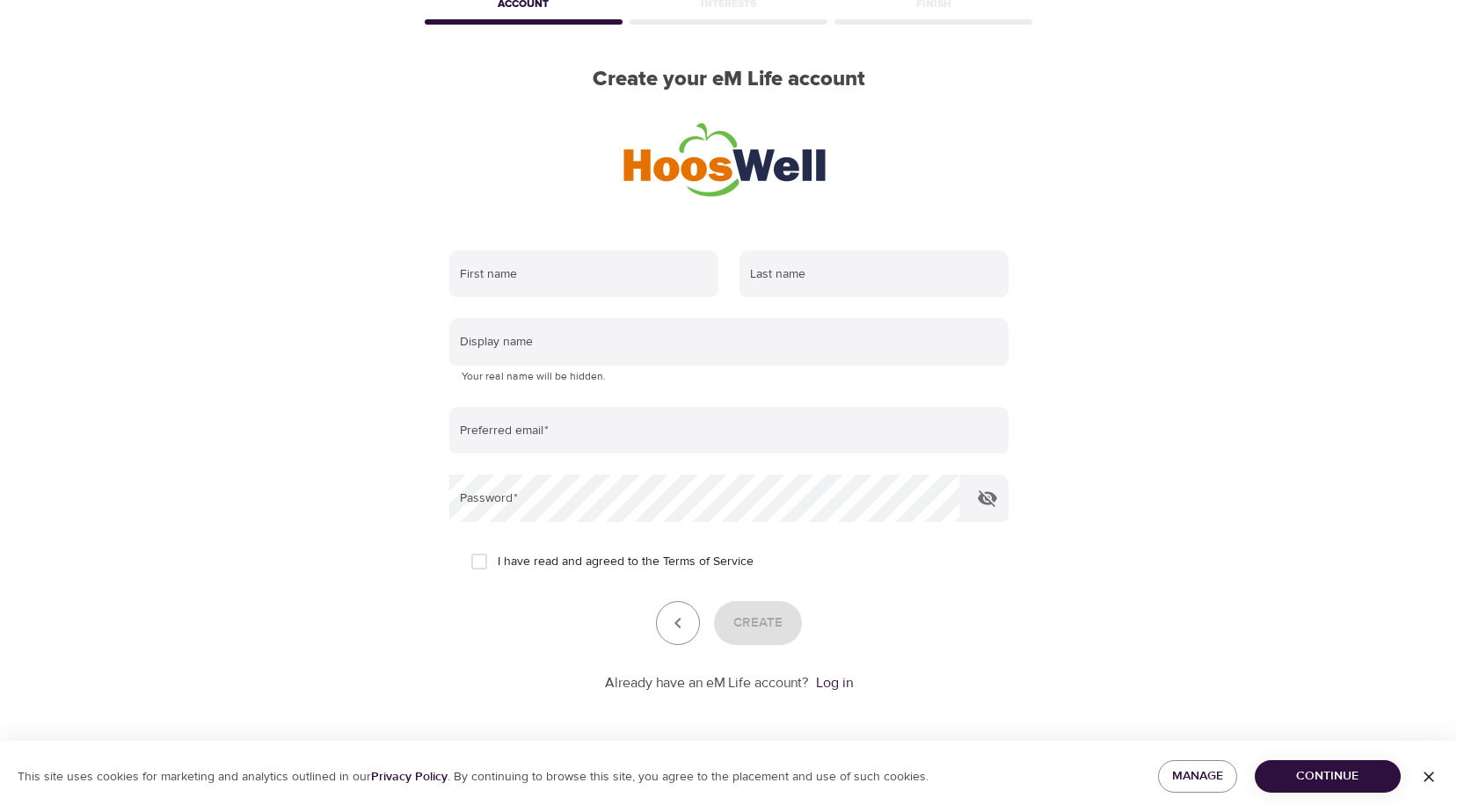
scroll to position [100, 0]
click at [582, 278] on input "text" at bounding box center [583, 273] width 269 height 48
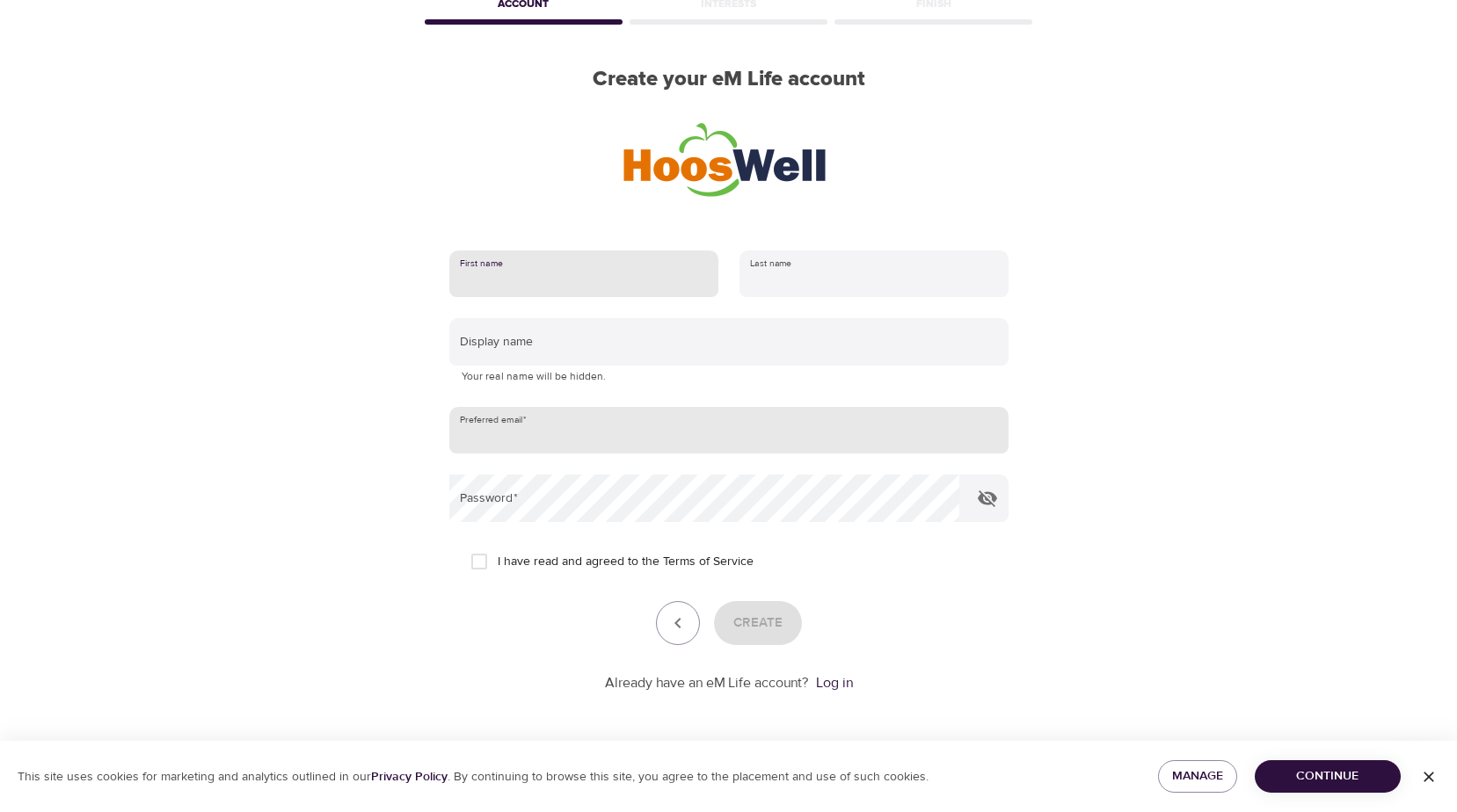
type input "[PERSON_NAME]"
drag, startPoint x: 644, startPoint y: 435, endPoint x: 412, endPoint y: 443, distance: 232.1
click at [414, 443] on div "User Profile Account Interests Finish Create your eM Life account First name An…" at bounding box center [729, 306] width 1002 height 812
type input "yes7bm@UVAhealth.org"
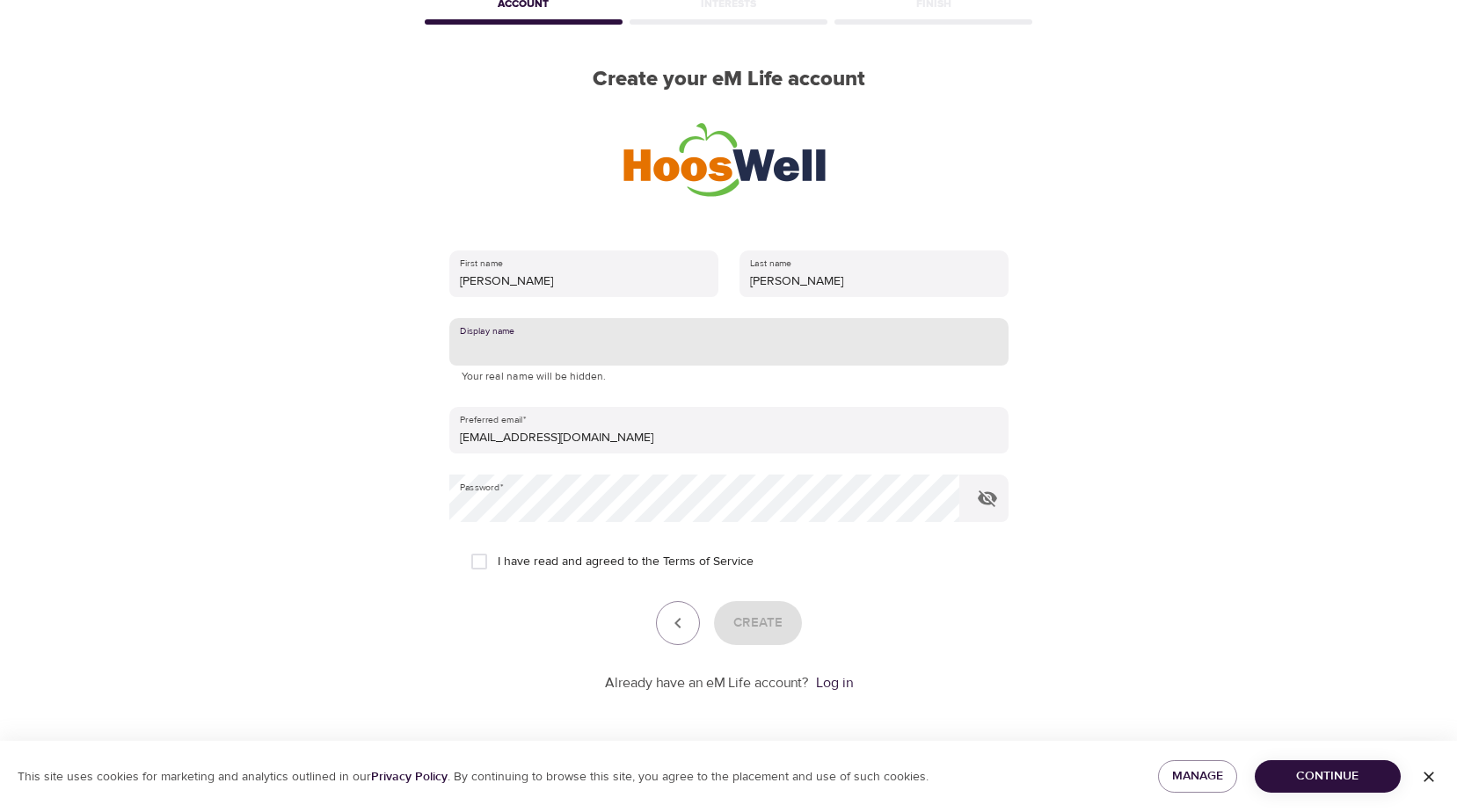
click at [628, 344] on input "text" at bounding box center [728, 342] width 559 height 48
click at [581, 344] on input "Anaec" at bounding box center [728, 342] width 559 height 48
type input "AnnaCo"
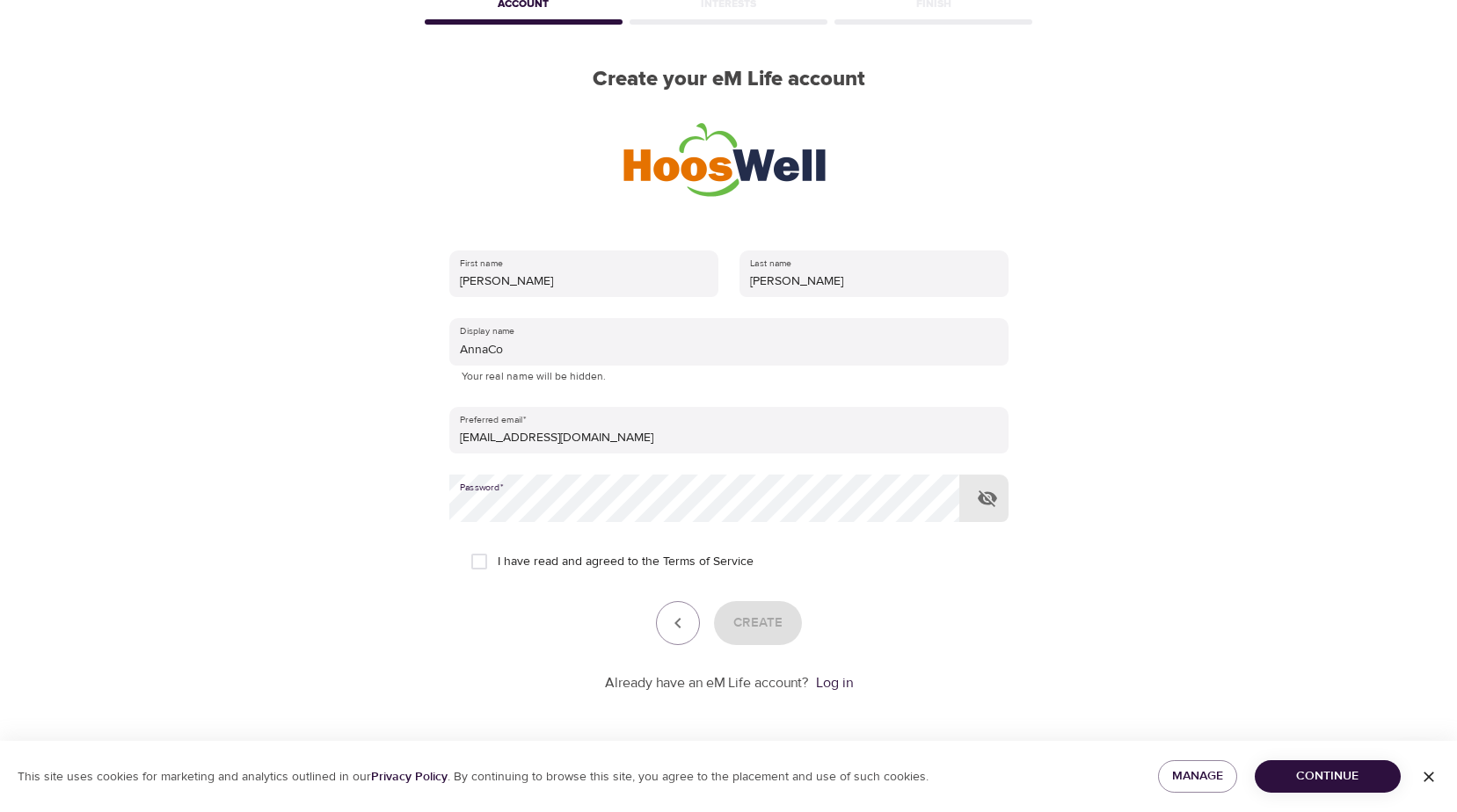
click at [510, 552] on label "I have read and agreed to the Terms of Service" at bounding box center [608, 562] width 293 height 37
click at [497, 552] on input "I have read and agreed to the Terms of Service" at bounding box center [480, 562] width 37 height 37
checkbox input "true"
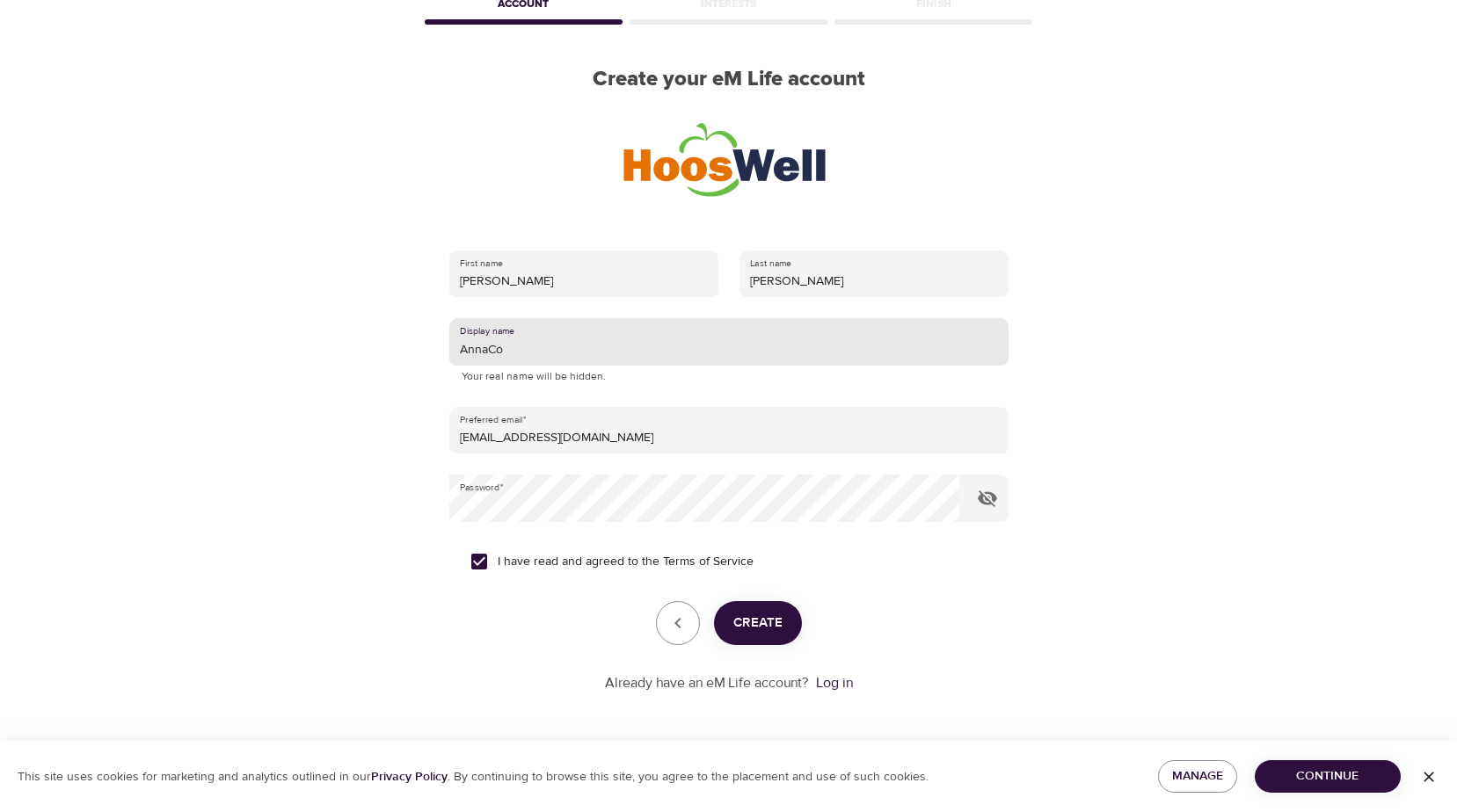
drag, startPoint x: 486, startPoint y: 346, endPoint x: 470, endPoint y: 346, distance: 16.0
click at [470, 346] on input "AnnaCo" at bounding box center [728, 342] width 559 height 48
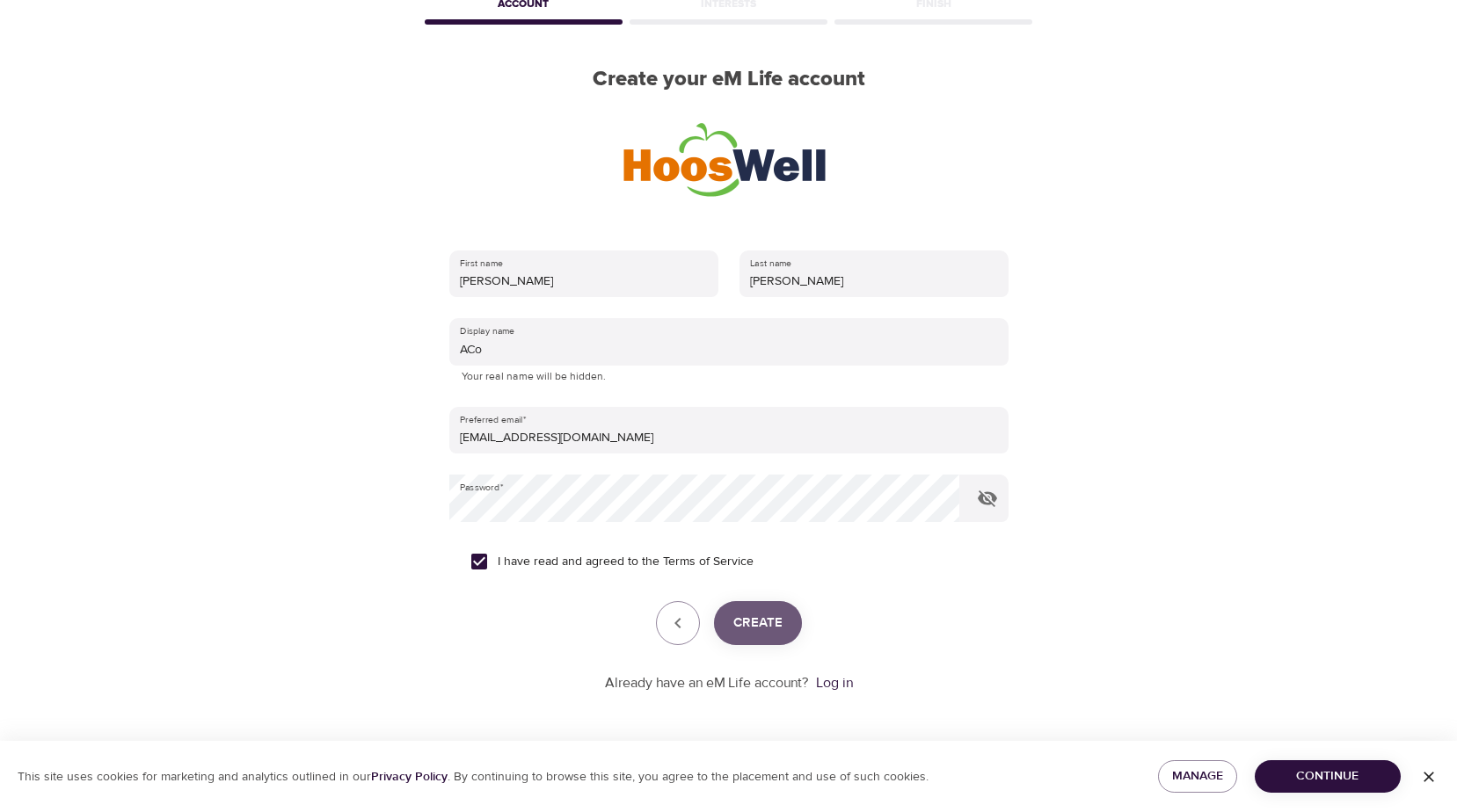
click at [743, 623] on span "Create" at bounding box center [758, 623] width 49 height 22
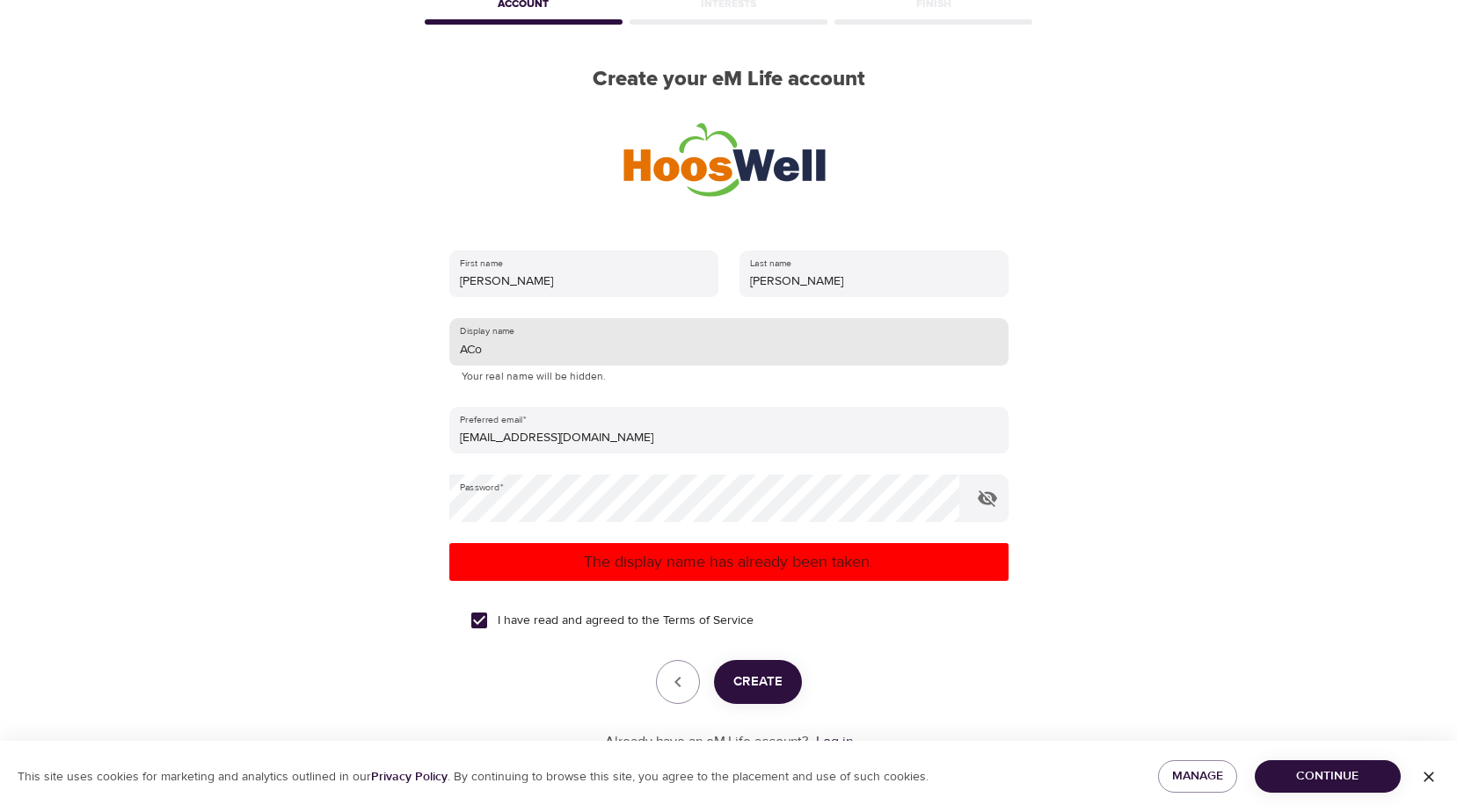
click at [581, 344] on input "ACo" at bounding box center [728, 342] width 559 height 48
type input "ACo07"
click at [740, 672] on span "Create" at bounding box center [758, 682] width 49 height 22
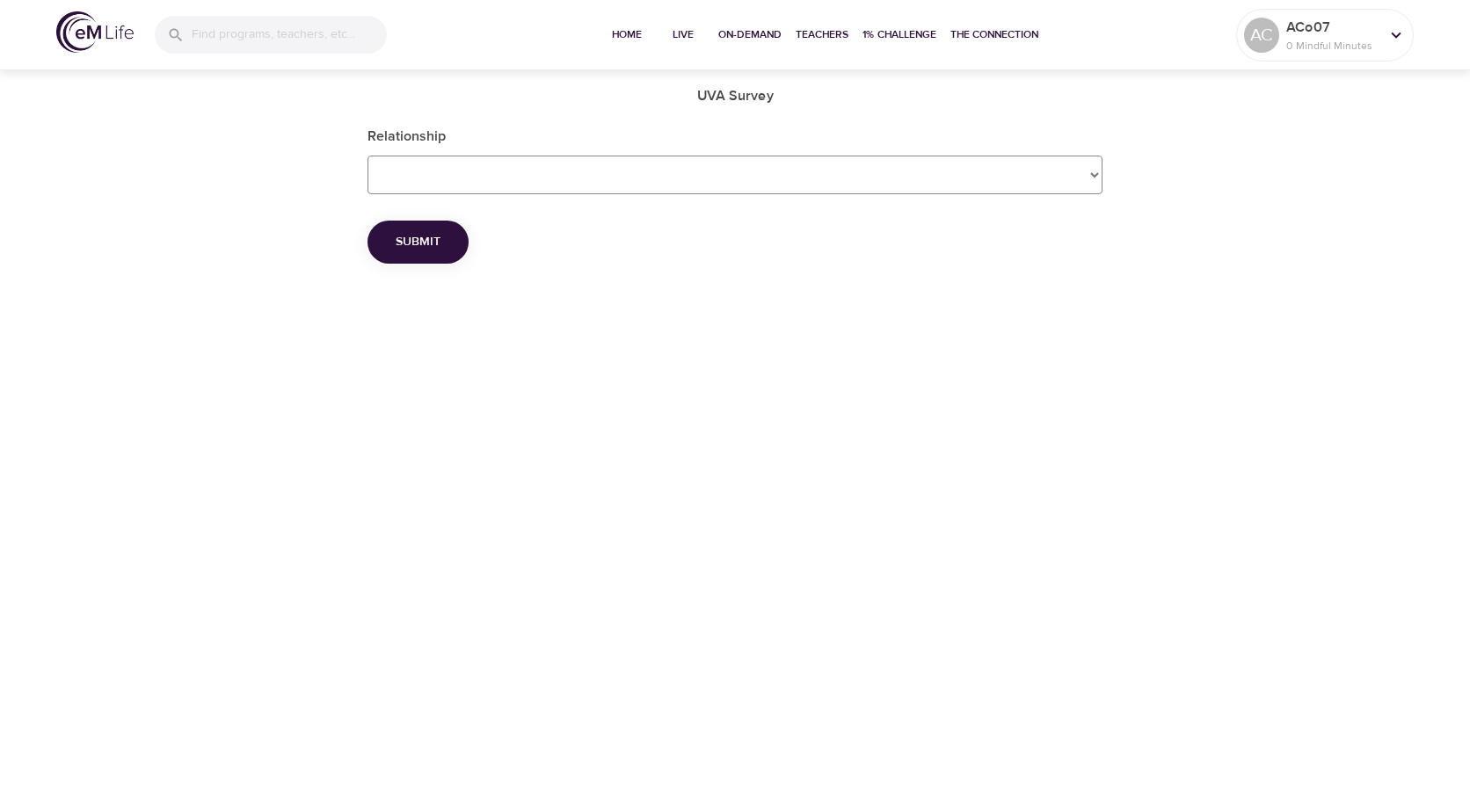
click at [616, 172] on Survey_Relationship "Employee Dependent Spouse" at bounding box center [735, 175] width 735 height 38
select Survey_Relationship "Employee"
click at [368, 156] on Survey_Relationship "Employee Dependent Spouse" at bounding box center [735, 175] width 735 height 38
click at [418, 244] on span "Submit" at bounding box center [418, 243] width 45 height 22
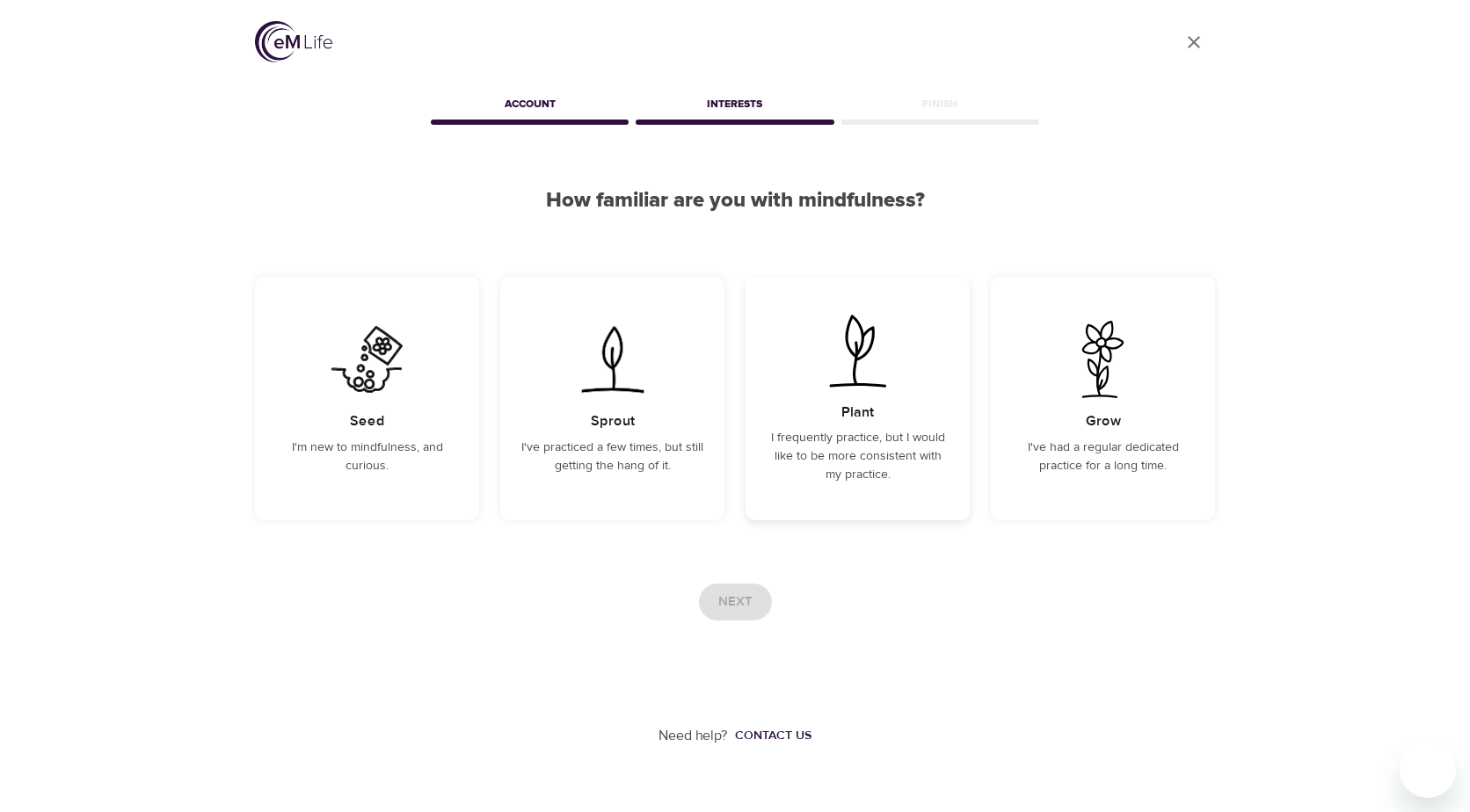
click at [903, 439] on p "I frequently practice, but I would like to be more consistent with my practice." at bounding box center [857, 456] width 182 height 55
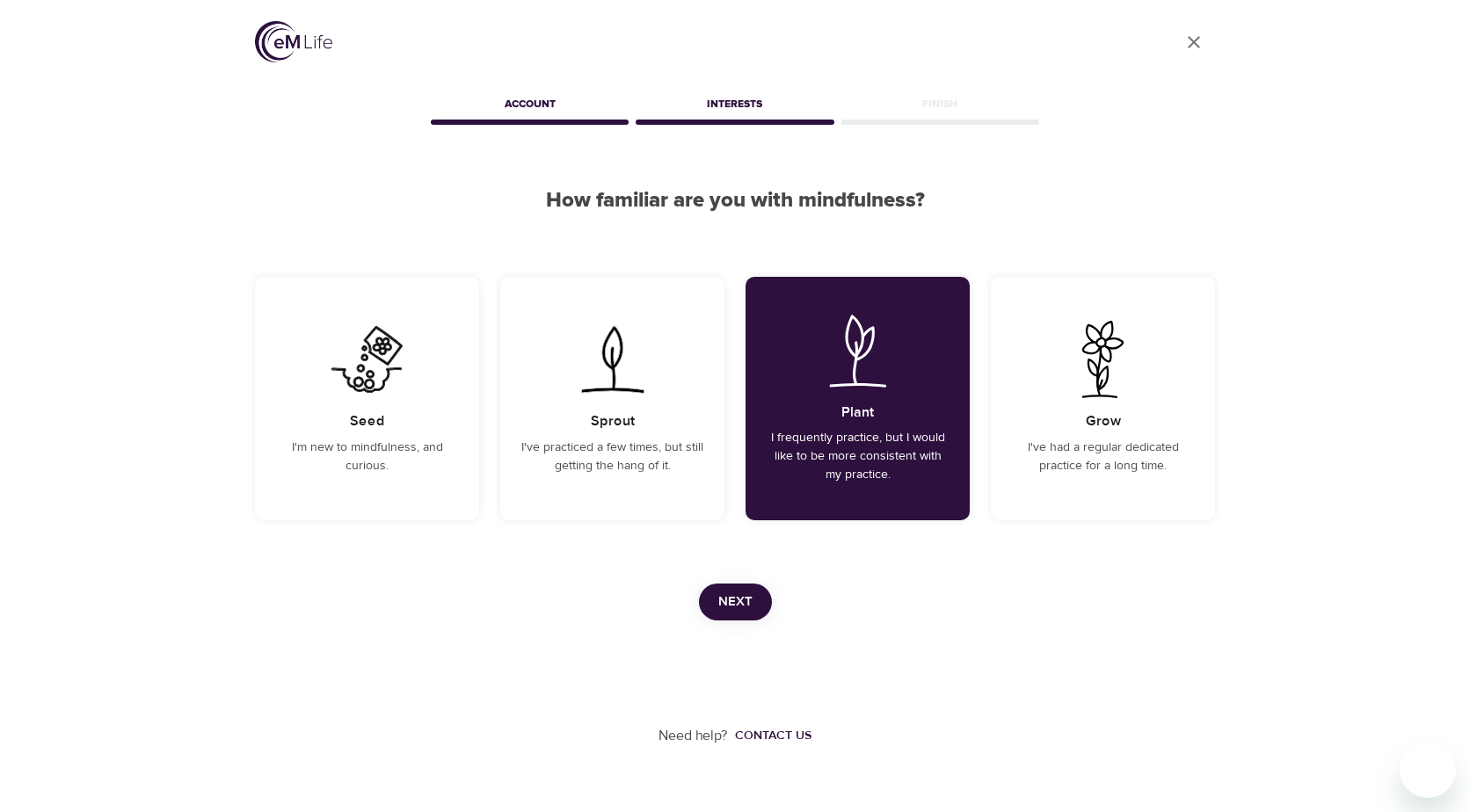
click at [754, 595] on button "Next" at bounding box center [735, 602] width 73 height 37
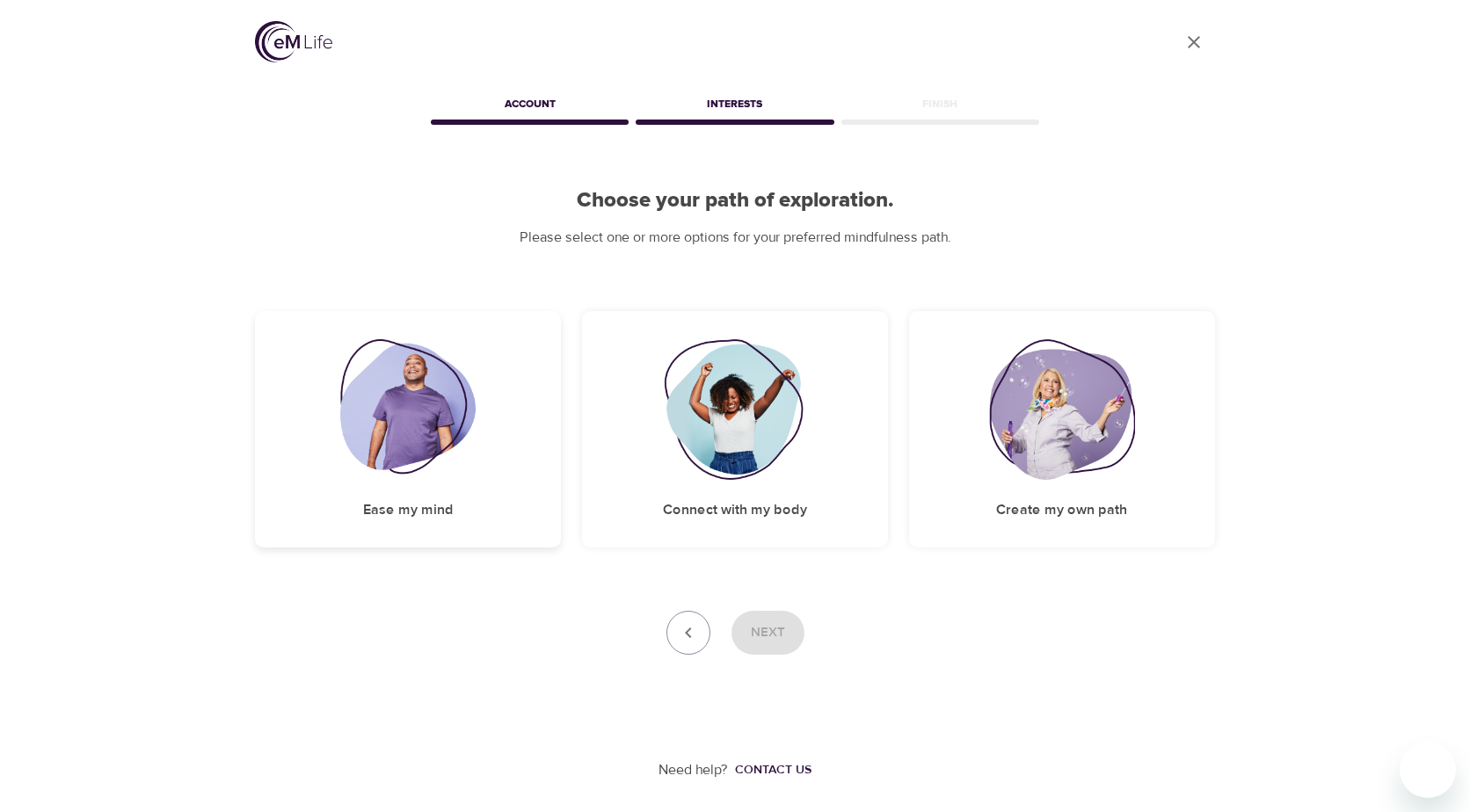
click at [392, 427] on img at bounding box center [409, 410] width 136 height 141
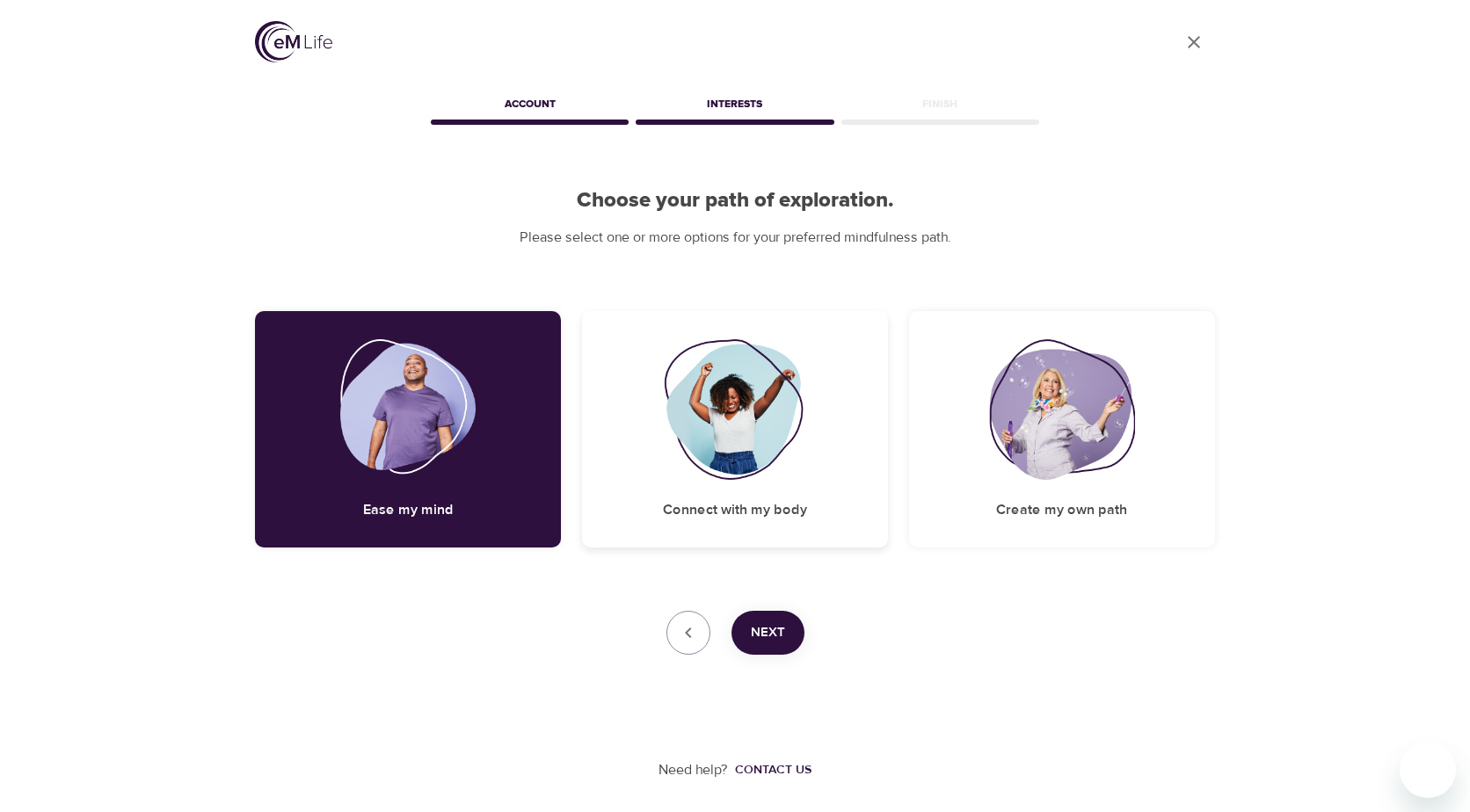
click at [665, 436] on img at bounding box center [735, 410] width 143 height 141
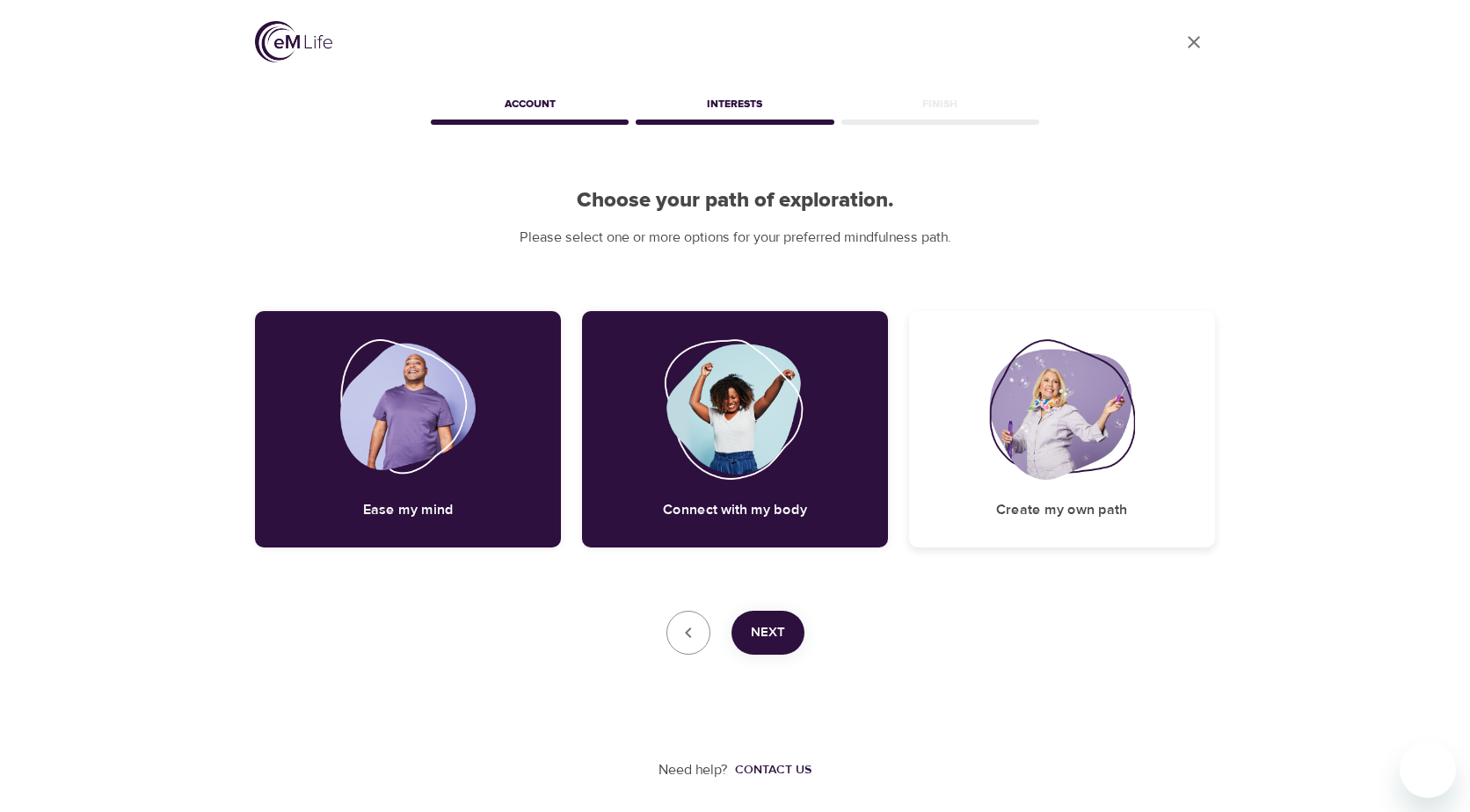
click at [991, 420] on img at bounding box center [1062, 410] width 146 height 141
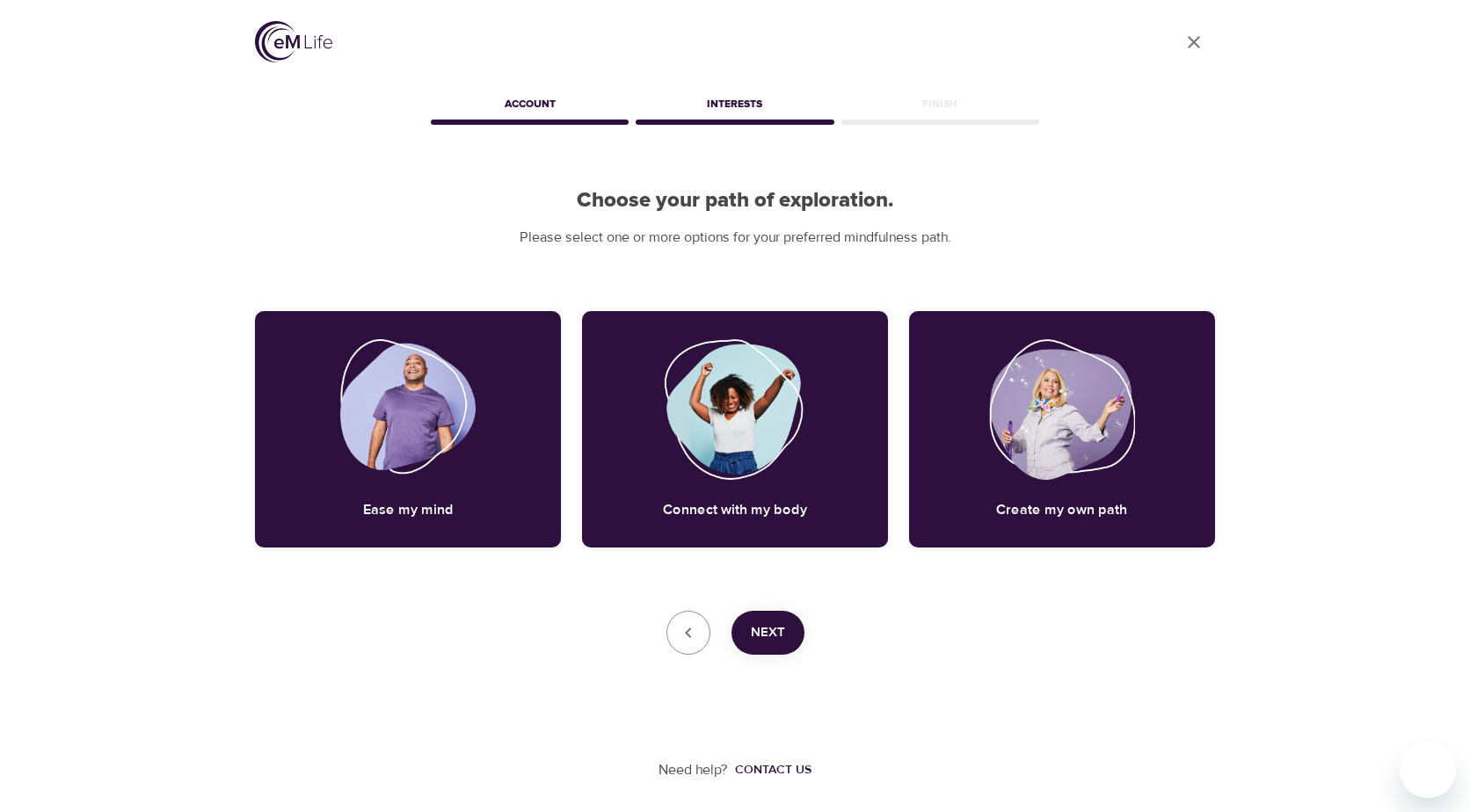
click at [774, 629] on span "Next" at bounding box center [767, 633] width 35 height 22
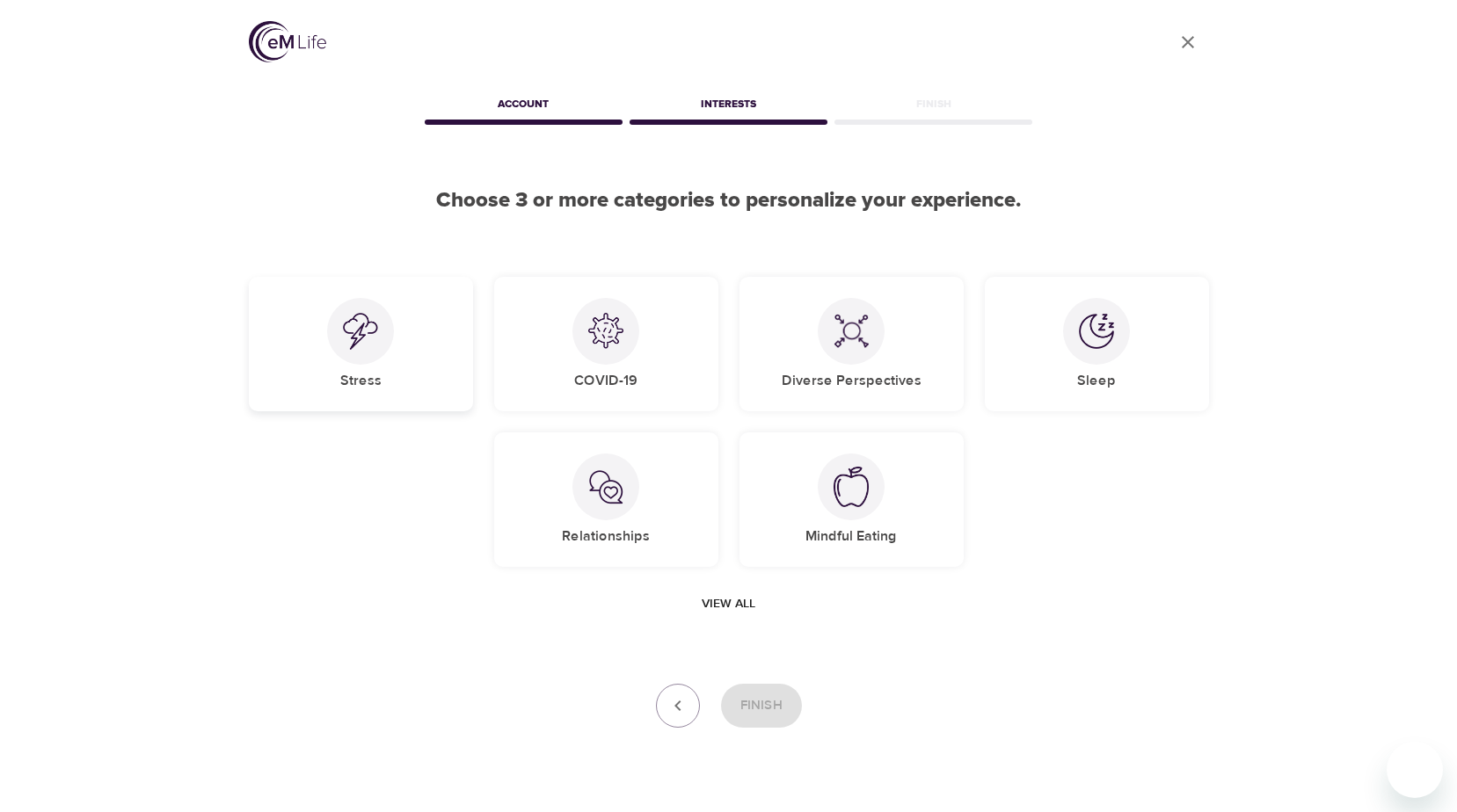
click at [386, 357] on div "Stress" at bounding box center [361, 344] width 224 height 134
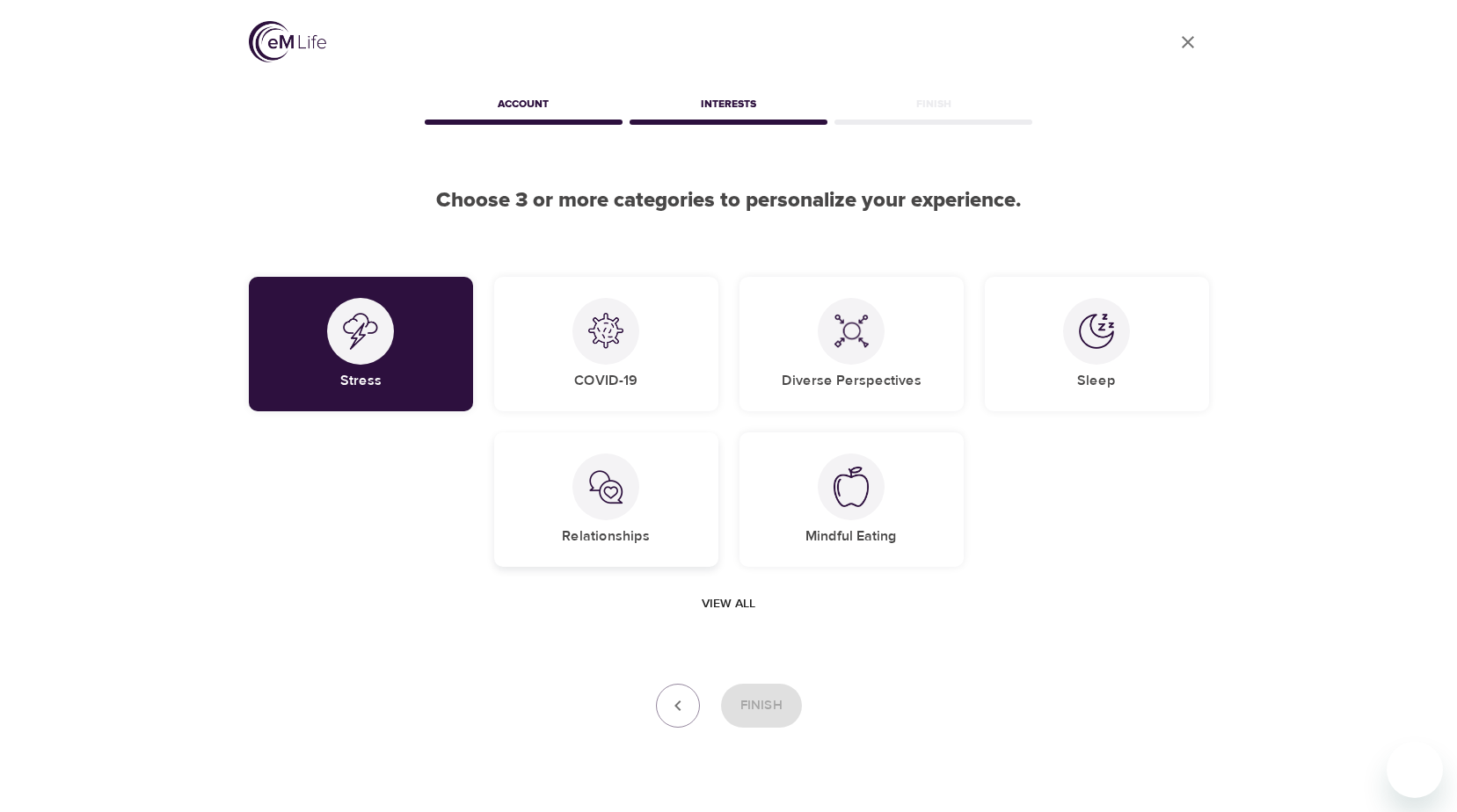
click at [587, 484] on div at bounding box center [606, 487] width 67 height 67
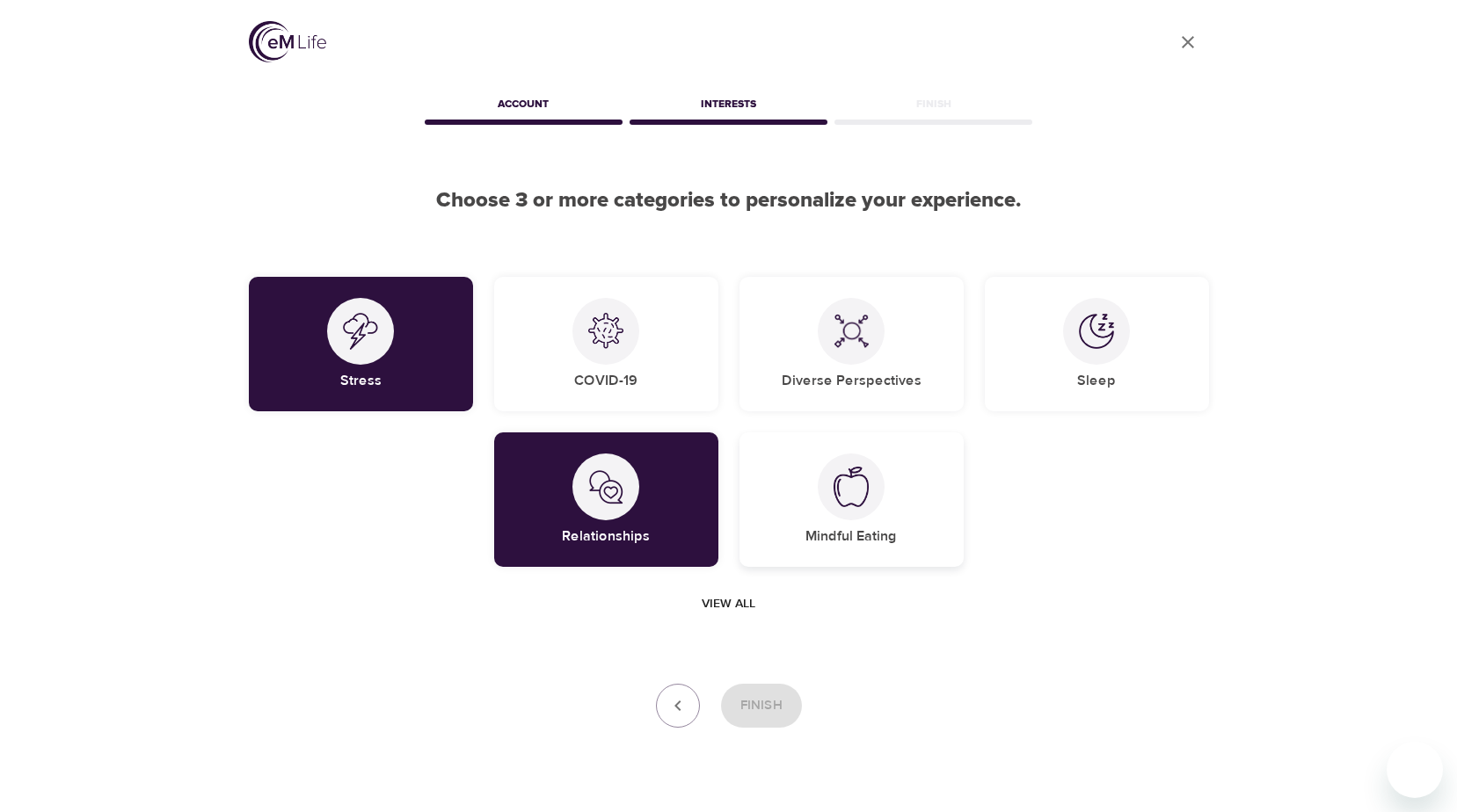
click at [853, 465] on div at bounding box center [851, 487] width 67 height 67
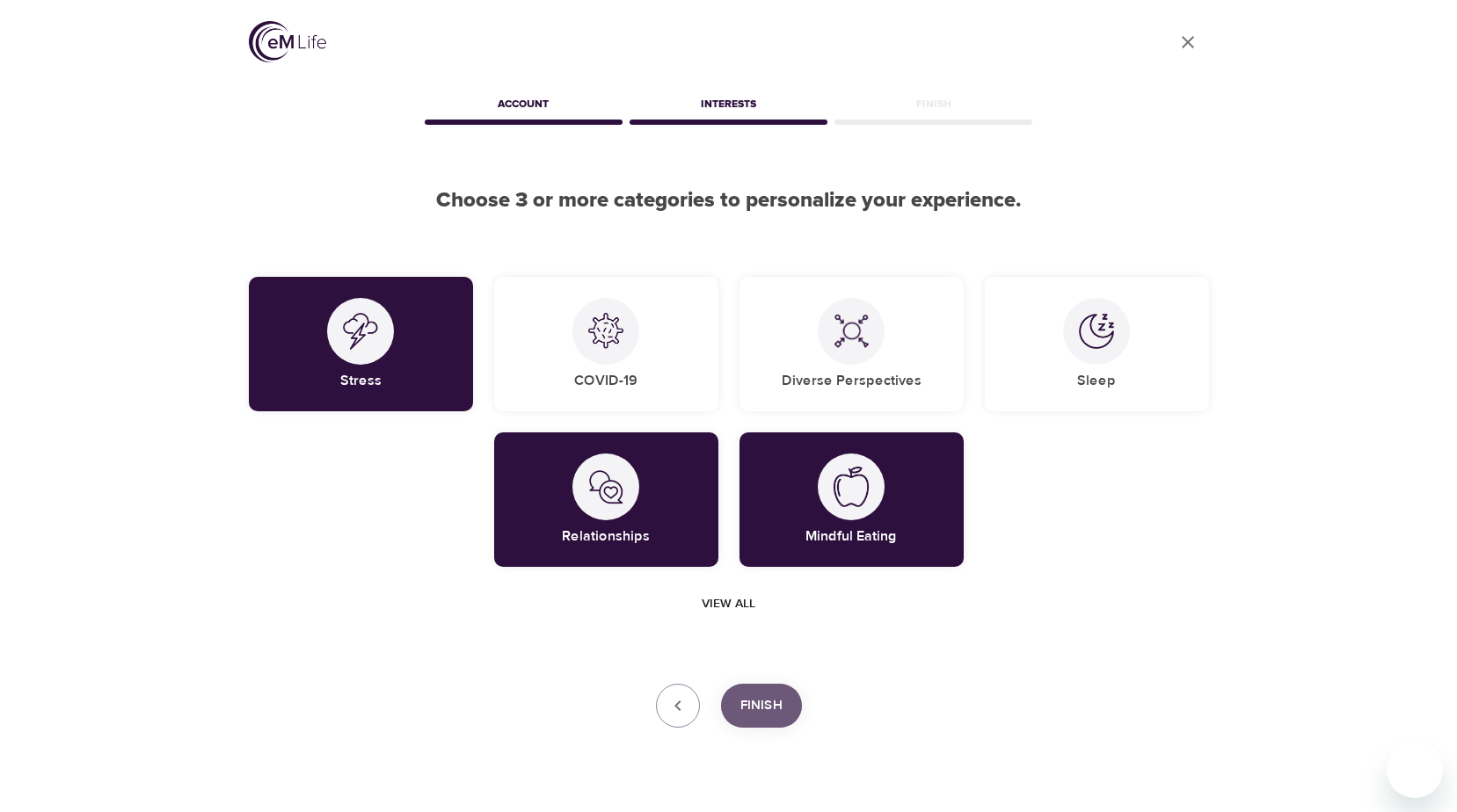
click at [772, 690] on button "Finish" at bounding box center [761, 706] width 81 height 44
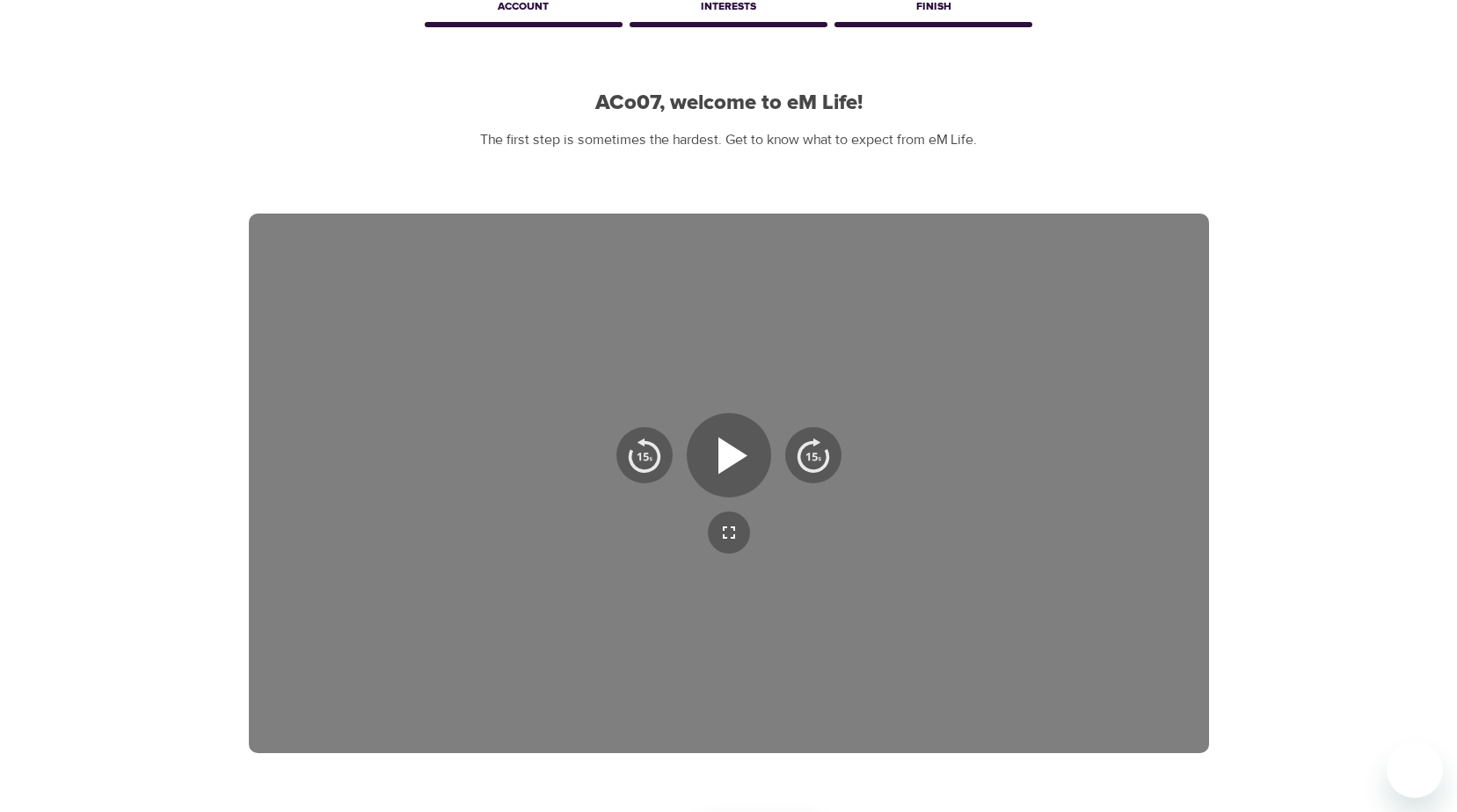
scroll to position [272, 0]
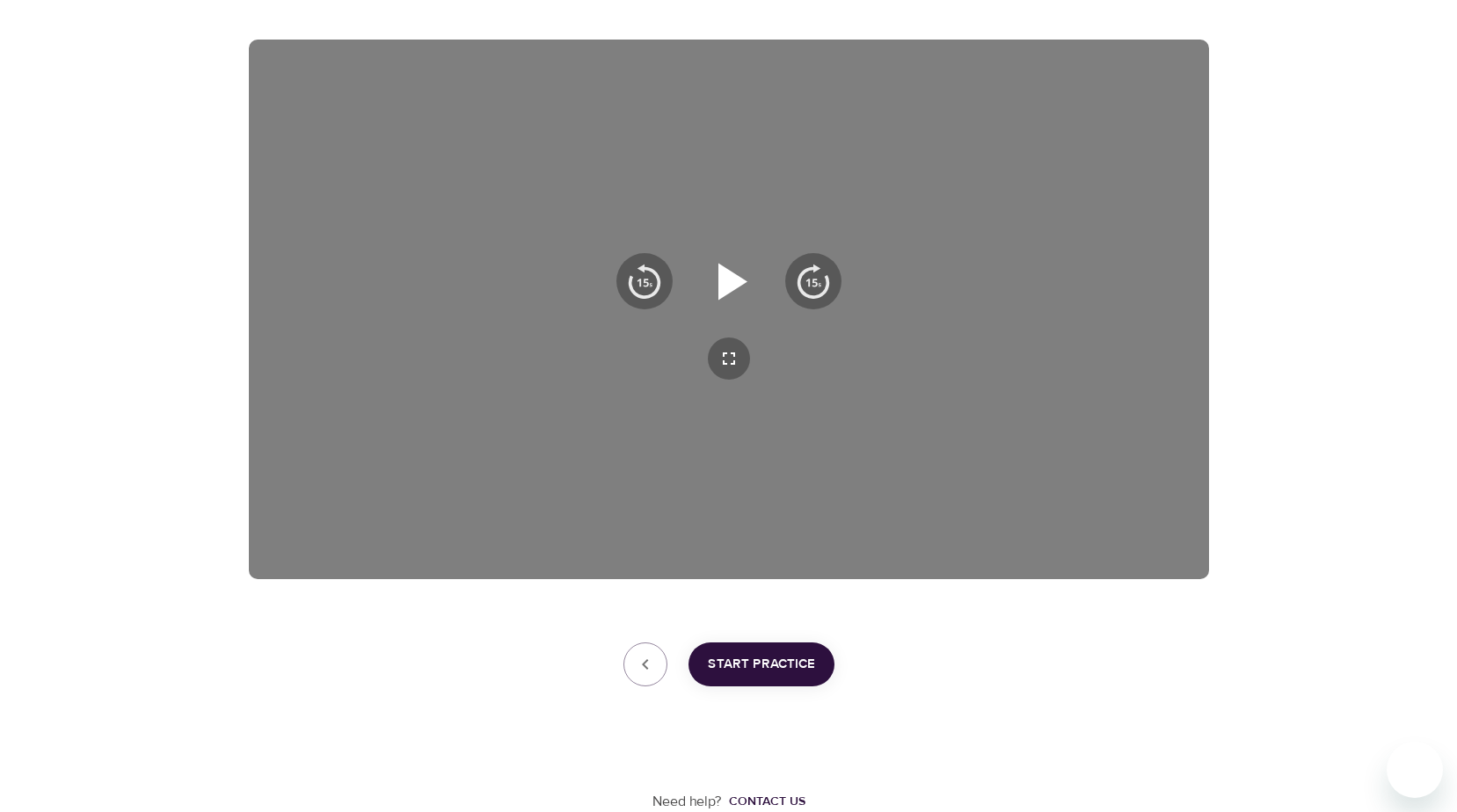
click at [721, 280] on icon "button" at bounding box center [733, 282] width 29 height 37
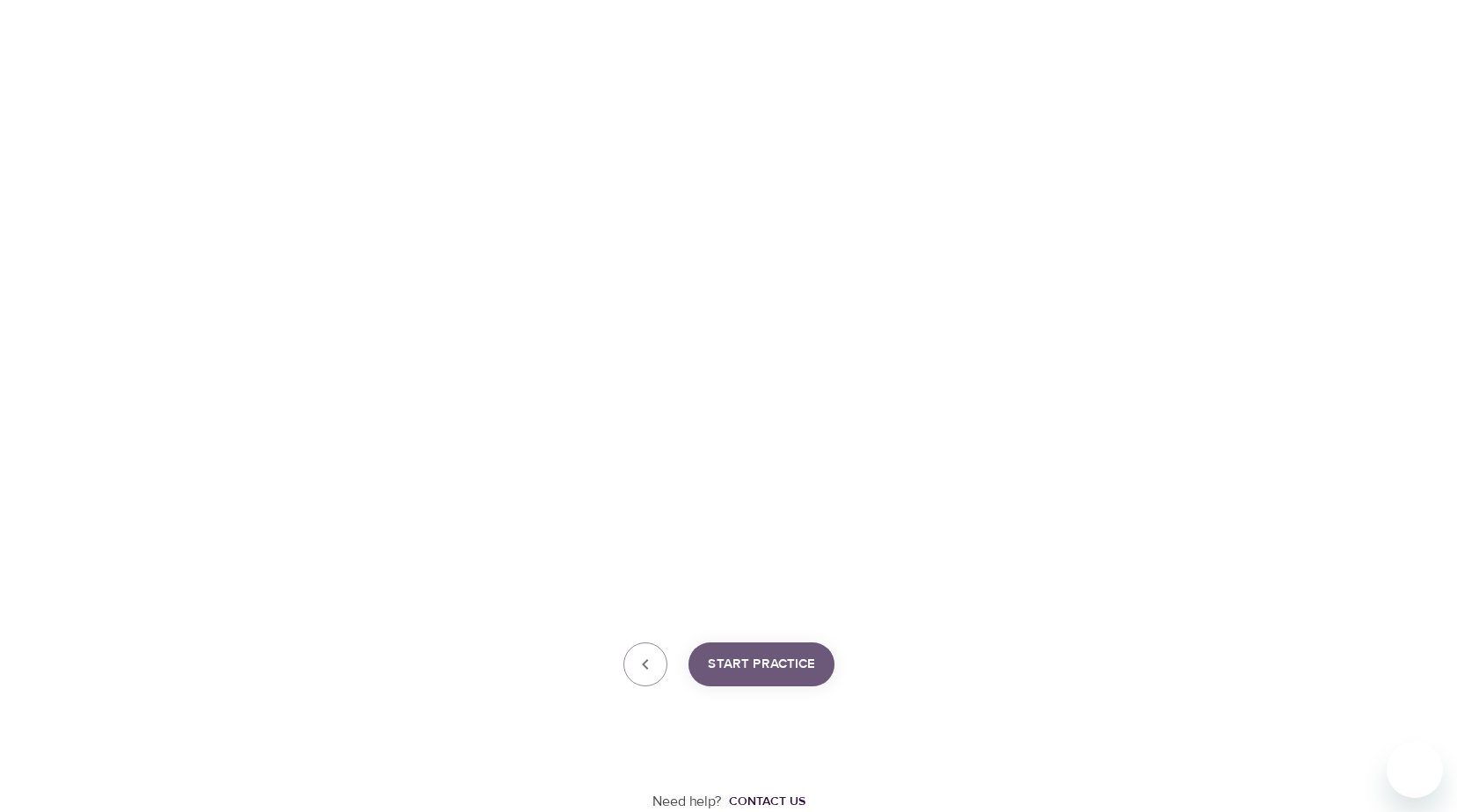
drag, startPoint x: 773, startPoint y: 648, endPoint x: 890, endPoint y: 615, distance: 121.6
click at [773, 648] on button "Start Practice" at bounding box center [762, 665] width 146 height 44
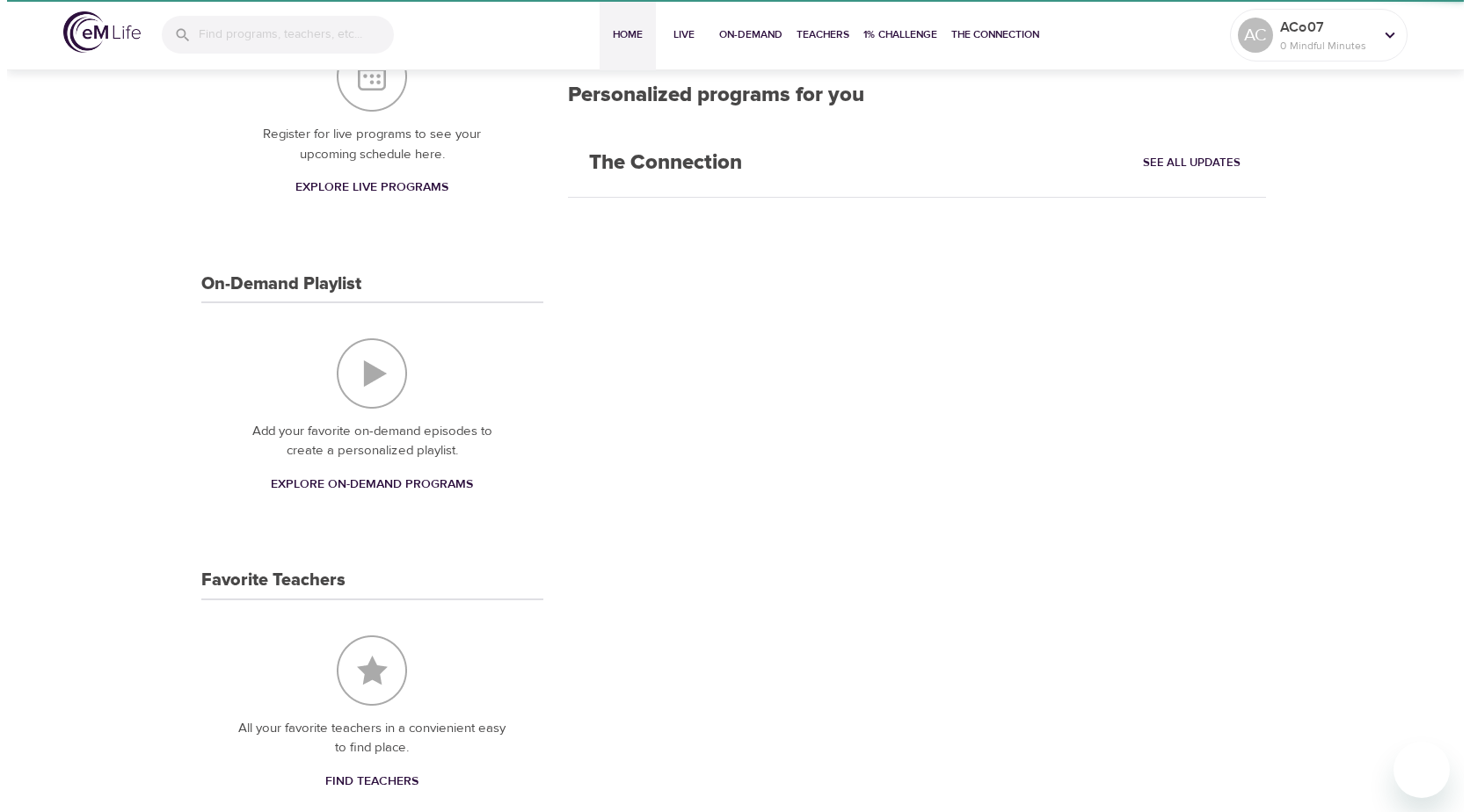
scroll to position [246, 0]
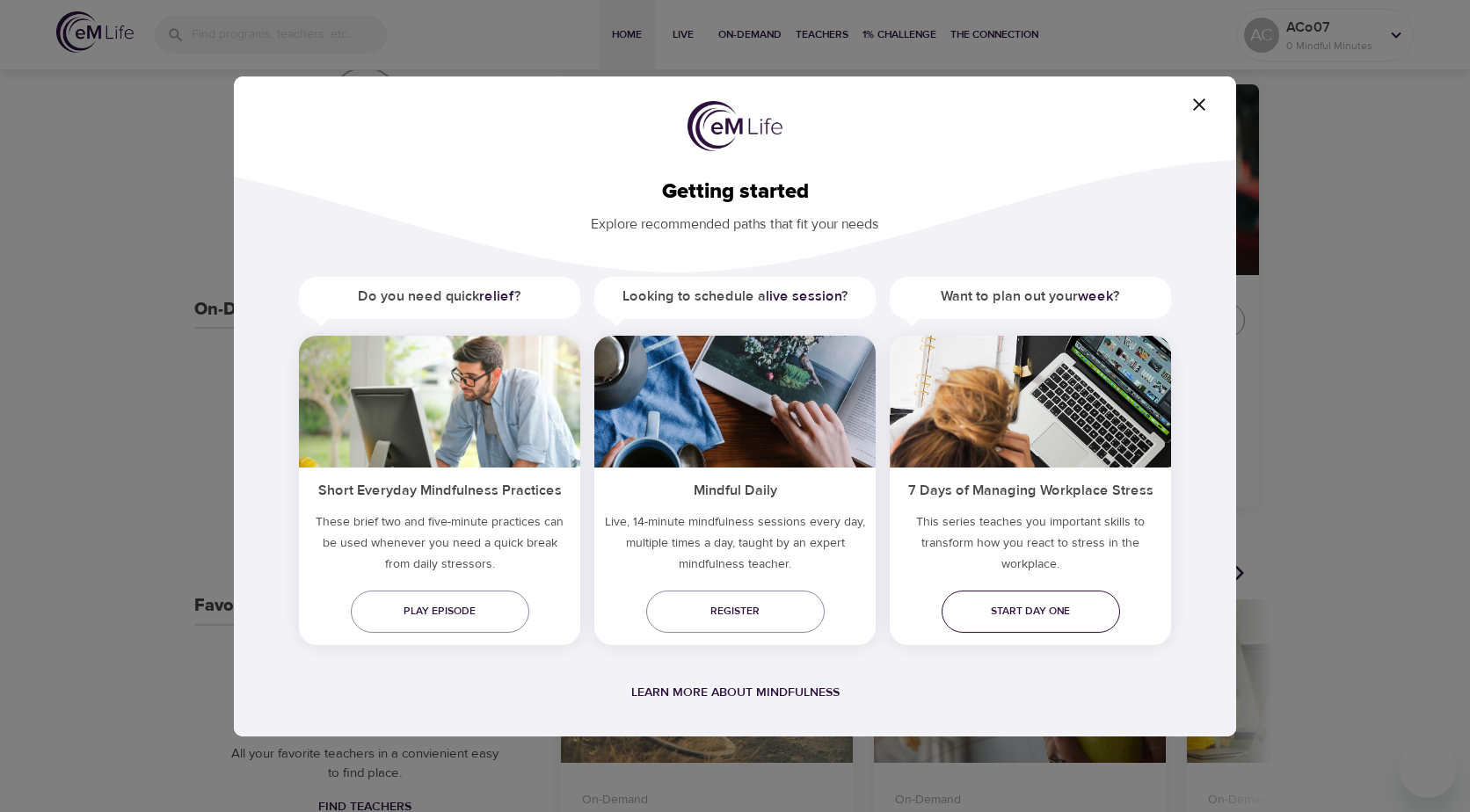
click at [995, 617] on span "Start day one" at bounding box center [1030, 611] width 150 height 19
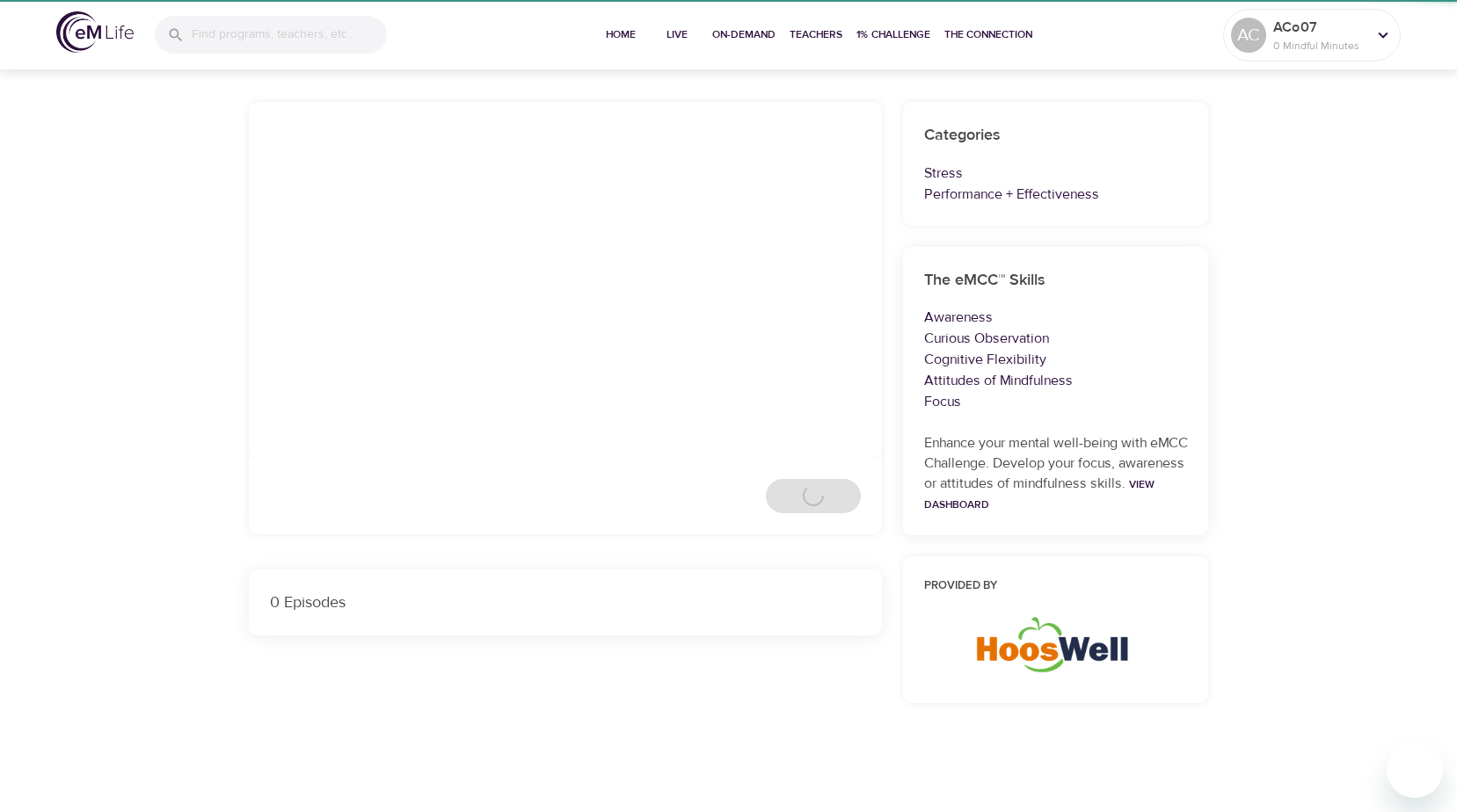
scroll to position [246, 0]
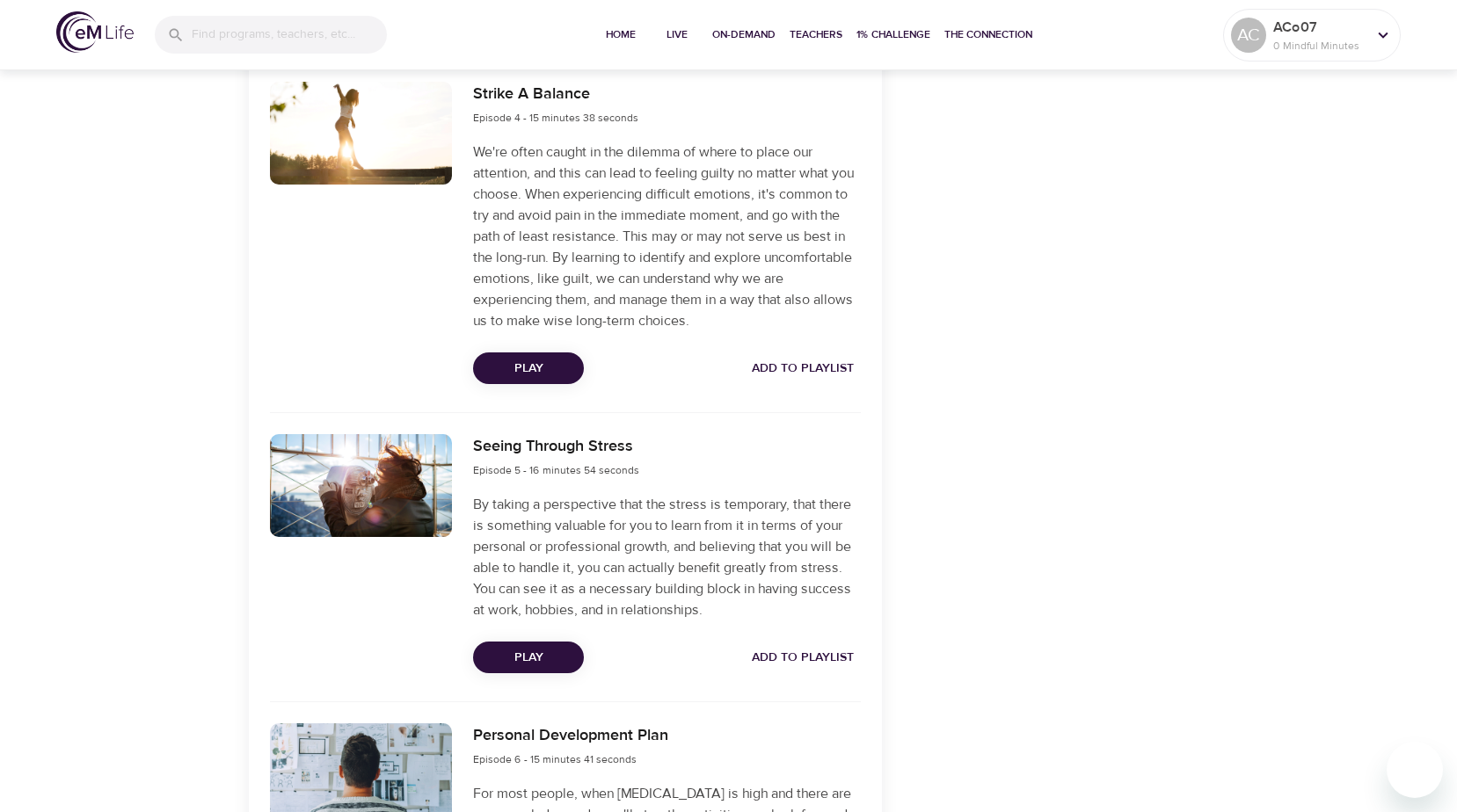
scroll to position [1846, 0]
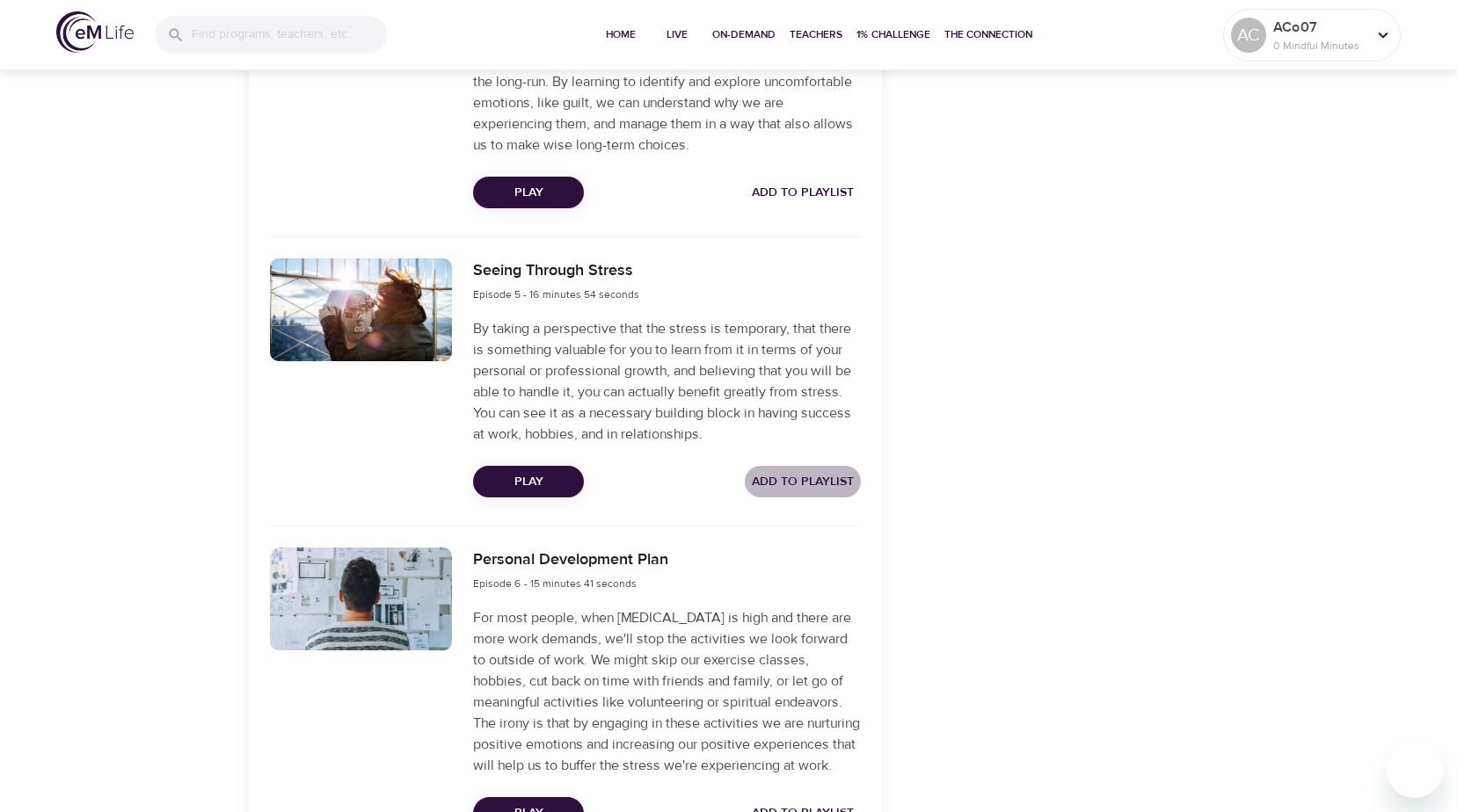
click at [816, 493] on span "Add to Playlist" at bounding box center [802, 483] width 102 height 22
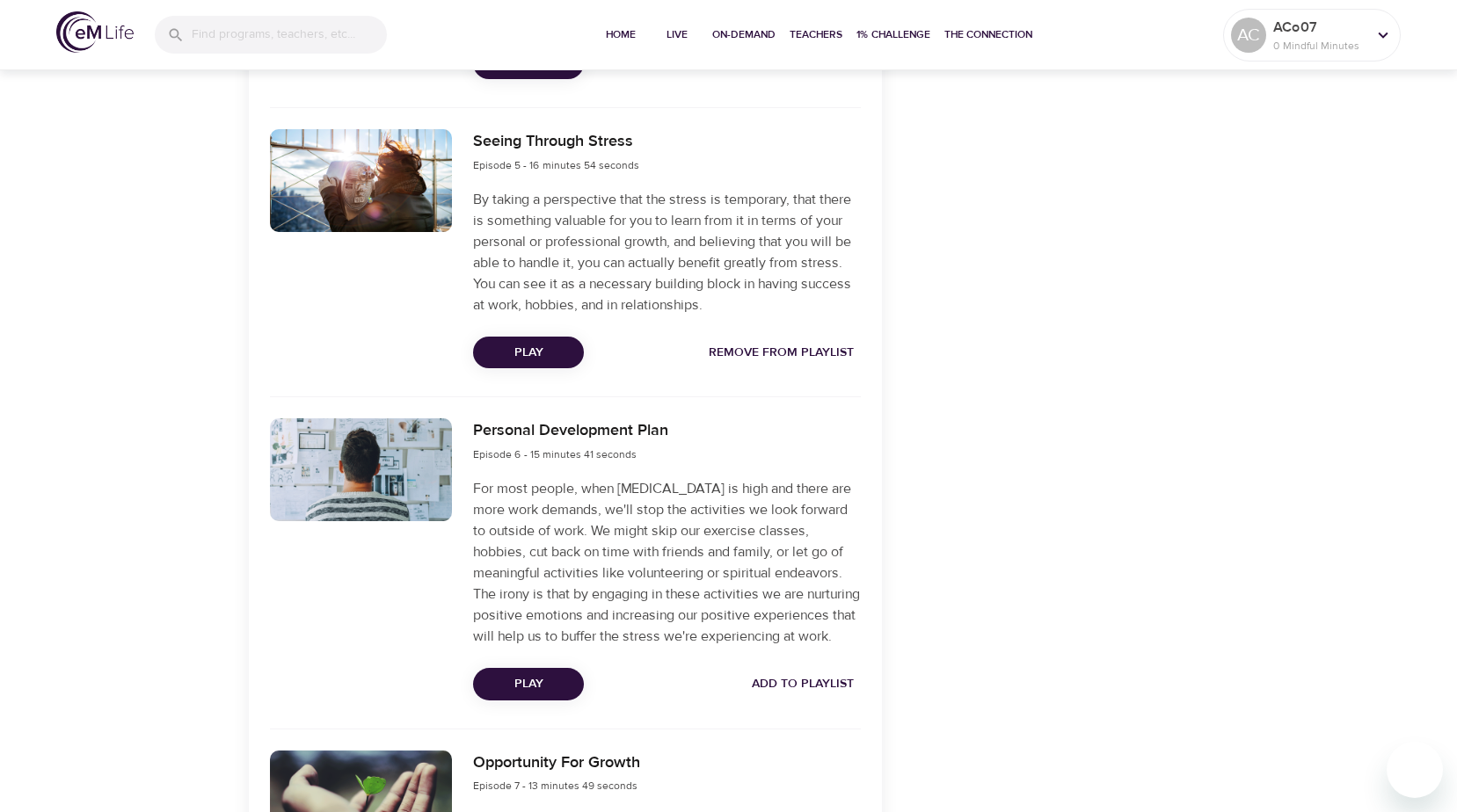
scroll to position [2198, 0]
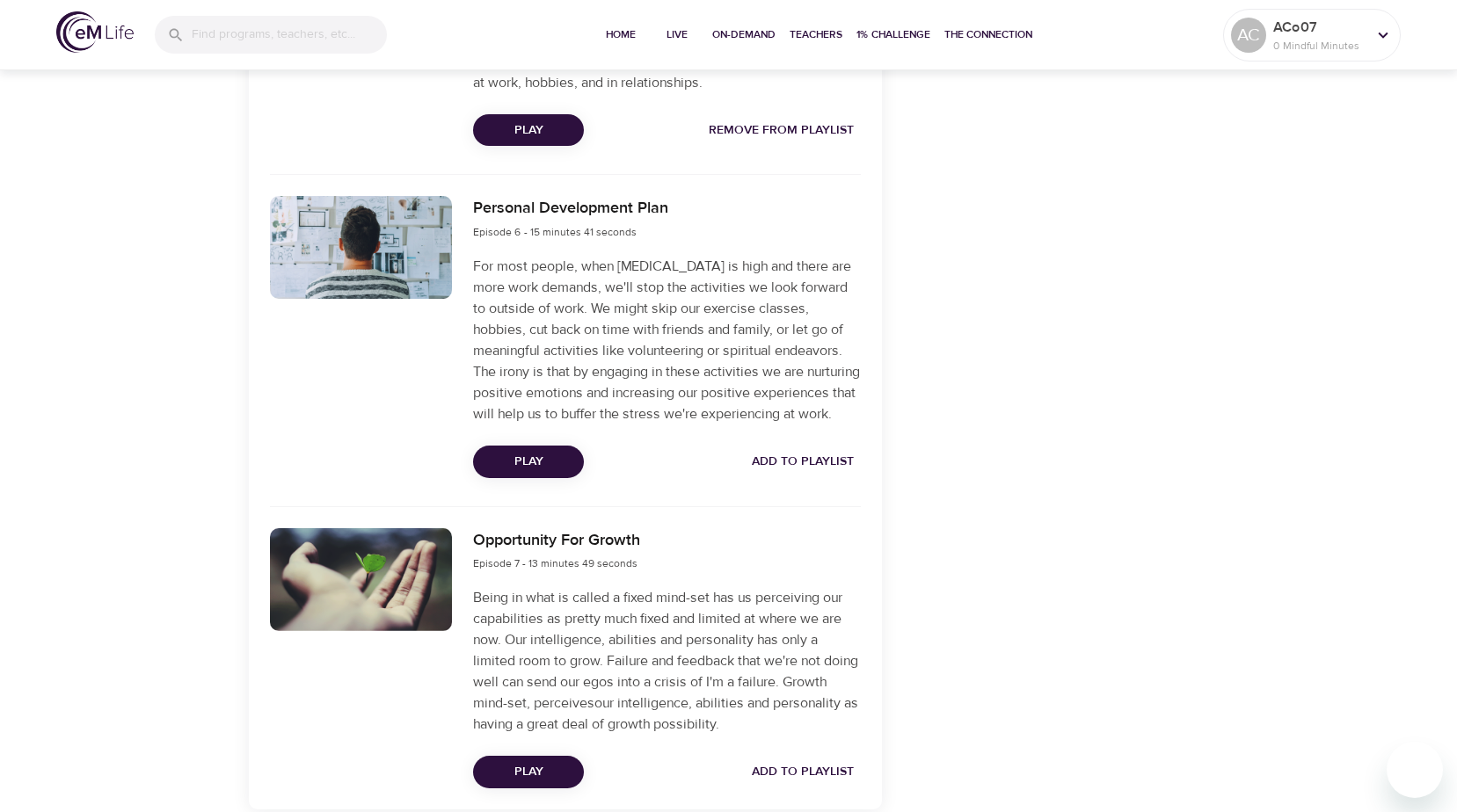
click at [808, 473] on span "Add to Playlist" at bounding box center [802, 462] width 102 height 22
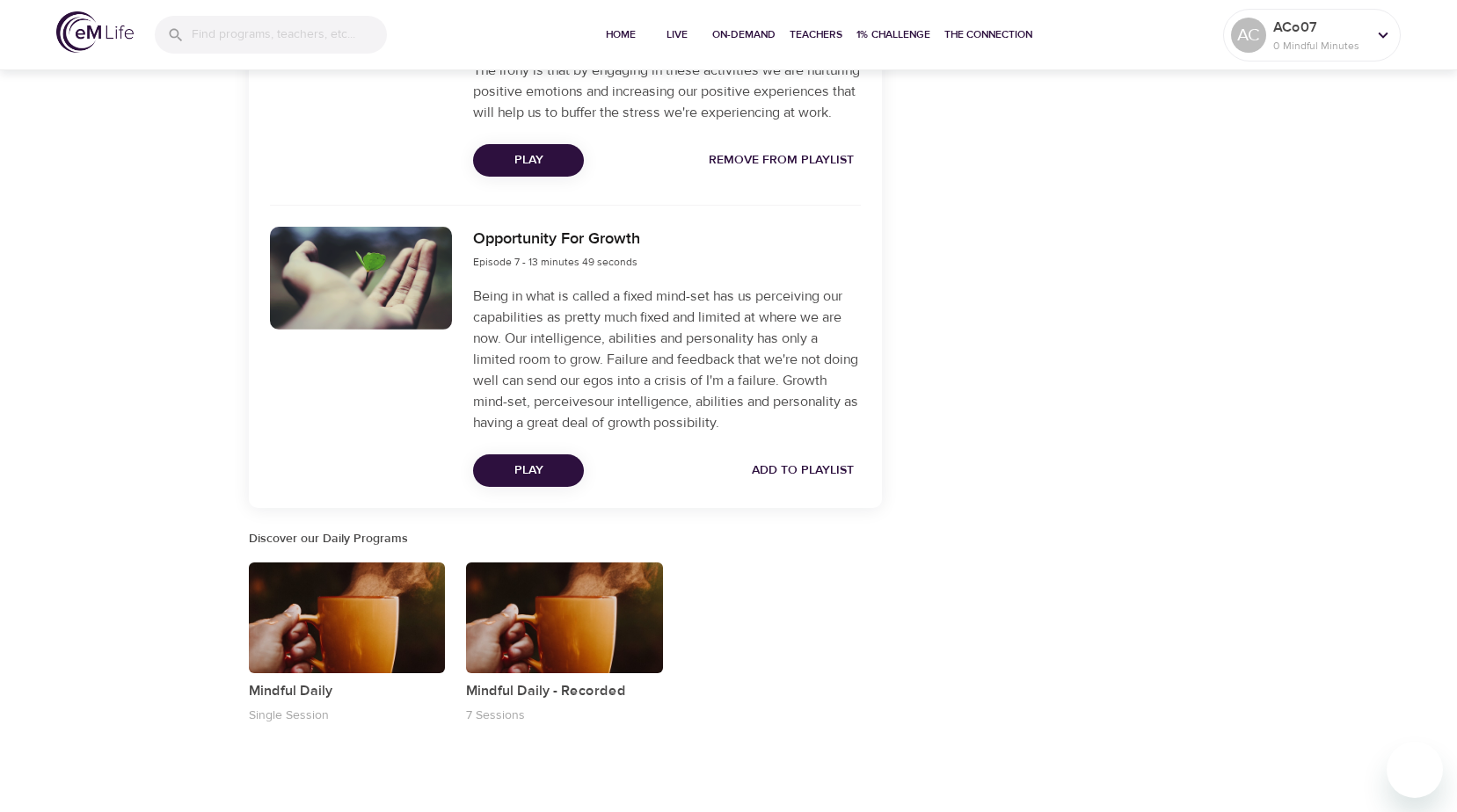
scroll to position [2564, 0]
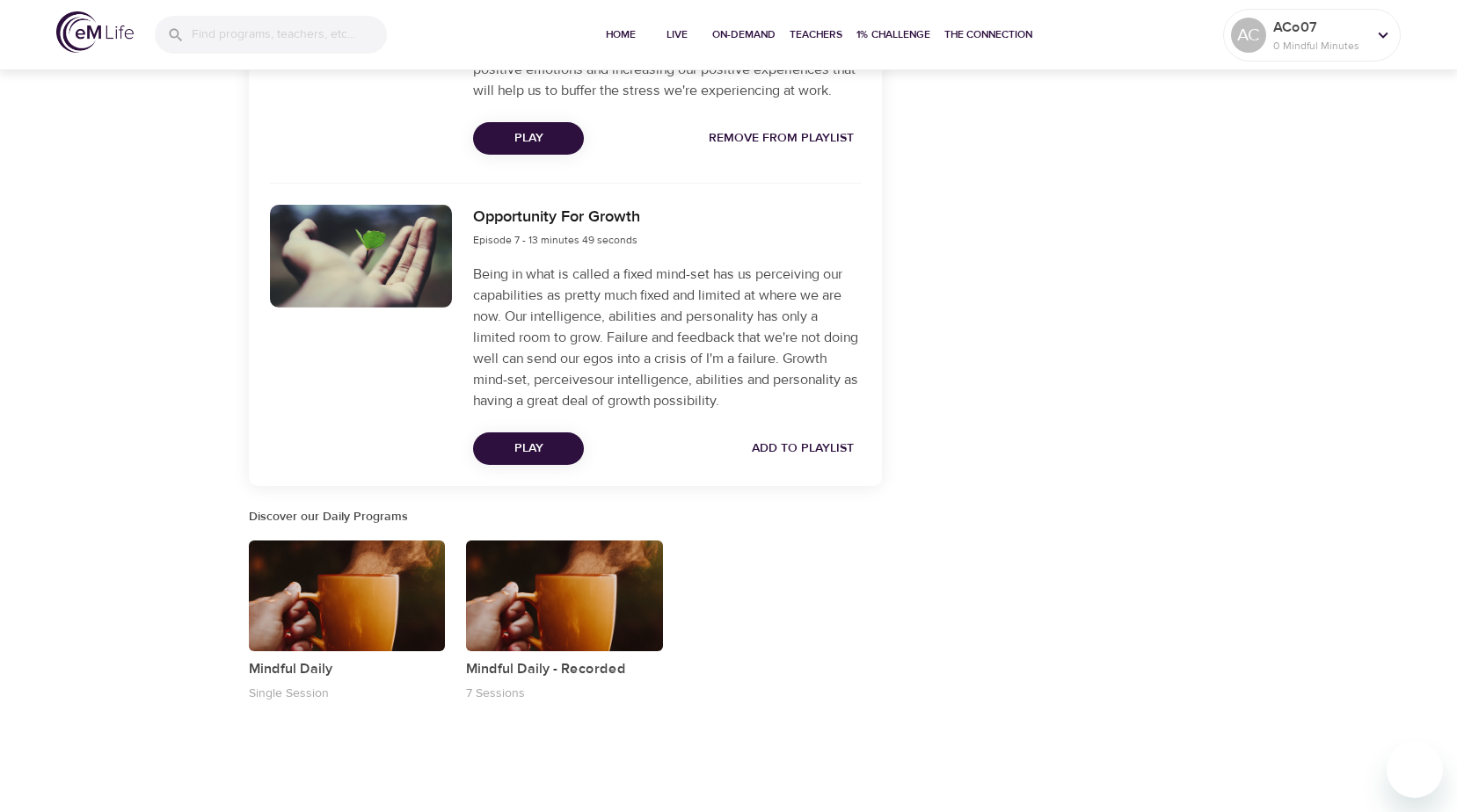
click at [803, 450] on span "Add to Playlist" at bounding box center [802, 449] width 102 height 22
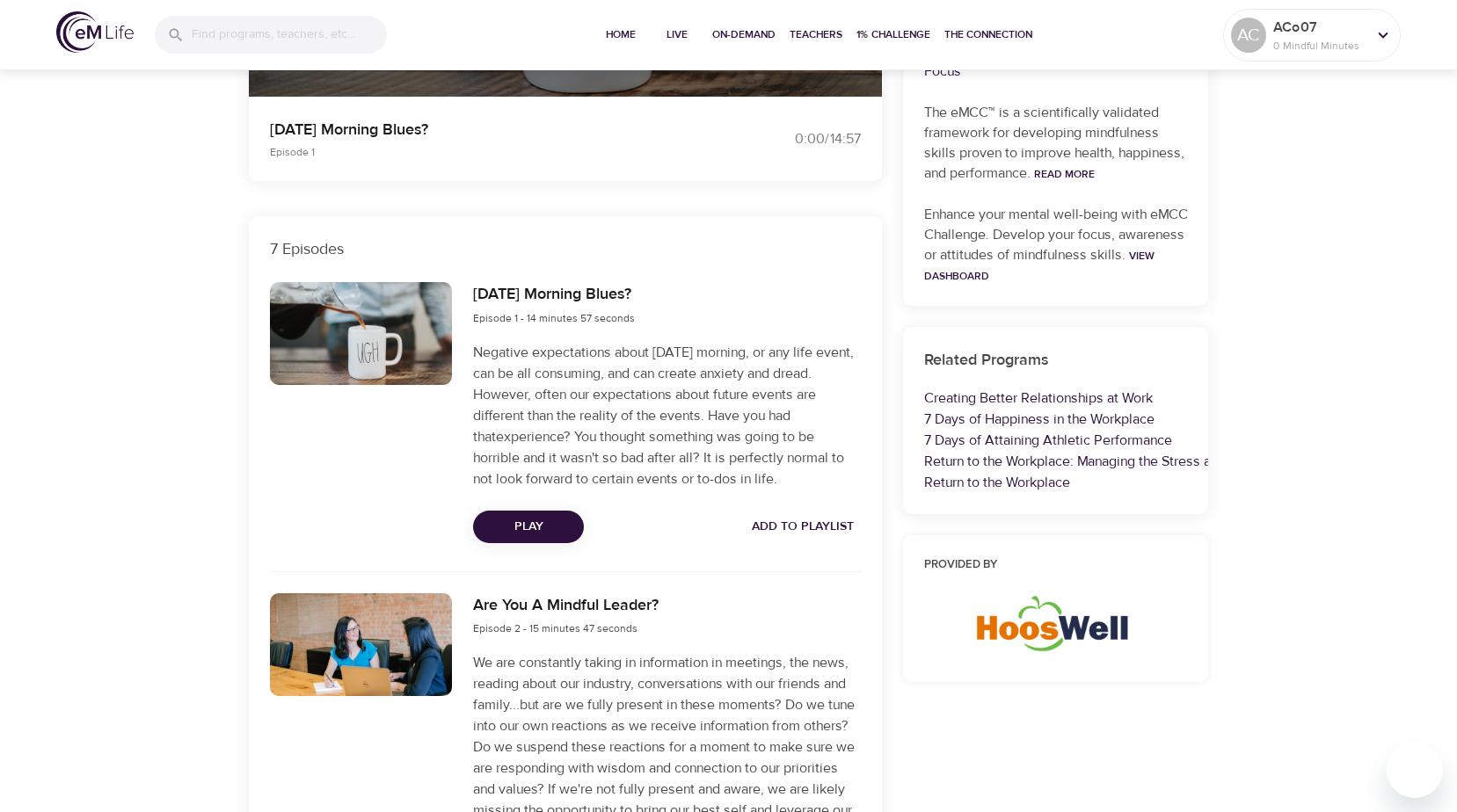
scroll to position [0, 0]
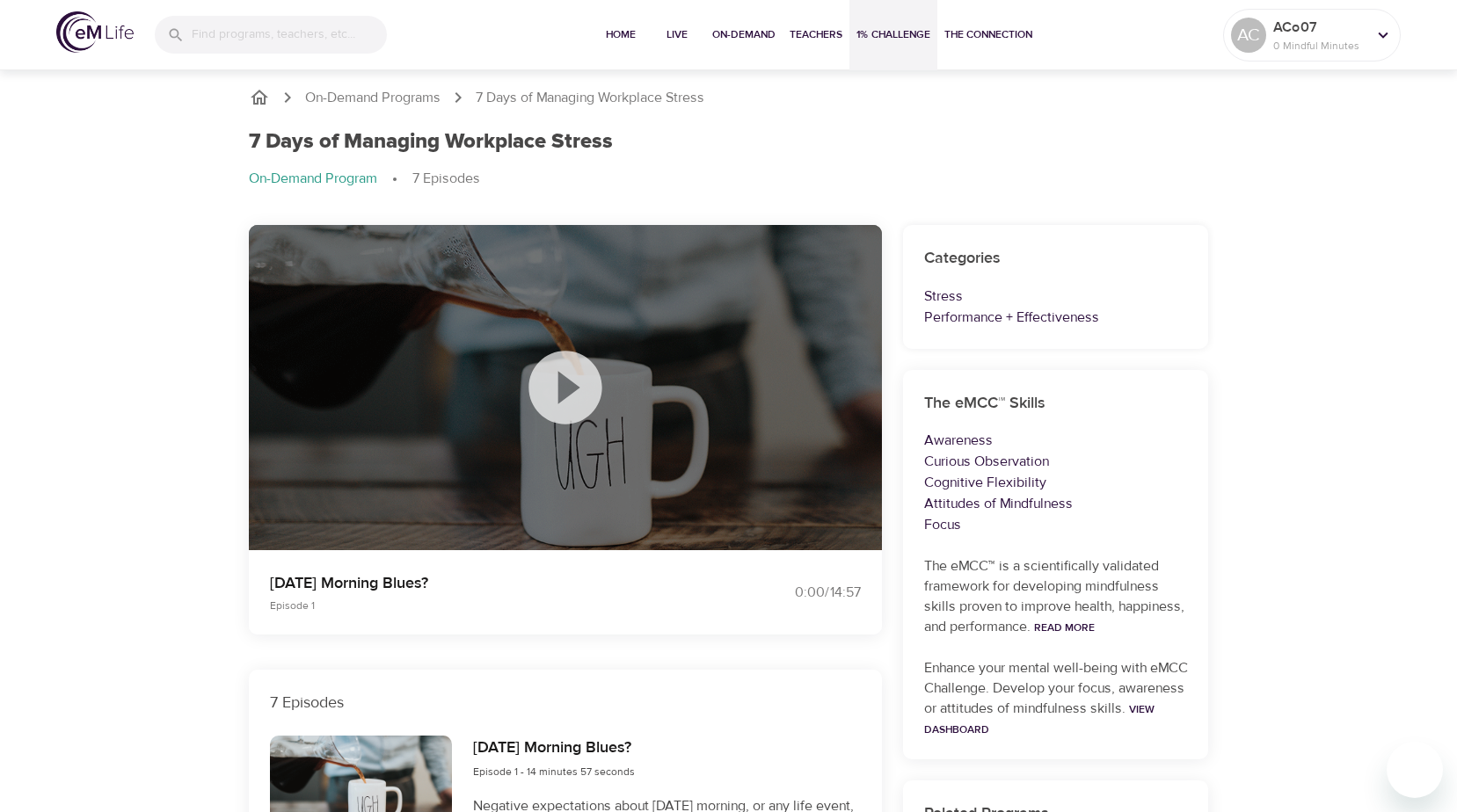
click at [885, 40] on span "1% Challenge" at bounding box center [893, 35] width 74 height 19
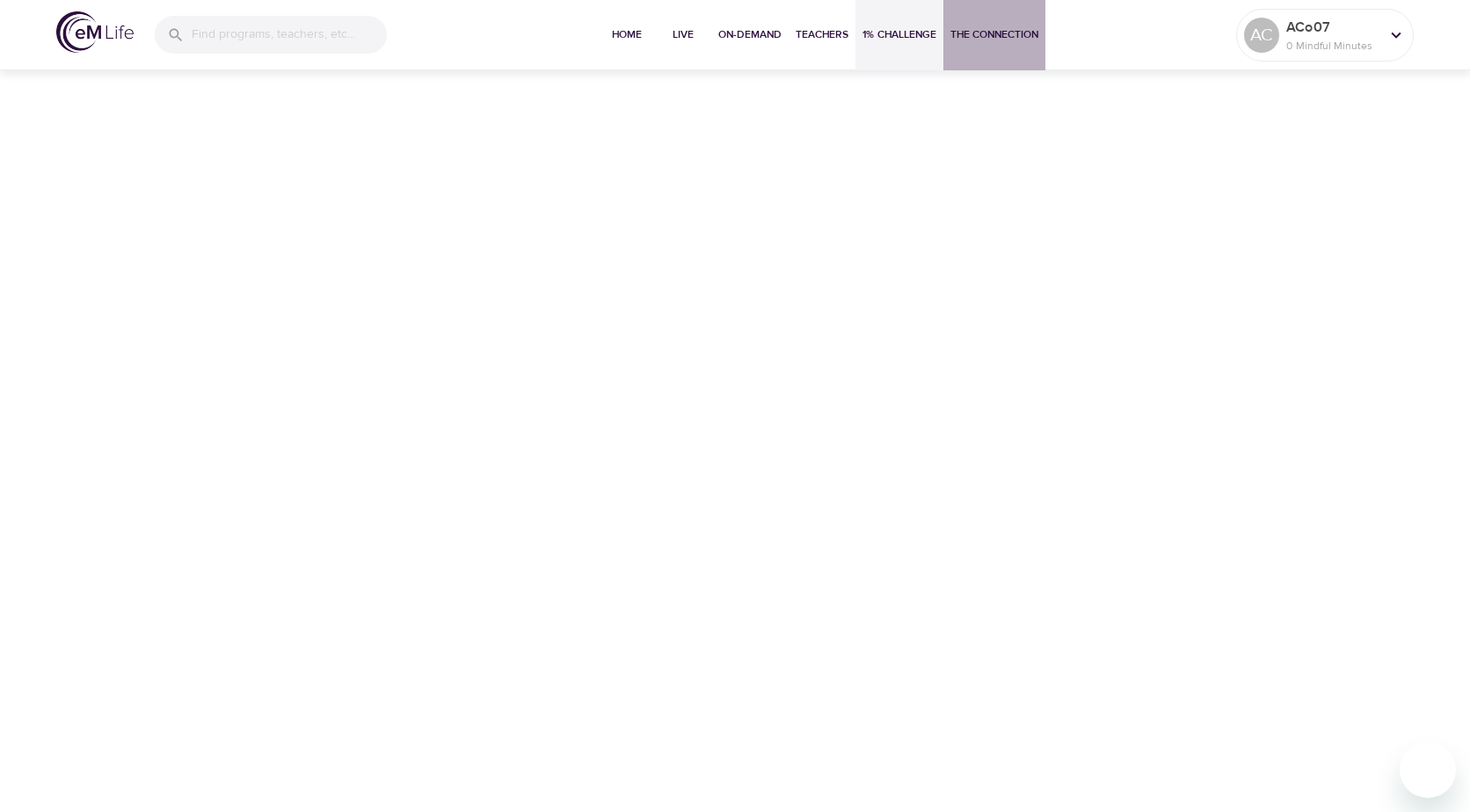
click at [973, 37] on span "The Connection" at bounding box center [994, 35] width 88 height 19
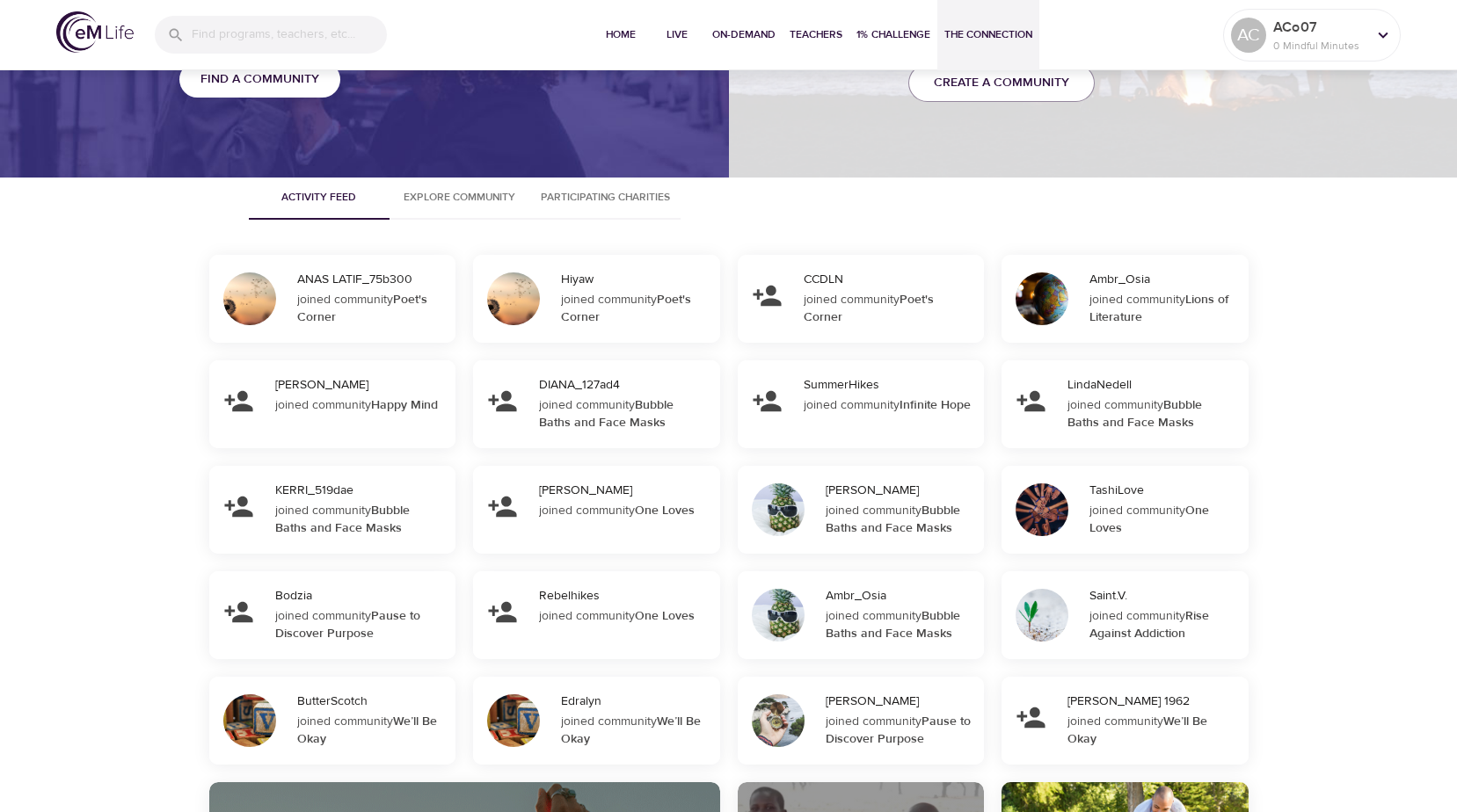
scroll to position [1583, 0]
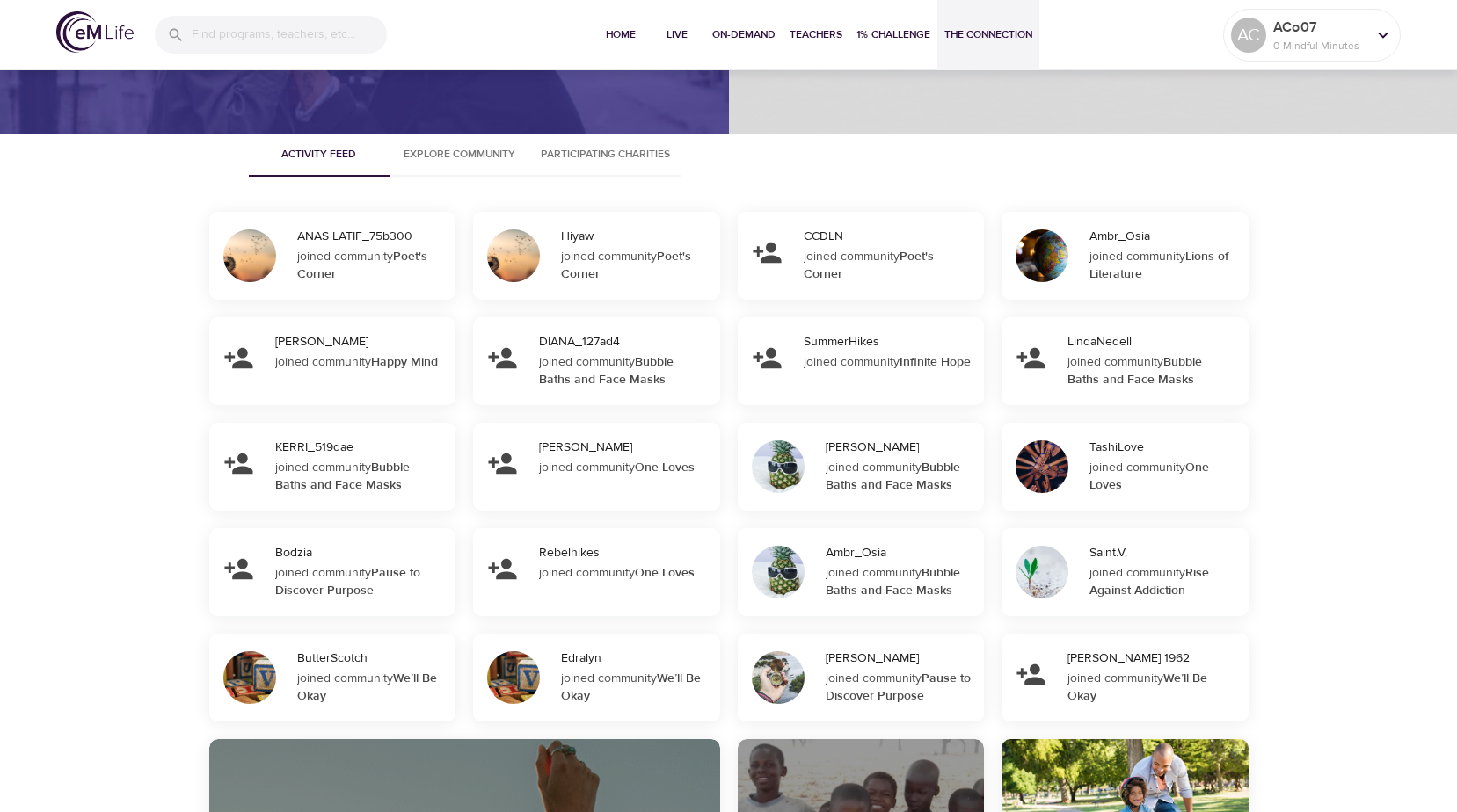
click at [441, 144] on button "Explore Community" at bounding box center [459, 155] width 141 height 42
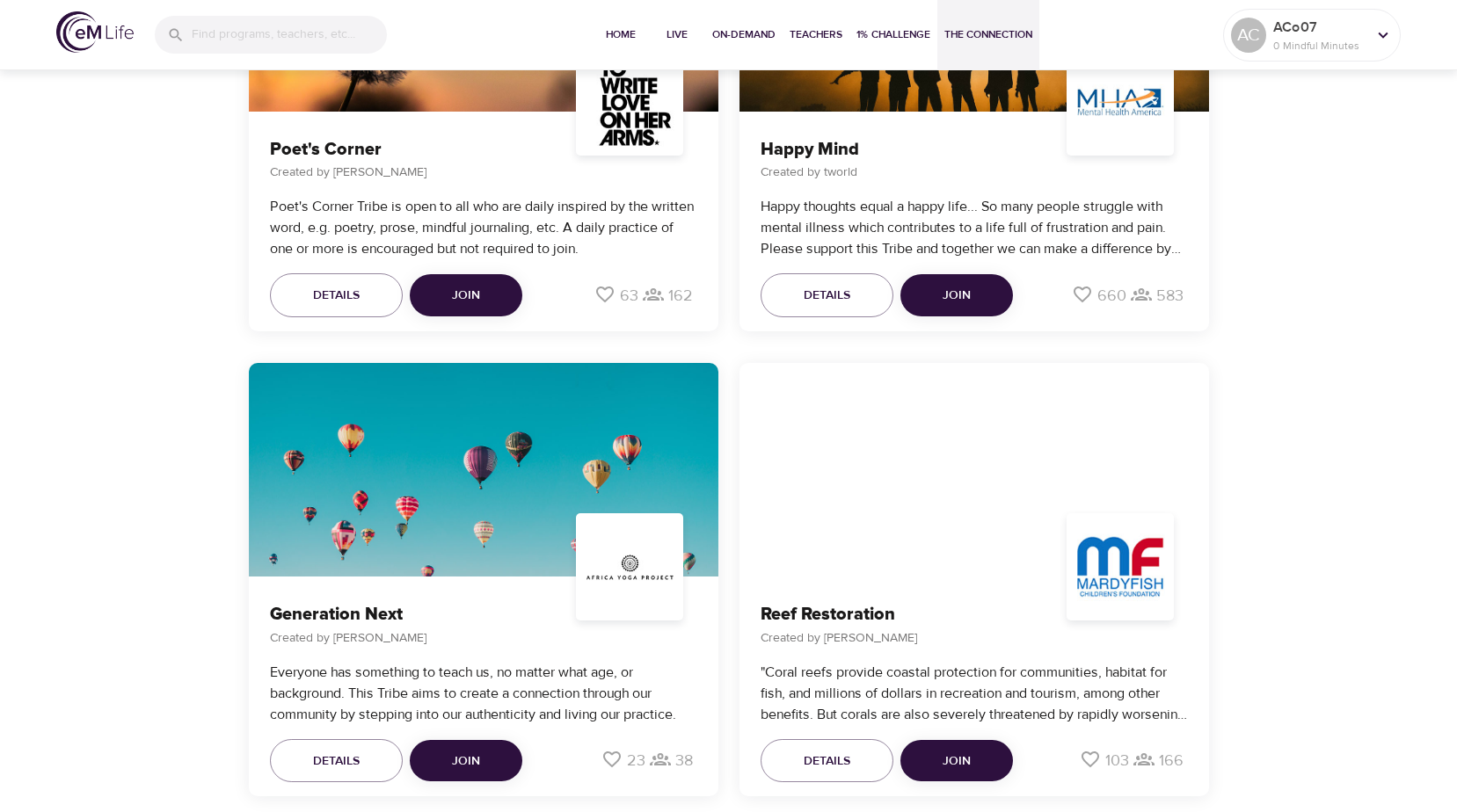
scroll to position [5011, 0]
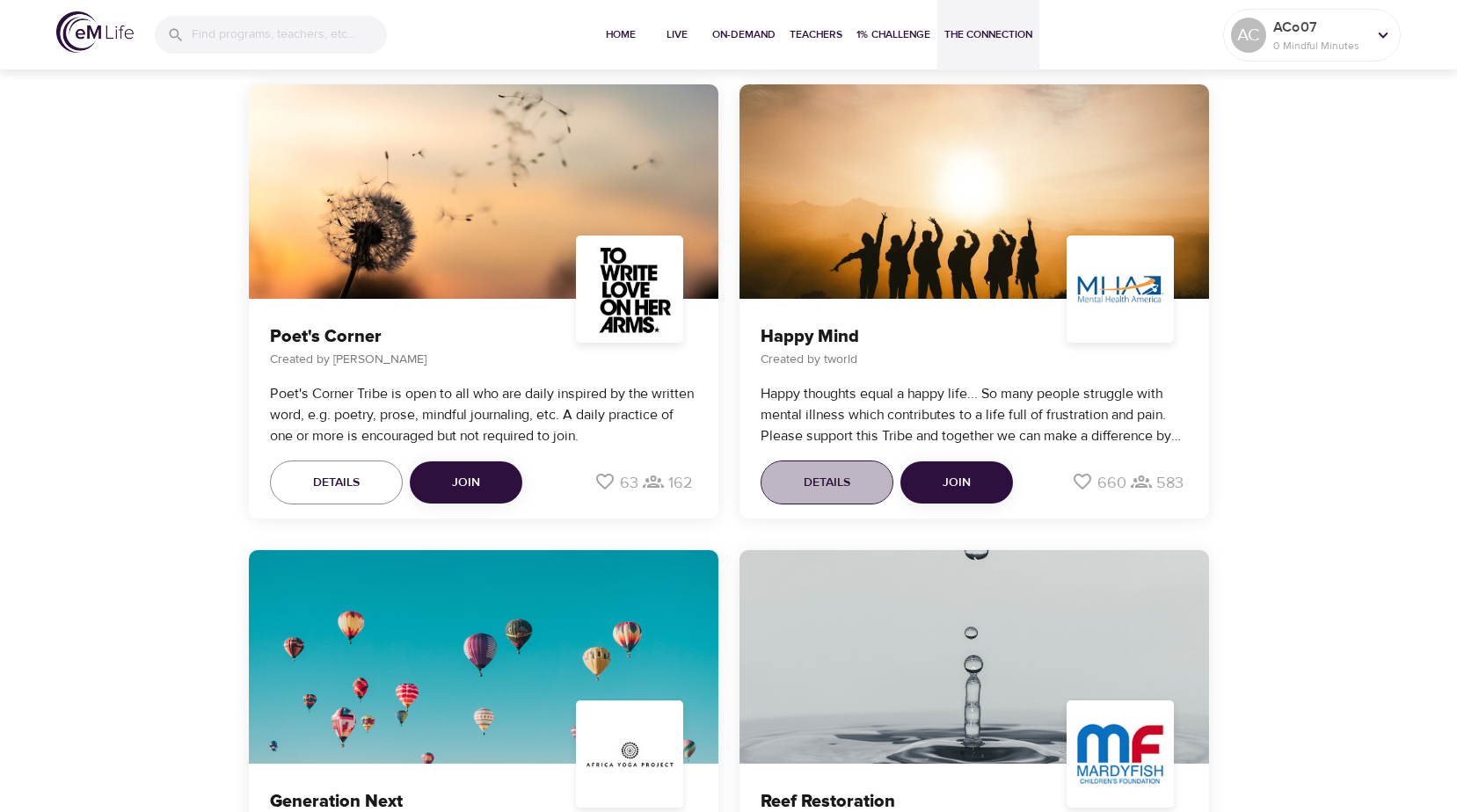
click at [827, 486] on span "Details" at bounding box center [827, 483] width 47 height 22
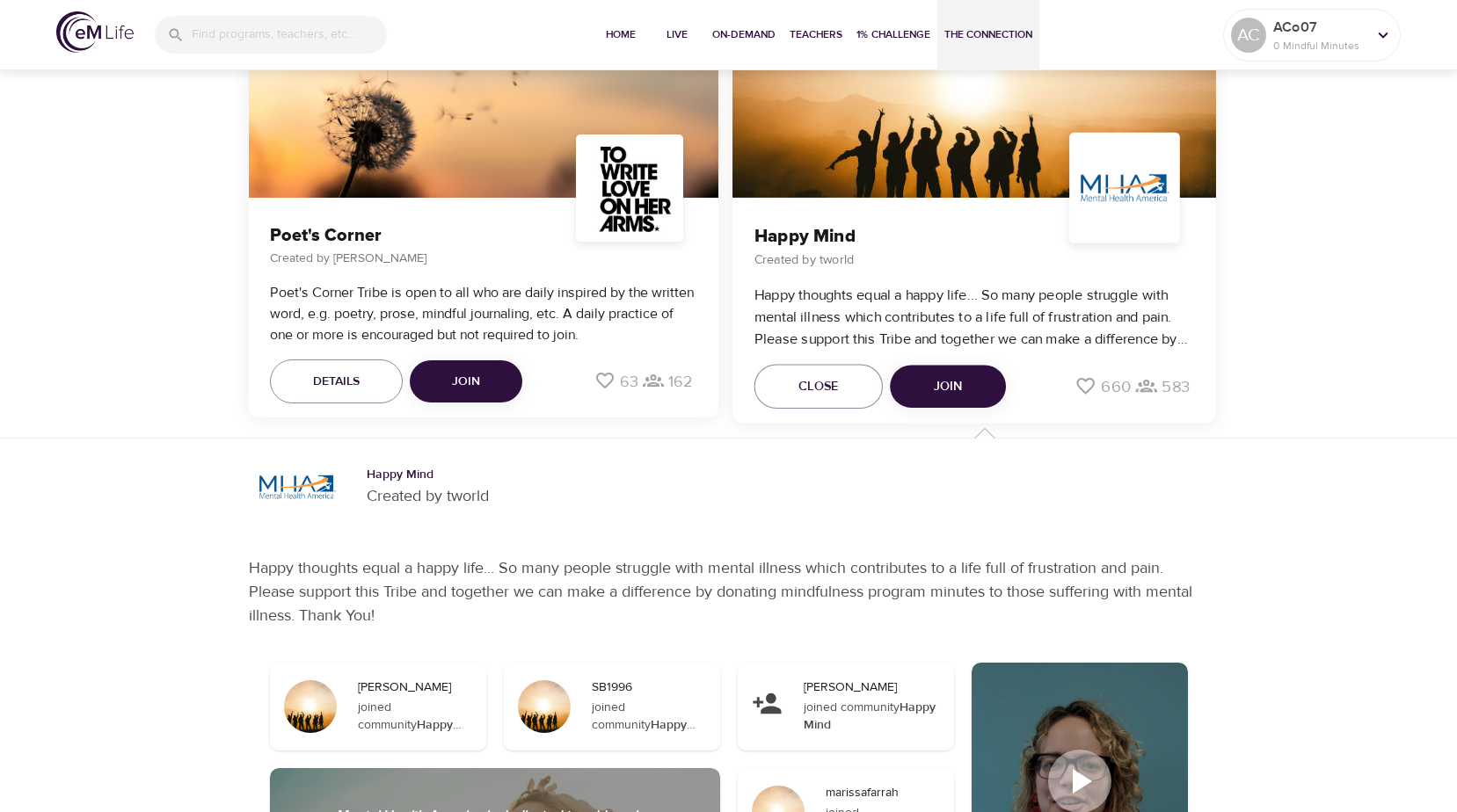
scroll to position [4923, 0]
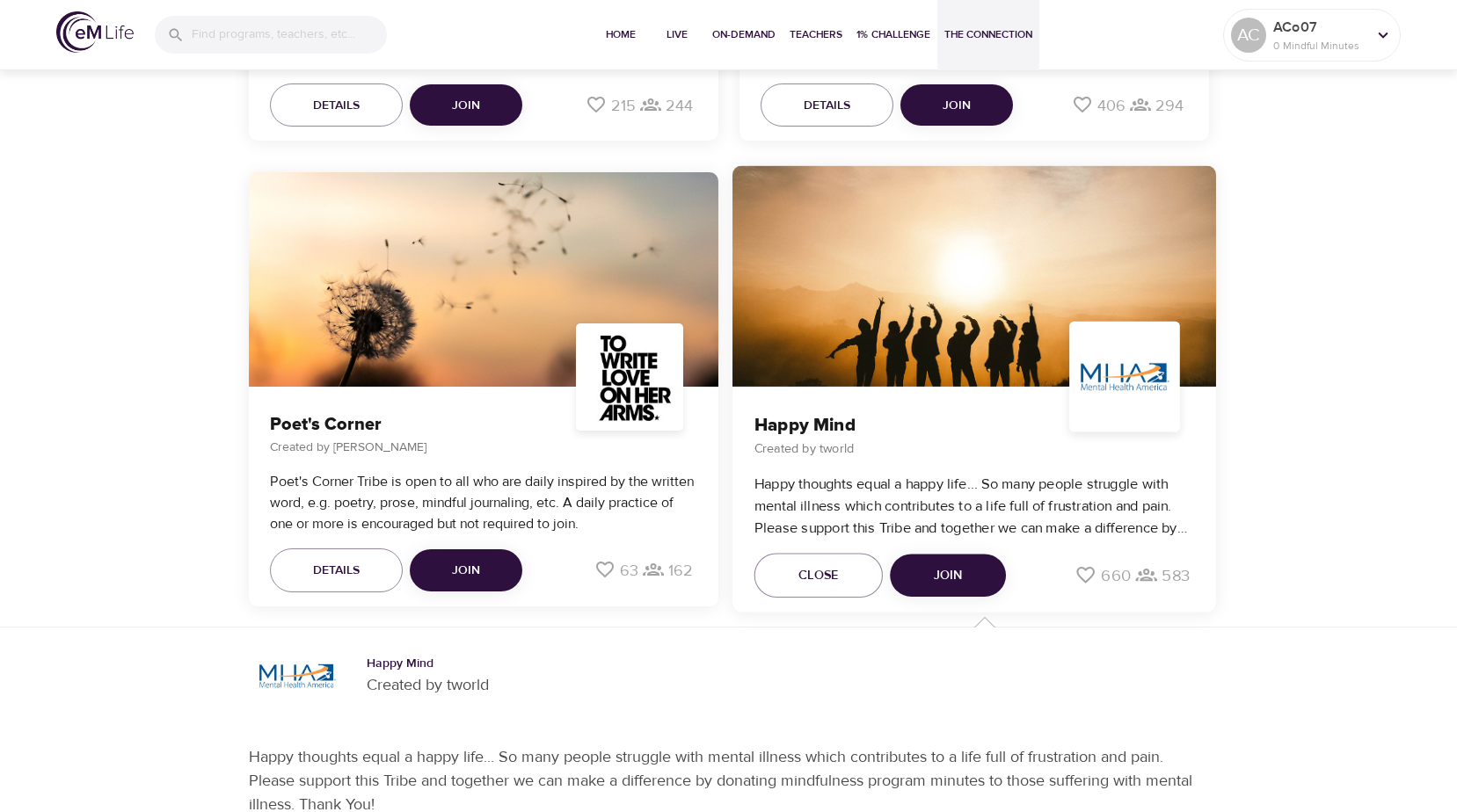
click at [961, 570] on span "Join" at bounding box center [946, 577] width 29 height 22
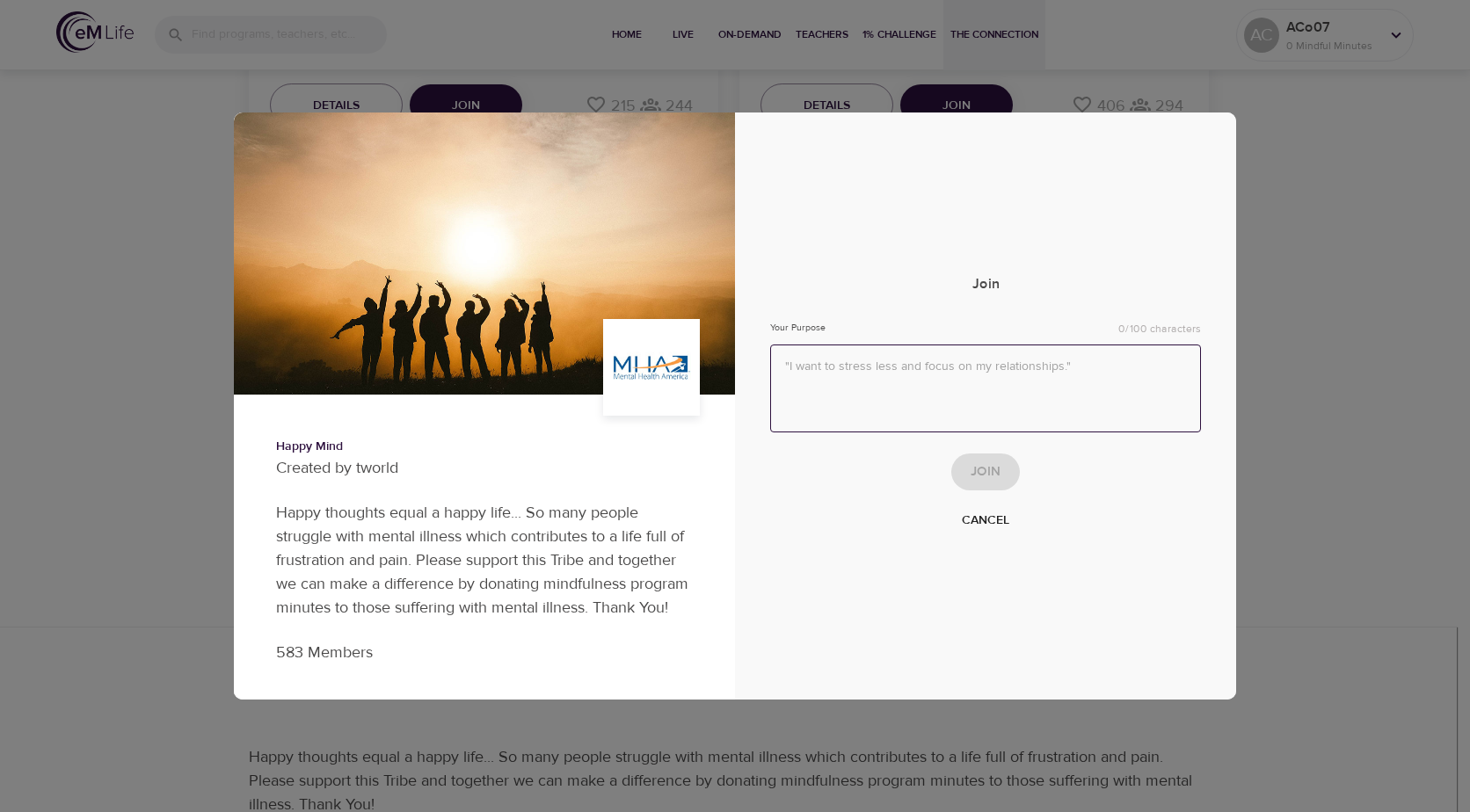
click at [951, 386] on textarea at bounding box center [986, 388] width 431 height 89
type textarea "I need less stress and to help heal my mental health issues."
click at [997, 469] on span "Join" at bounding box center [986, 472] width 30 height 22
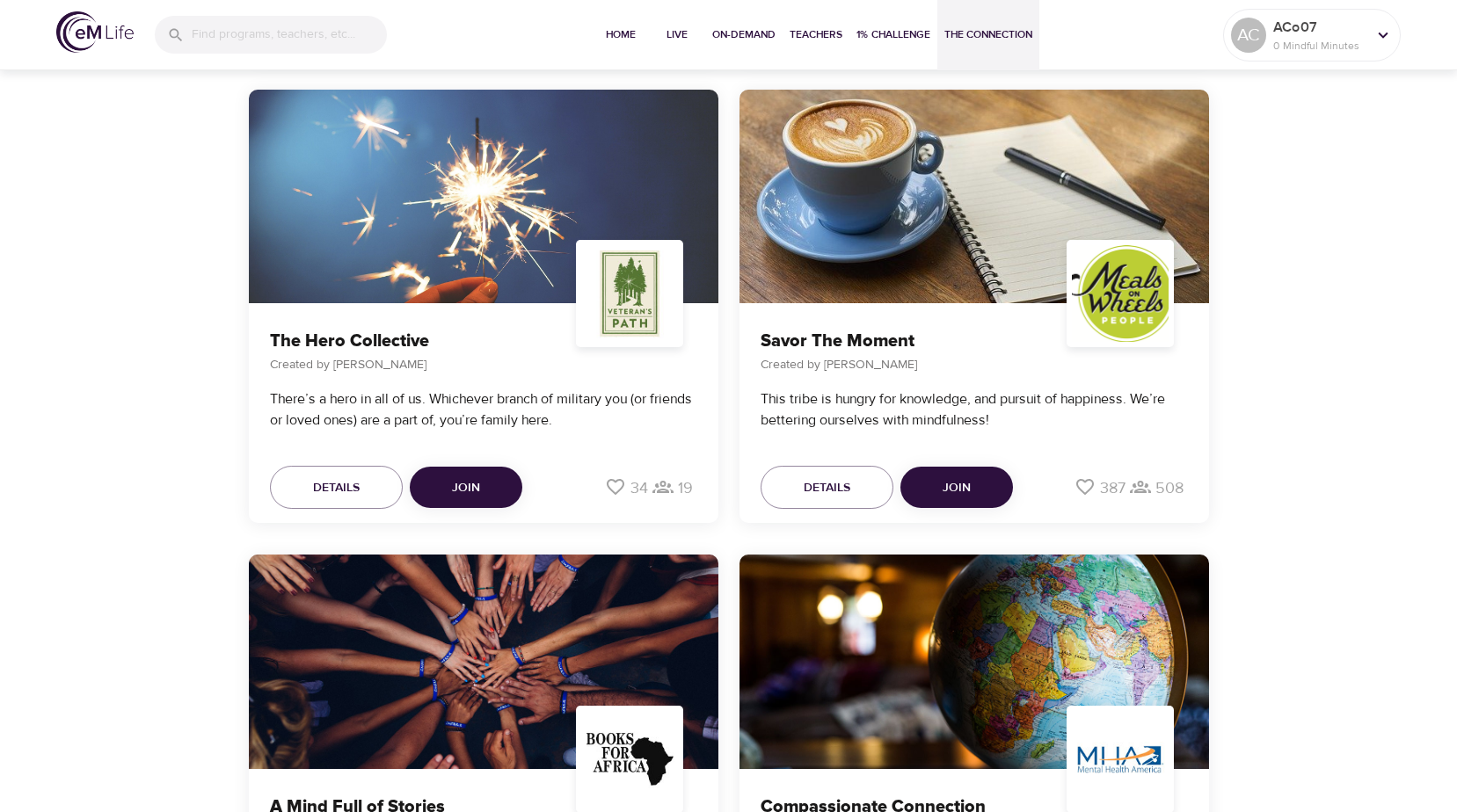
scroll to position [5761, 0]
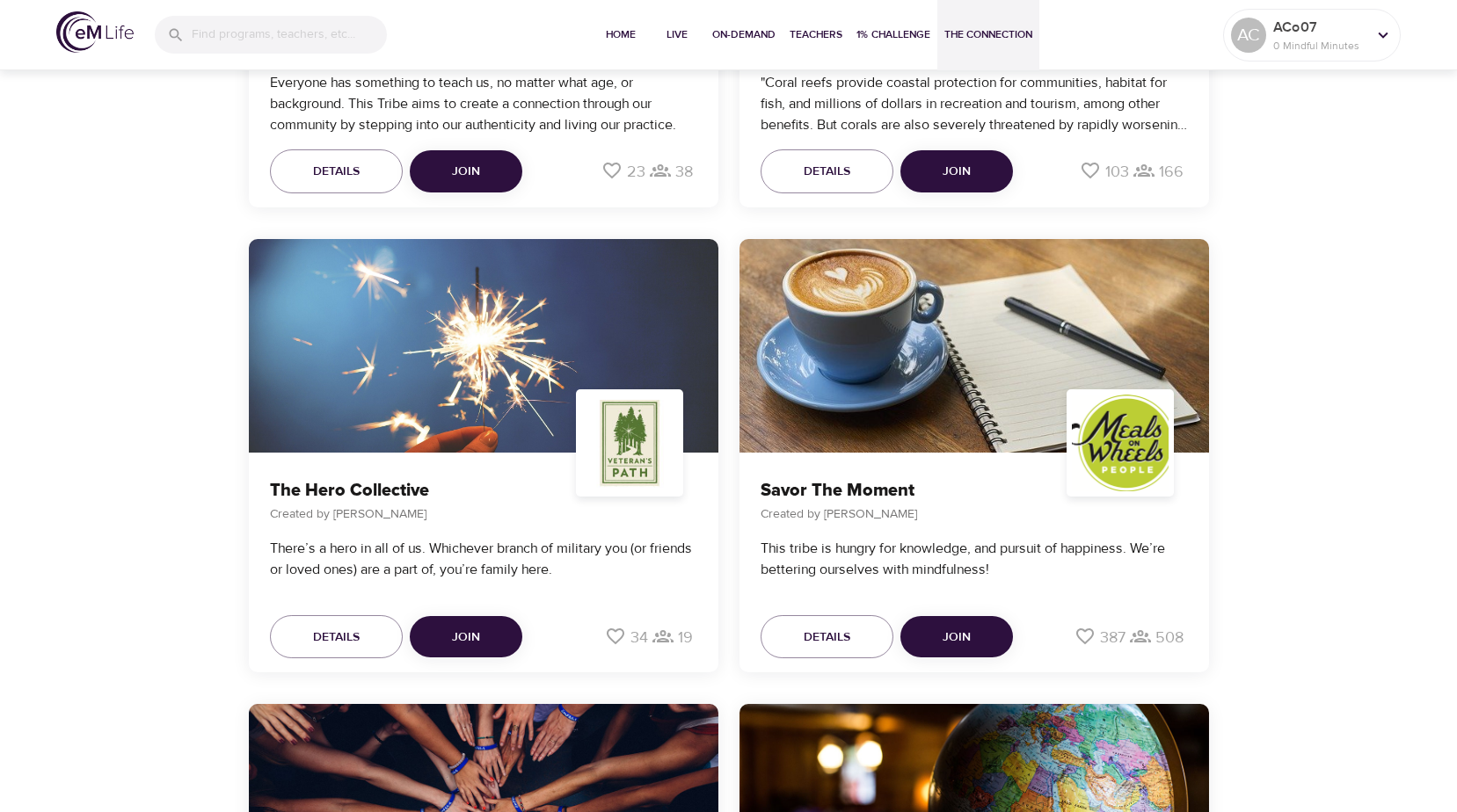
click at [974, 49] on button "The Connection" at bounding box center [988, 35] width 102 height 70
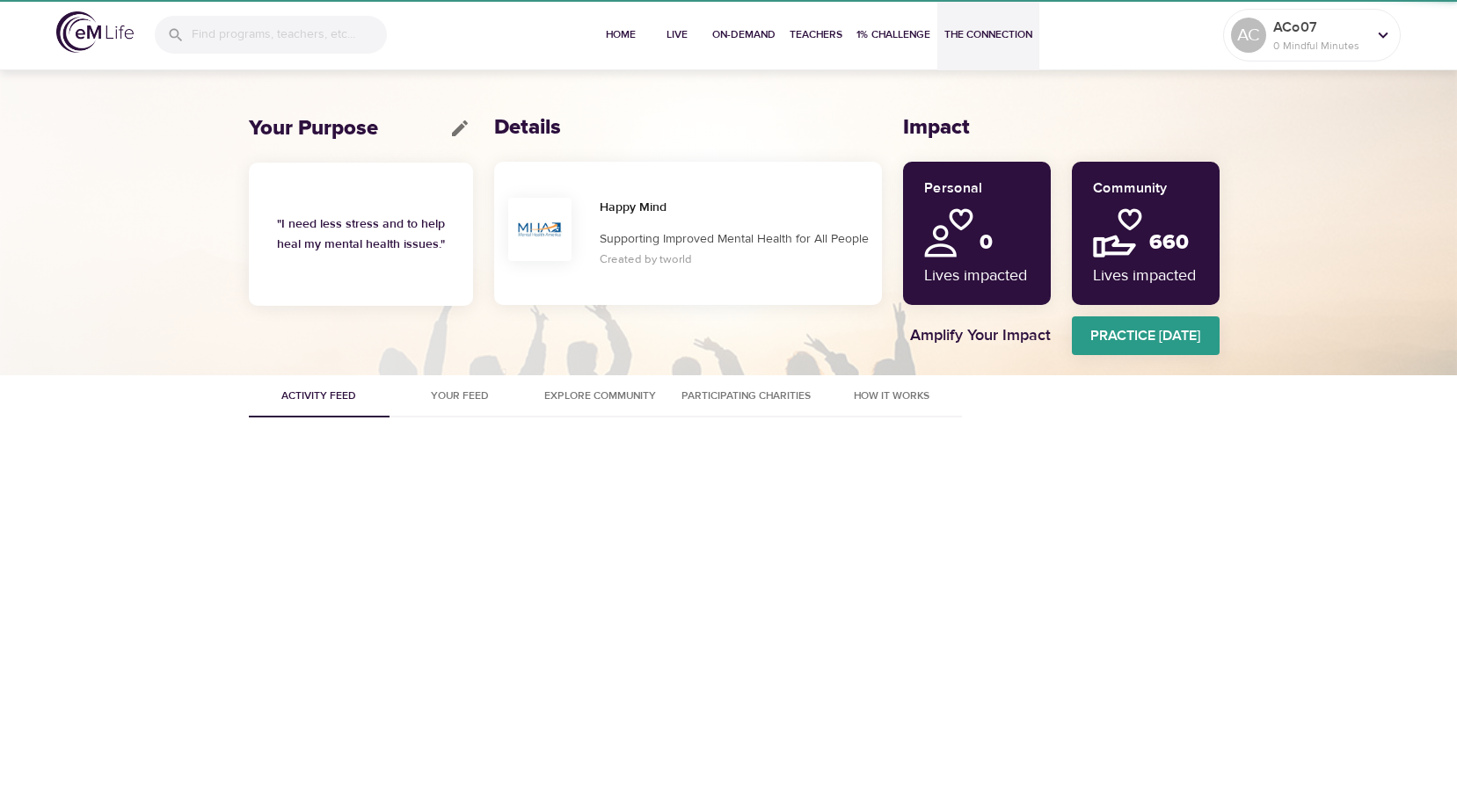
scroll to position [0, 0]
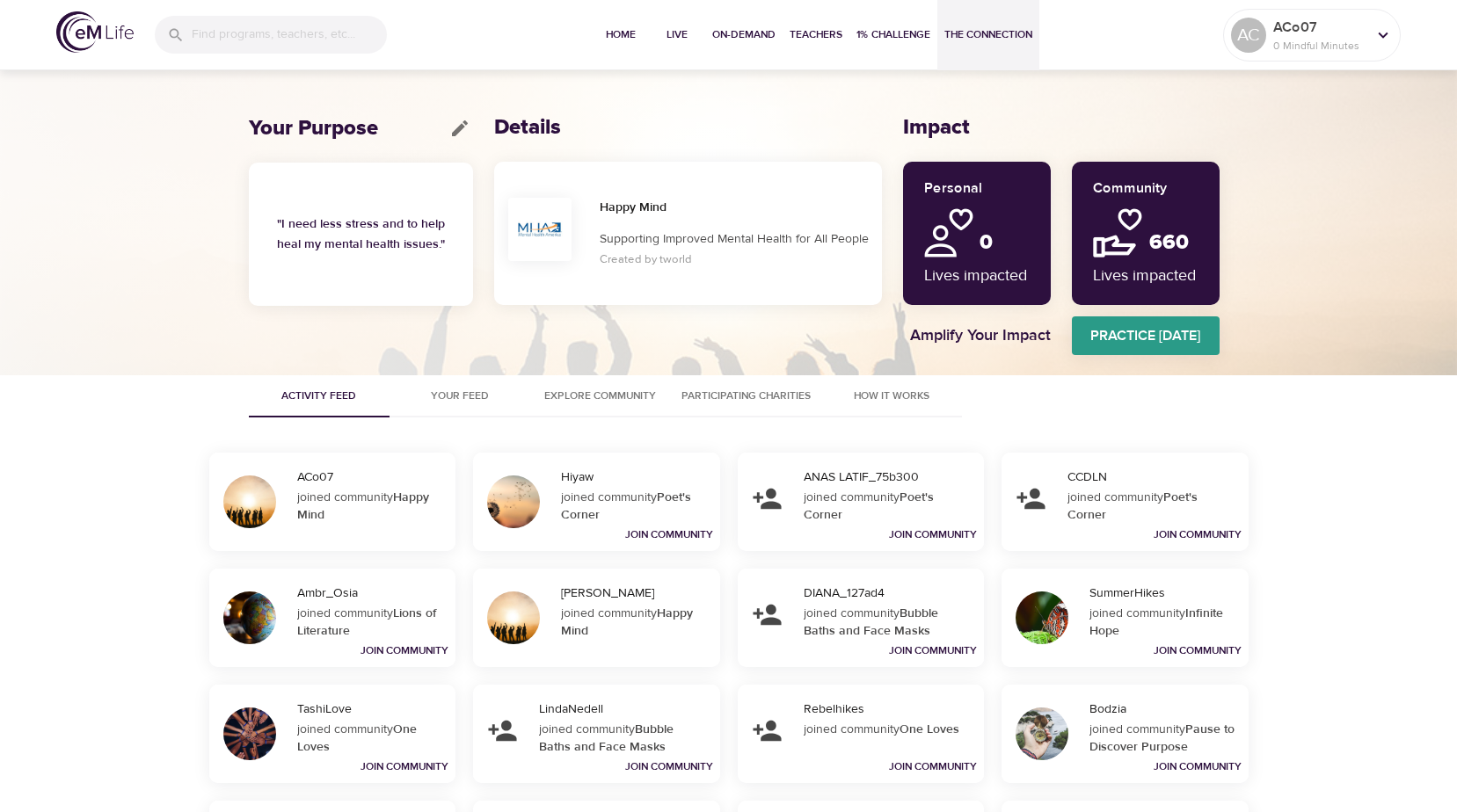
click at [866, 389] on span "How It Works" at bounding box center [891, 396] width 119 height 19
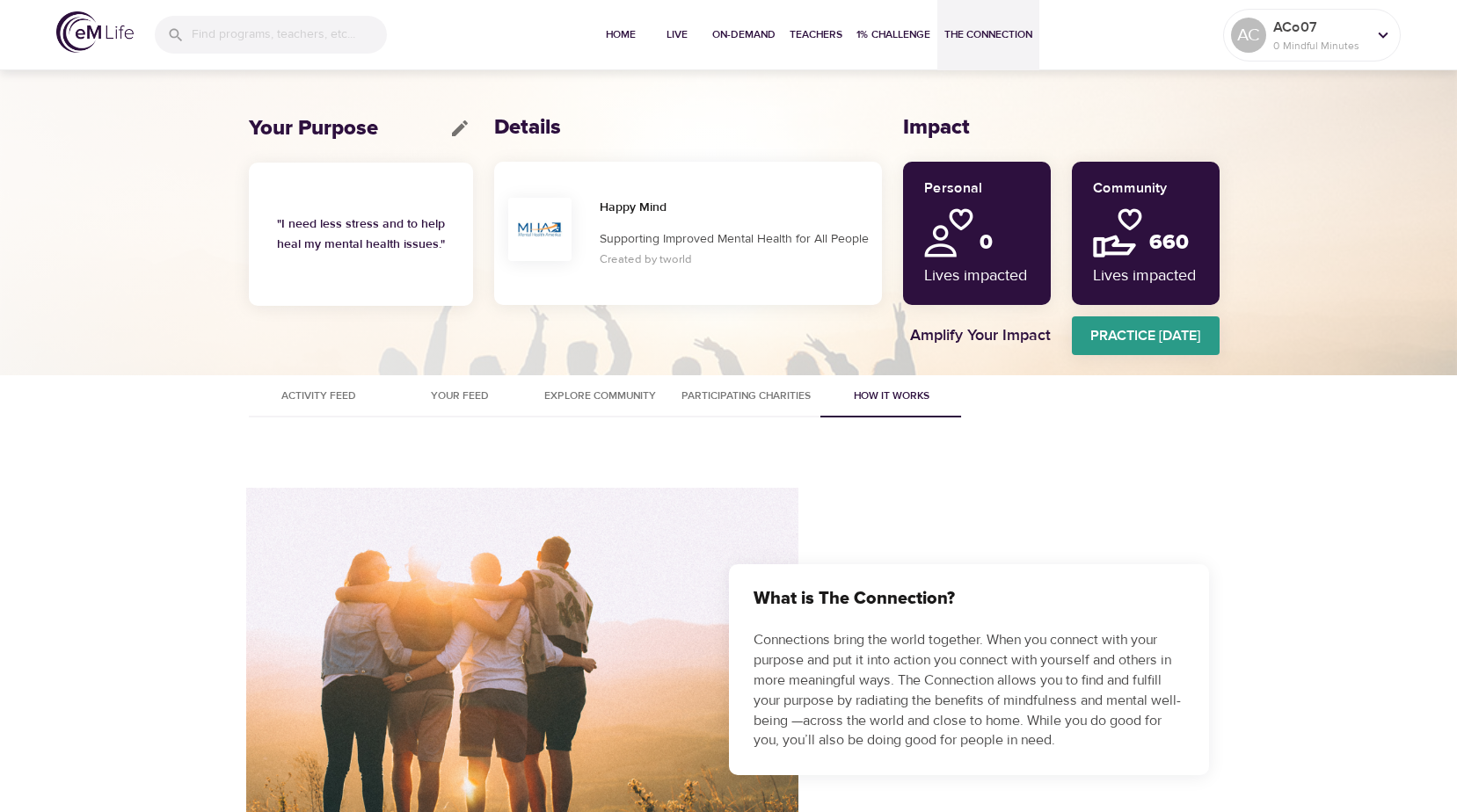
click at [321, 396] on span "Activity Feed" at bounding box center [319, 396] width 119 height 19
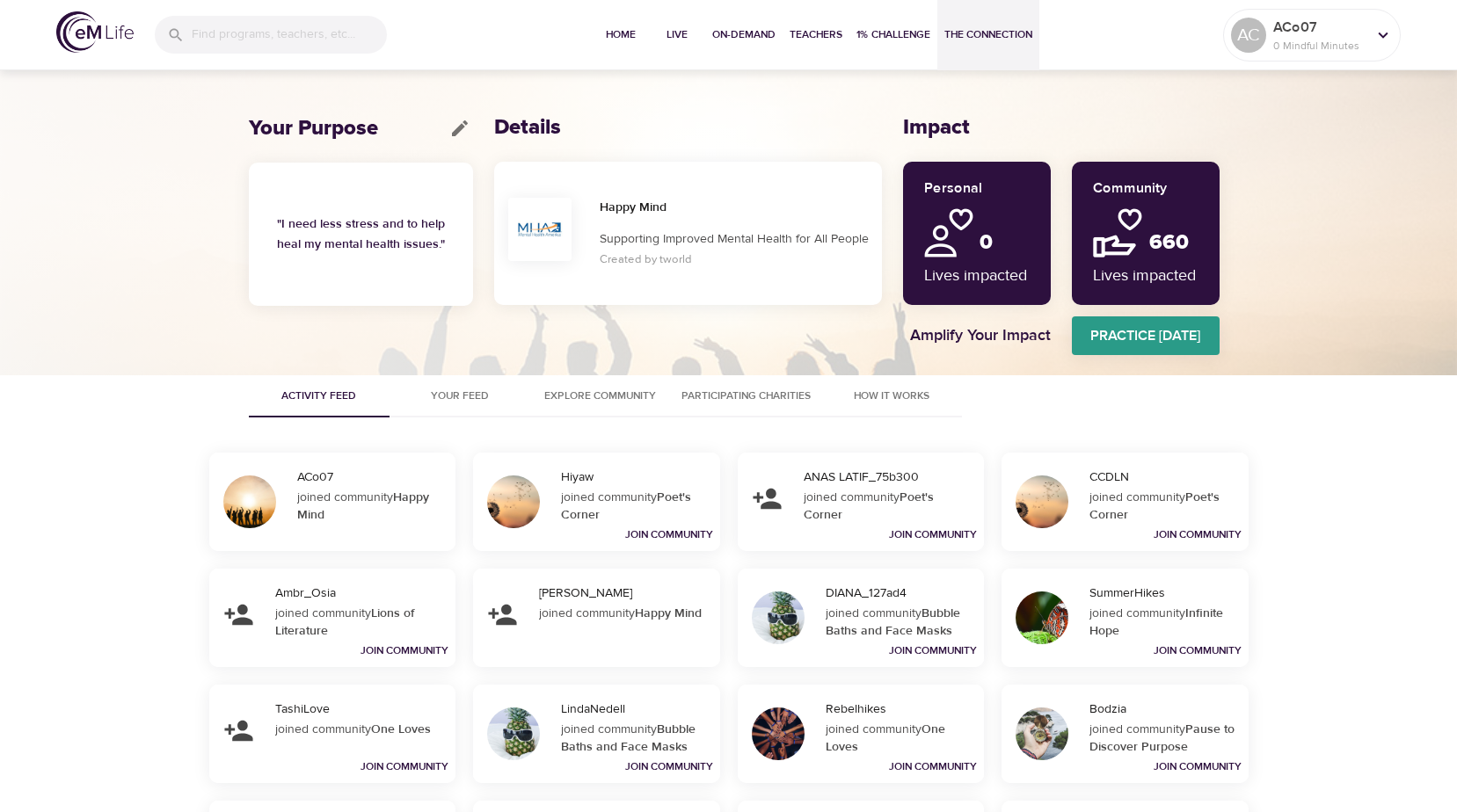
click at [454, 392] on span "Your Feed" at bounding box center [460, 396] width 119 height 19
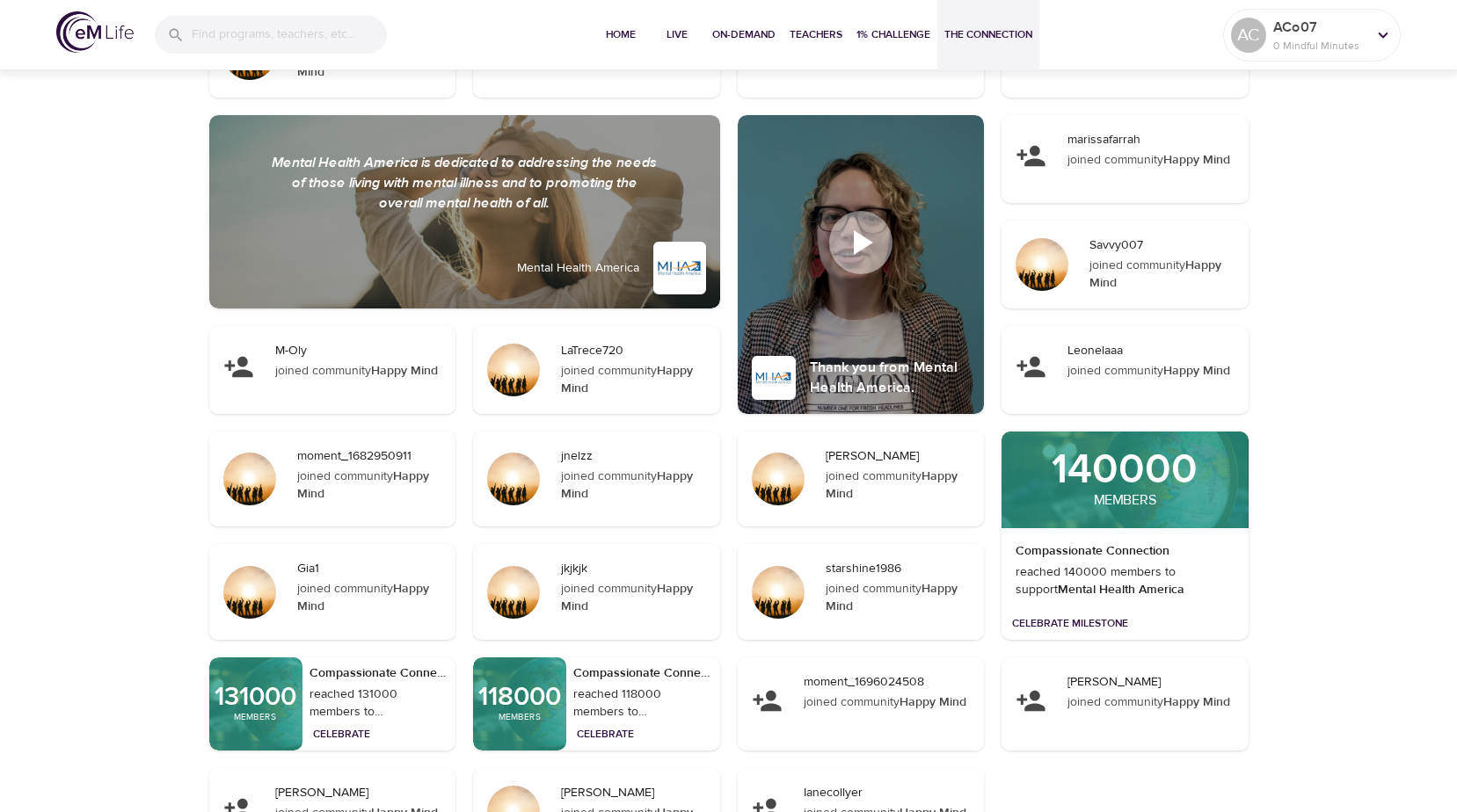
scroll to position [610, 0]
